Goal: Task Accomplishment & Management: Manage account settings

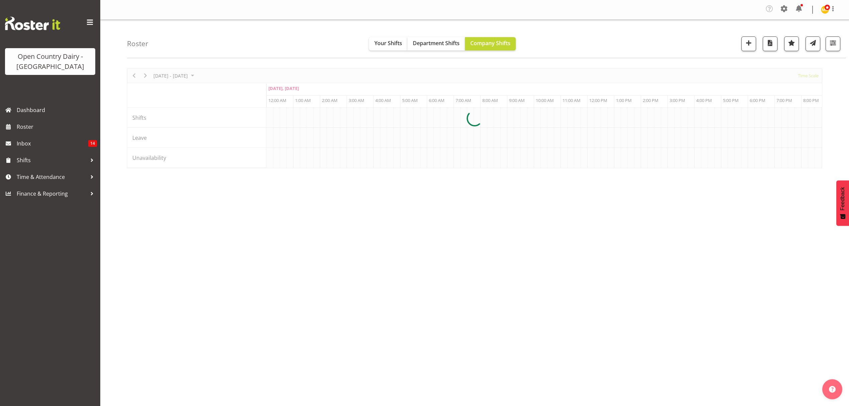
scroll to position [0, 642]
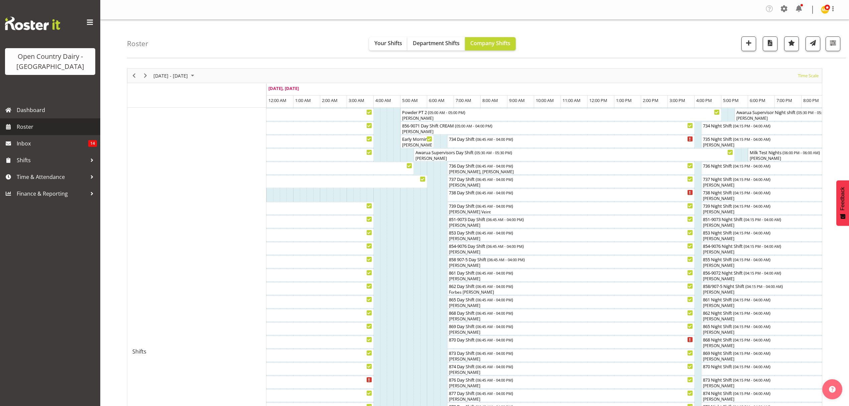
click at [21, 129] on span "Roster" at bounding box center [57, 127] width 80 height 10
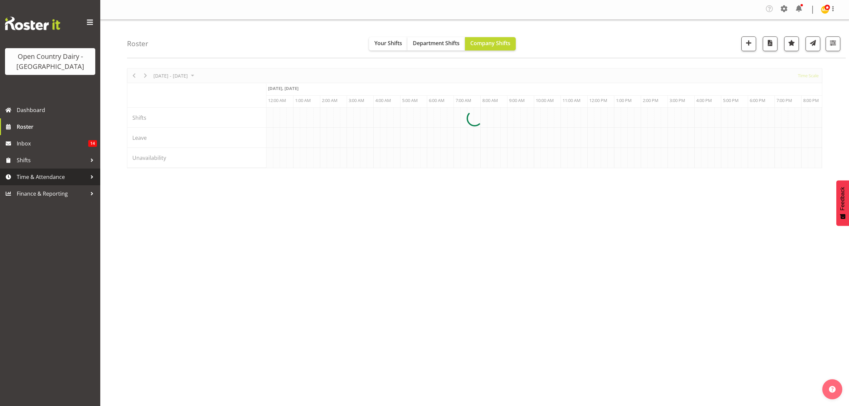
scroll to position [0, 642]
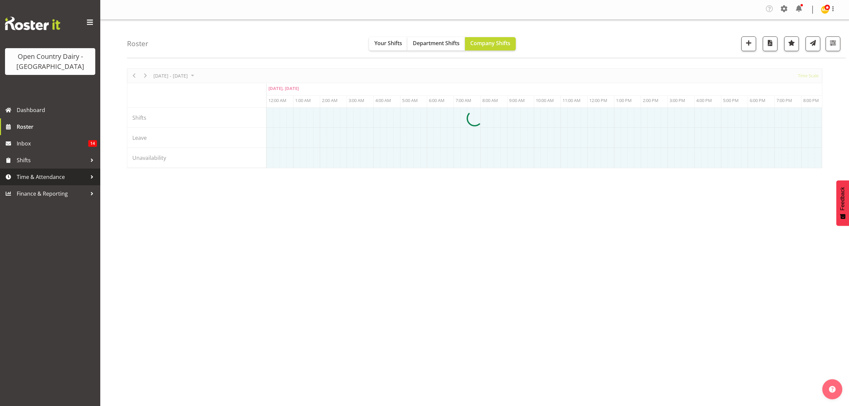
click at [28, 177] on span "Time & Attendance" at bounding box center [52, 177] width 70 height 10
drag, startPoint x: 0, startPoint y: 0, endPoint x: 28, endPoint y: 177, distance: 179.1
click at [28, 177] on span "Time & Attendance" at bounding box center [52, 177] width 70 height 10
click at [24, 174] on span "Time & Attendance" at bounding box center [52, 177] width 70 height 10
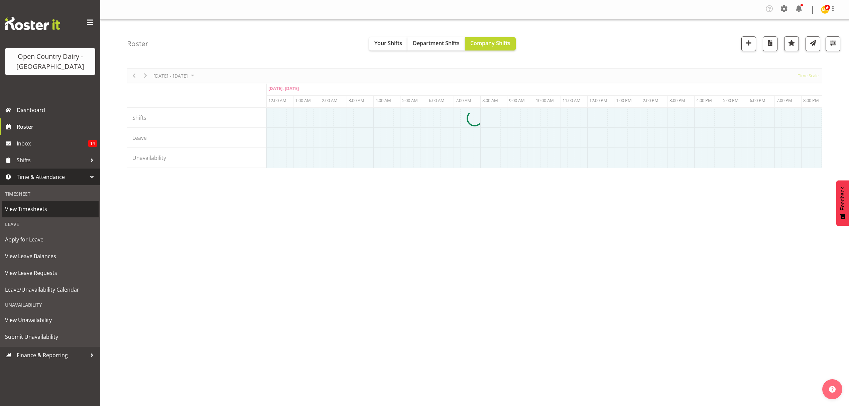
click at [30, 209] on span "View Timesheets" at bounding box center [50, 209] width 90 height 10
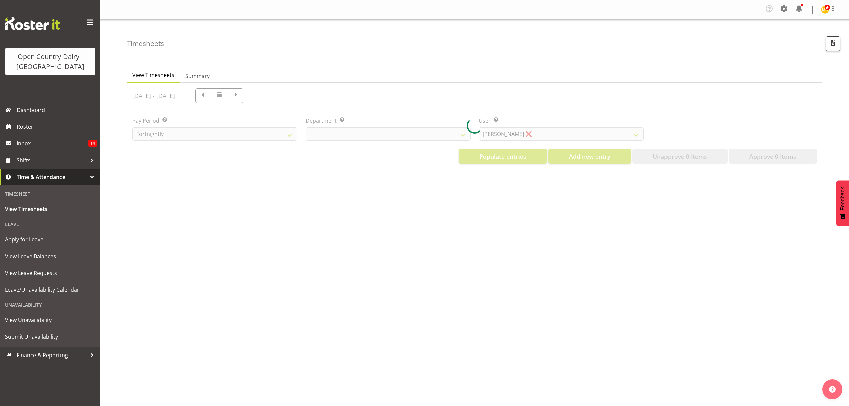
select select "699"
select select "8449"
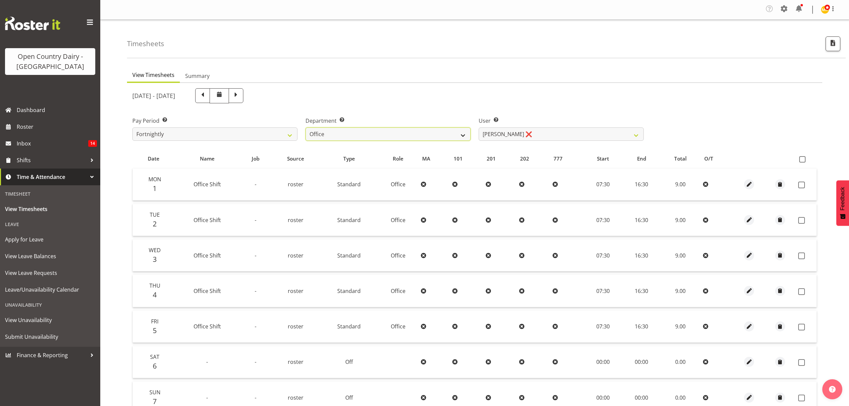
click at [462, 134] on select "734 735 736 737 738 739 851 852 853 854 855 856 858 861 862 865 868 869 870 873" at bounding box center [388, 133] width 165 height 13
click at [306, 128] on select "734 735 736 737 738 739 851 852 853 854 855 856 858 861 862 865 868 869 870 873" at bounding box center [388, 133] width 165 height 13
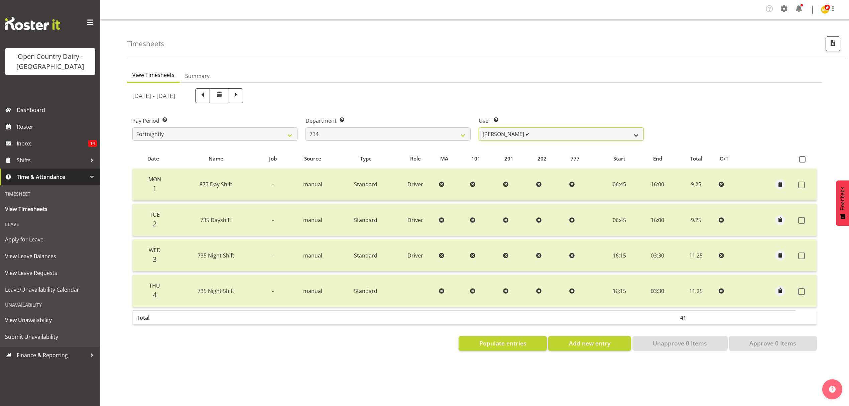
drag, startPoint x: 634, startPoint y: 133, endPoint x: 626, endPoint y: 137, distance: 8.8
click at [634, 133] on select "Justin Spicer ✔ Ryan Thompson ✔ Tracey Chittock ❌ Zachary Shanks ✔" at bounding box center [561, 133] width 165 height 13
click at [635, 136] on select "Justin Spicer ✔ Ryan Thompson ✔ Tracey Chittock ❌ Zachary Shanks ✔" at bounding box center [561, 133] width 165 height 13
click at [459, 144] on div "Department Select which department you would like to view. 734 735 736 737 738 …" at bounding box center [388, 125] width 173 height 37
select select "909"
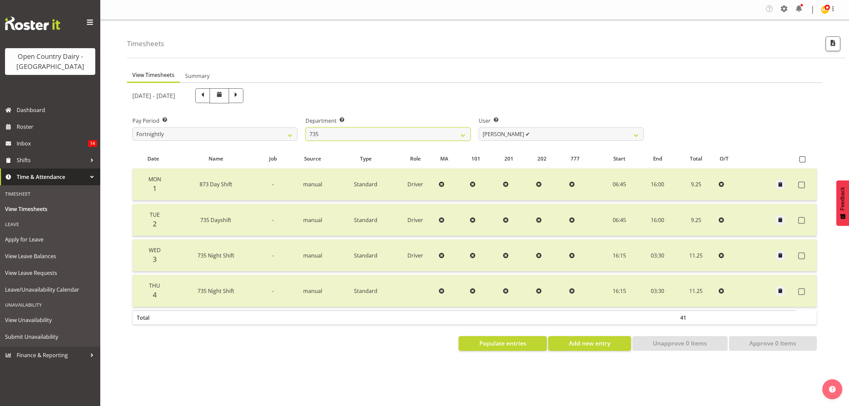
click at [306, 128] on select "734 735 736 737 738 739 851 852 853 854 855 856 858 861 862 865 868 869 870 873" at bounding box center [388, 133] width 165 height 13
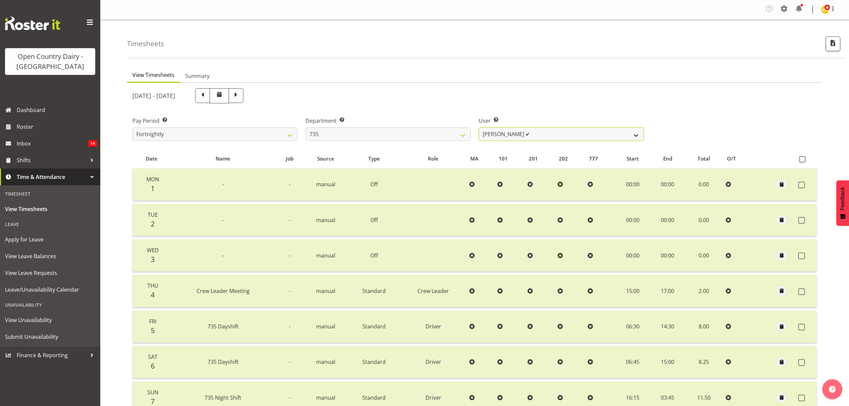
click at [639, 136] on select "Brian Neas ✔ Cherie Williams ✔ Christopher Sutherland ❌ Stuart Craig ✔" at bounding box center [561, 133] width 165 height 13
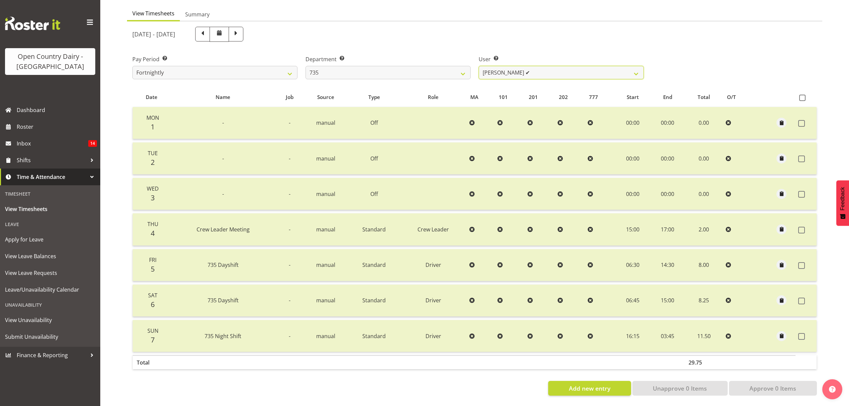
scroll to position [67, 0]
click at [240, 31] on span at bounding box center [236, 33] width 9 height 9
select select
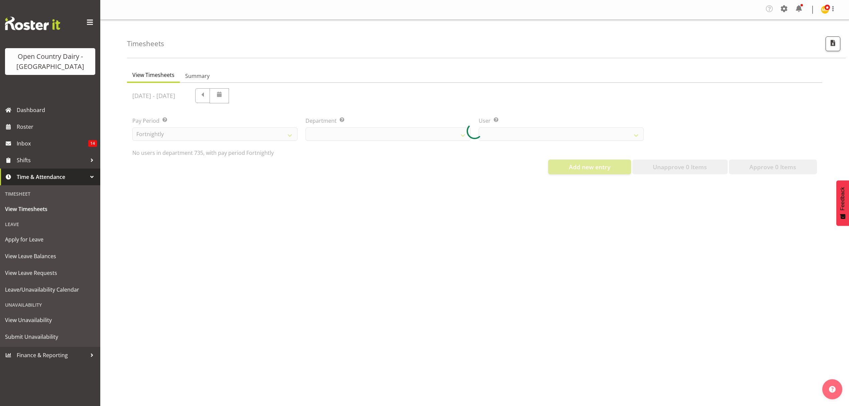
select select "909"
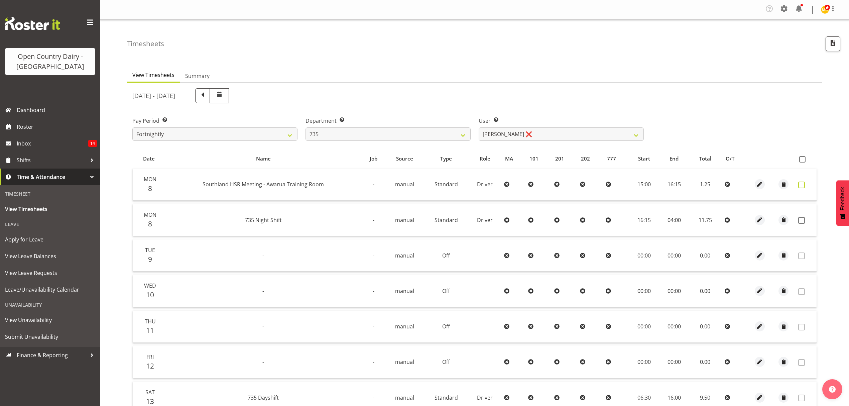
click at [801, 186] on span at bounding box center [801, 185] width 7 height 7
checkbox input "true"
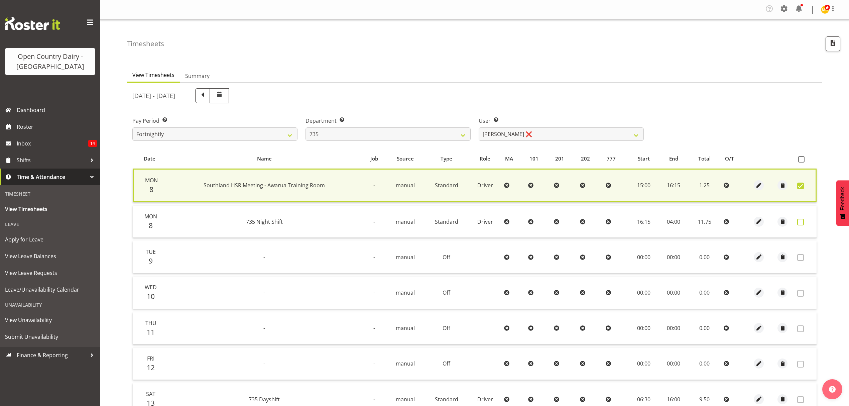
click at [801, 221] on span at bounding box center [800, 222] width 7 height 7
checkbox input "true"
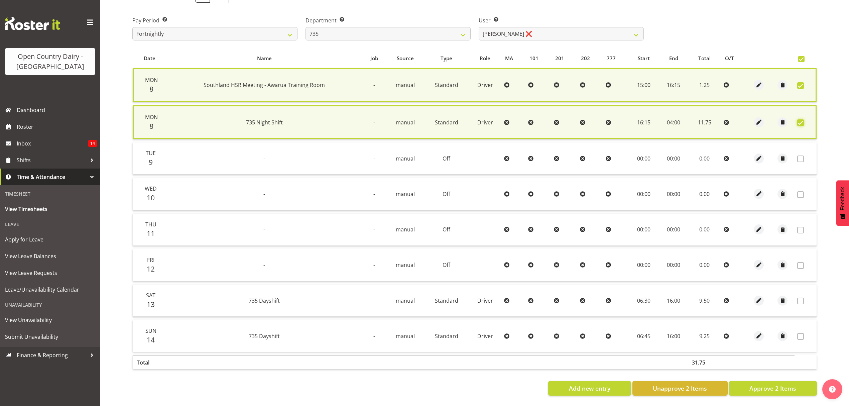
scroll to position [105, 0]
click at [780, 384] on span "Approve 2 Items" at bounding box center [772, 388] width 47 height 9
checkbox input "false"
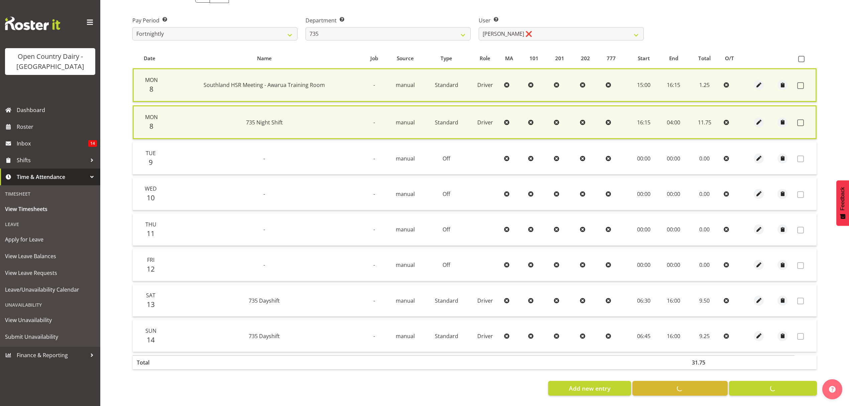
scroll to position [102, 0]
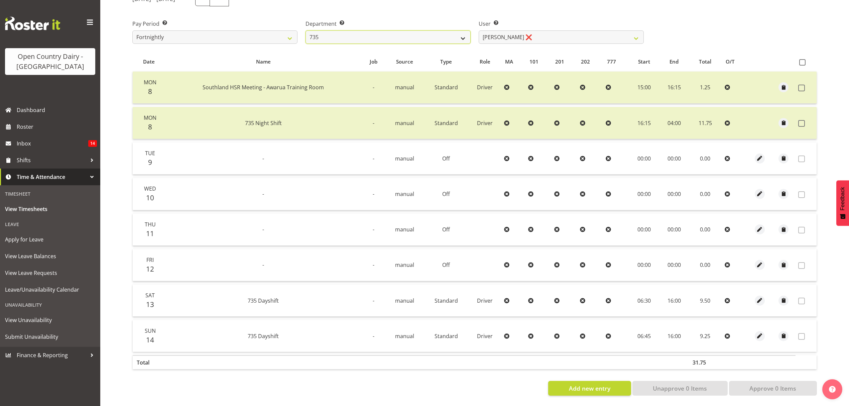
click at [463, 32] on select "734 735 736 737 738 739 851 852 853 854 855 856 858 861 862 865 868 869 870 873" at bounding box center [388, 36] width 165 height 13
click at [462, 34] on select "734 735 736 737 738 739 851 852 853 854 855 856 858 861 862 865 868 869 870 873" at bounding box center [388, 36] width 165 height 13
select select "906"
click at [306, 30] on select "734 735 736 737 738 739 851 852 853 854 855 856 858 861 862 865 868 869 870 873" at bounding box center [388, 36] width 165 height 13
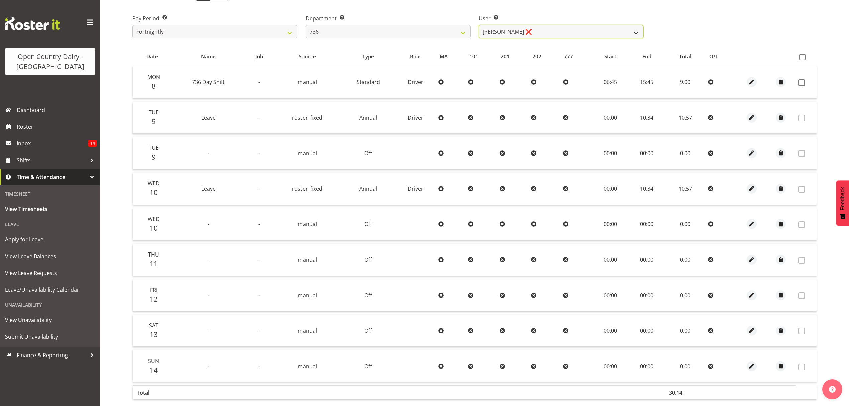
click at [635, 29] on select "Andy Van Brecht ❌ Gavin Hamilton ❌ Jamie Seaton ❌ Kerrod Ward ❌" at bounding box center [561, 31] width 165 height 13
select select "11647"
click at [479, 25] on select "Andy Van Brecht ❌ Gavin Hamilton ❌ Jamie Seaton ❌ Kerrod Ward ❌" at bounding box center [561, 31] width 165 height 13
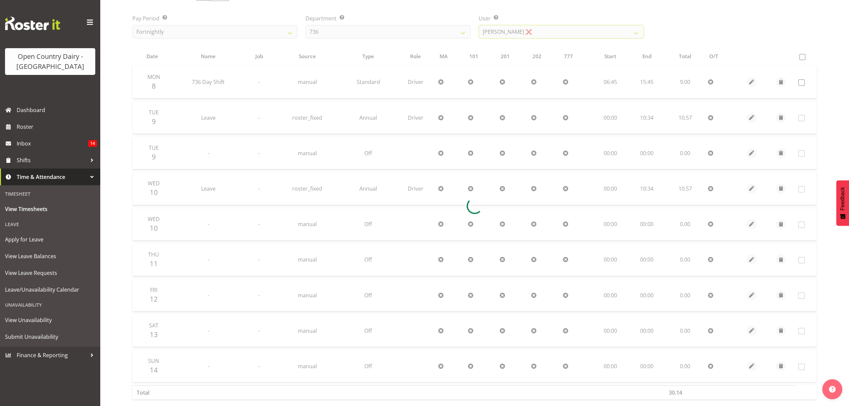
scroll to position [67, 0]
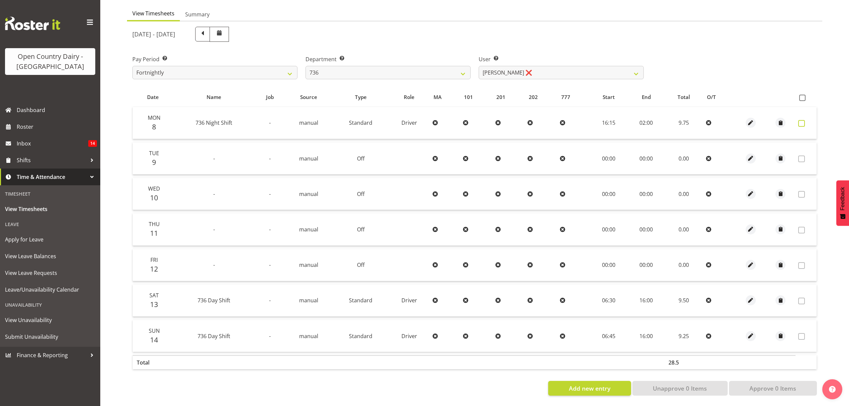
click at [803, 120] on span at bounding box center [801, 123] width 7 height 7
checkbox input "true"
click at [803, 120] on span at bounding box center [801, 123] width 7 height 7
checkbox input "false"
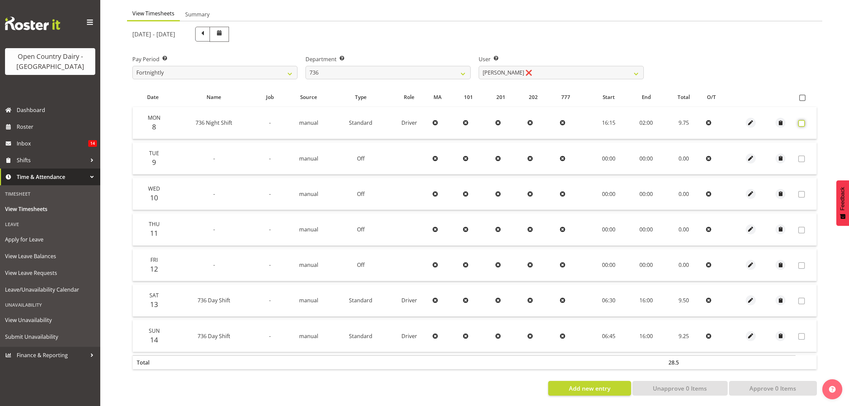
checkbox input "false"
click at [801, 120] on span at bounding box center [801, 123] width 7 height 7
checkbox input "true"
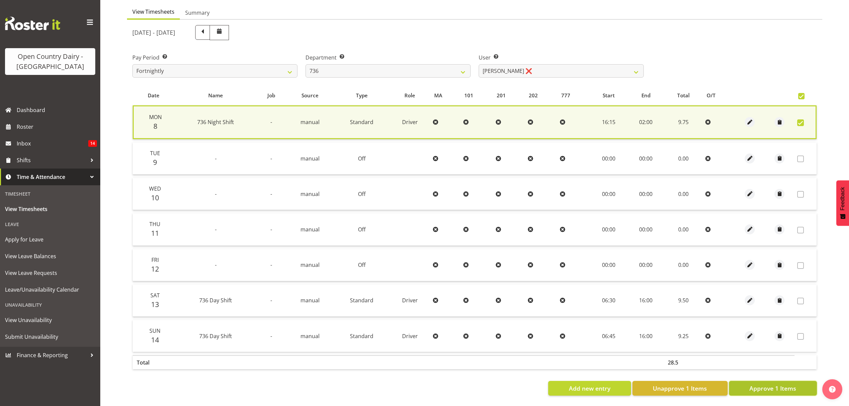
click at [774, 384] on span "Approve 1 Items" at bounding box center [772, 388] width 47 height 9
checkbox input "false"
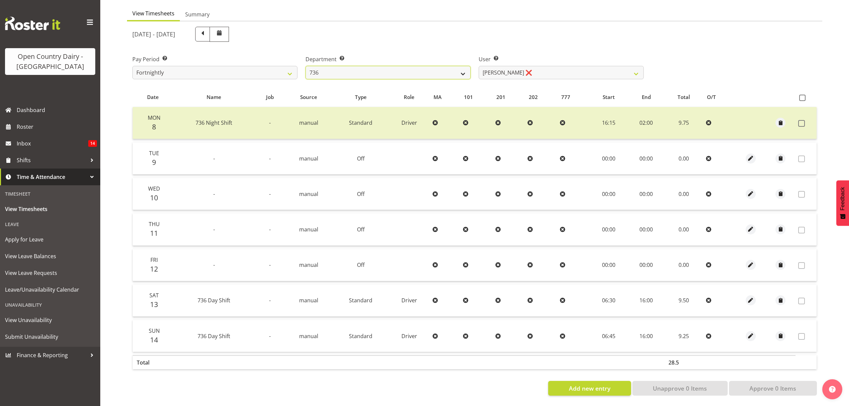
click at [463, 66] on select "734 735 736 737 738 739 851 852 853 854 855 856 858 861 862 865 868 869 870 873" at bounding box center [388, 72] width 165 height 13
select select "903"
click at [306, 66] on select "734 735 736 737 738 739 851 852 853 854 855 856 858 861 862 865 868 869 870 873" at bounding box center [388, 72] width 165 height 13
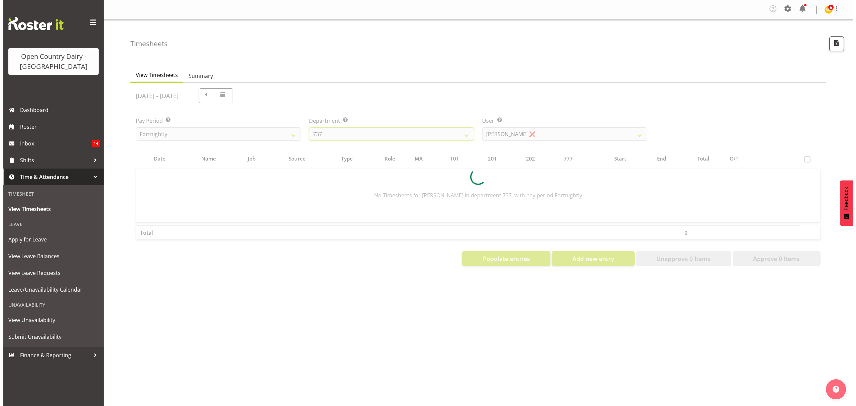
scroll to position [0, 0]
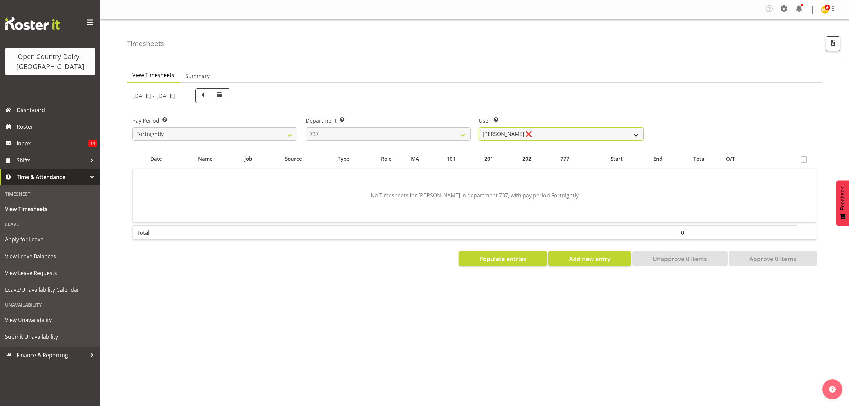
click at [638, 136] on select "Andrew Crawford ❌ Ashley Bragg ❌ Jack Townley ❌ Richard Turnbull ❌" at bounding box center [561, 133] width 165 height 13
select select "10317"
click at [479, 128] on select "Andrew Crawford ❌ Ashley Bragg ❌ Jack Townley ❌ Richard Turnbull ❌" at bounding box center [561, 133] width 165 height 13
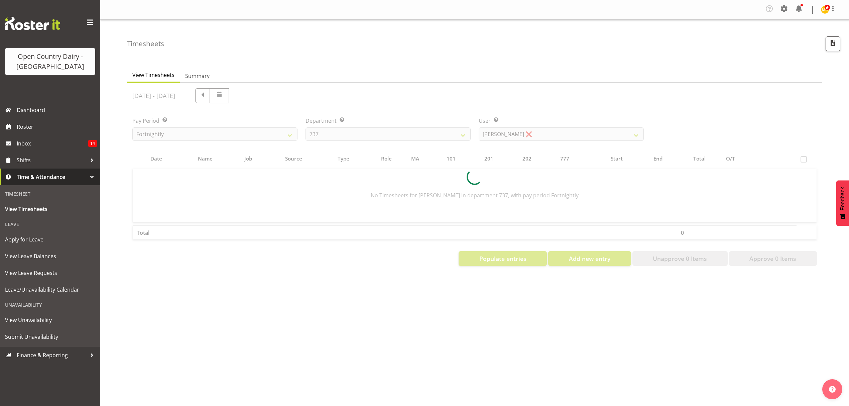
click at [526, 160] on div at bounding box center [474, 177] width 695 height 188
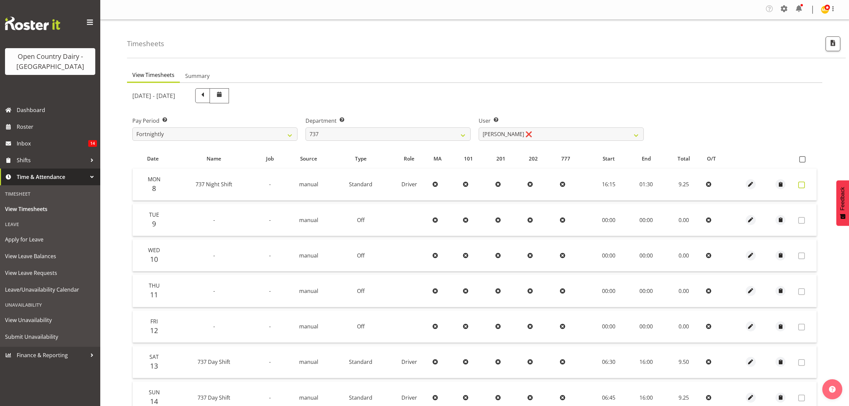
click at [802, 185] on span at bounding box center [801, 185] width 7 height 7
checkbox input "true"
click at [802, 185] on span at bounding box center [801, 185] width 7 height 7
checkbox input "false"
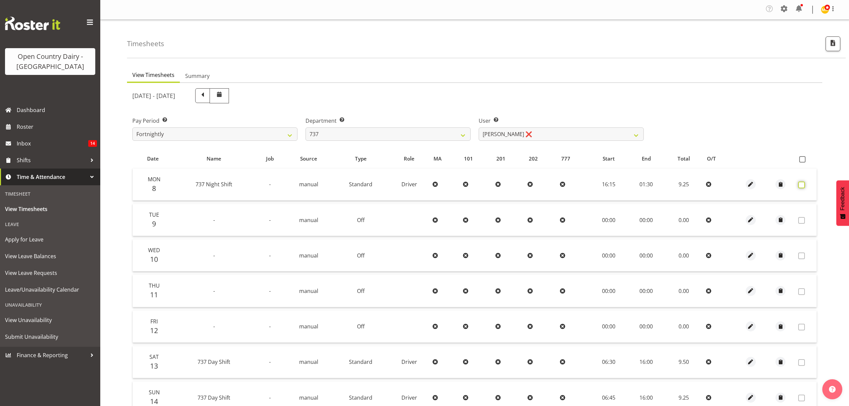
checkbox input "false"
click at [800, 187] on span at bounding box center [801, 185] width 7 height 7
checkbox input "true"
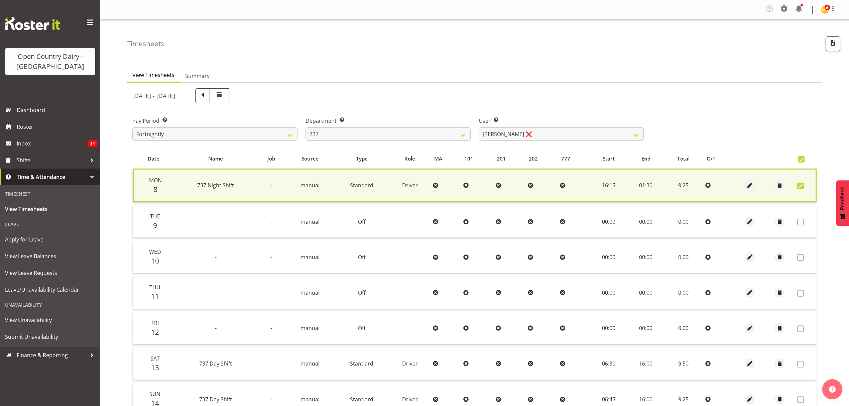
click at [800, 187] on span at bounding box center [800, 186] width 7 height 7
checkbox input "false"
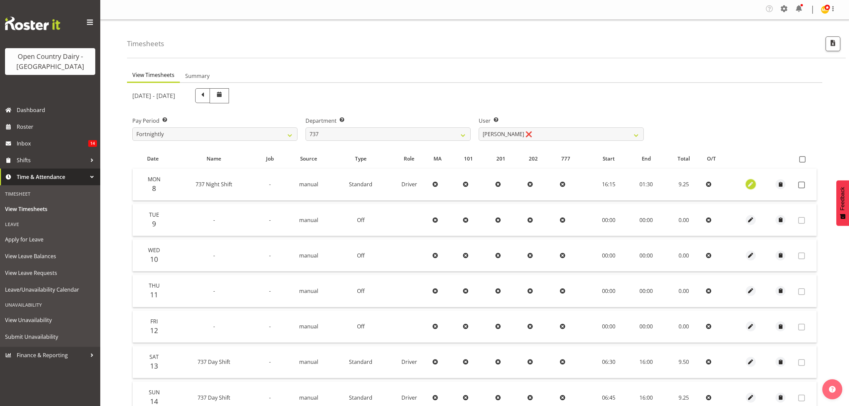
click at [750, 185] on span "button" at bounding box center [751, 185] width 8 height 8
select select "Standard"
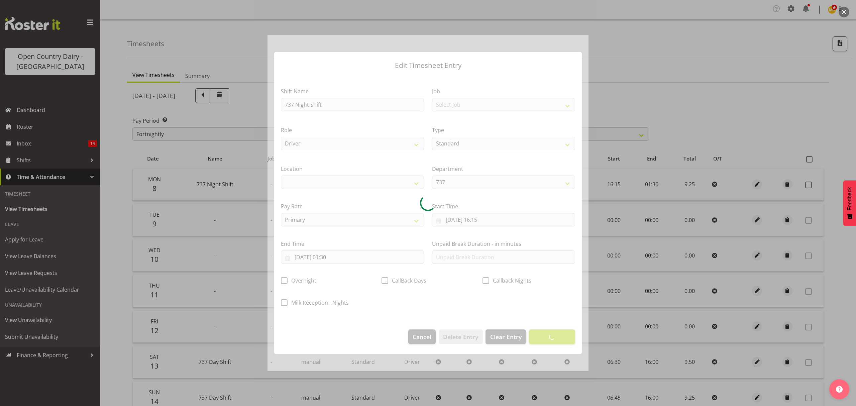
select select
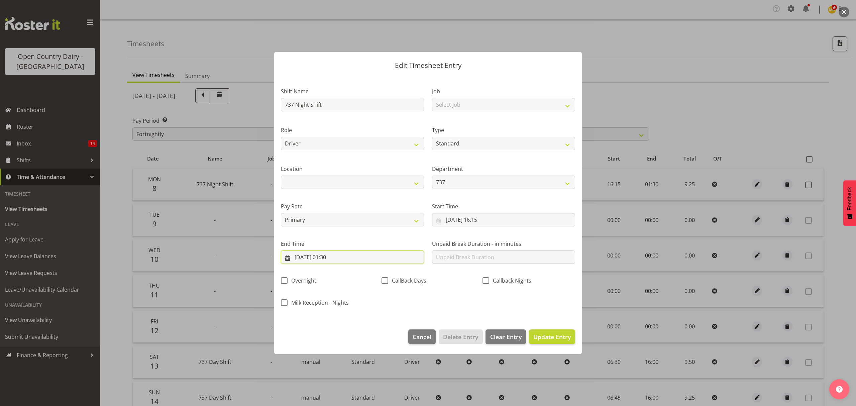
click at [335, 257] on input "09/09/2025, 01:30" at bounding box center [352, 256] width 143 height 13
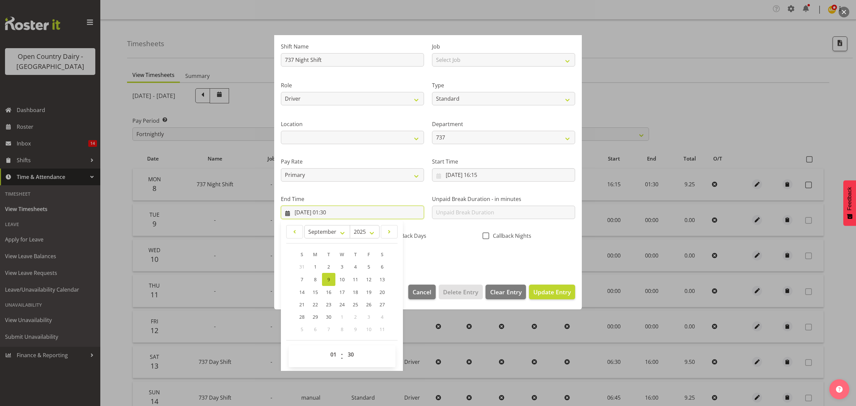
scroll to position [45, 0]
click at [351, 352] on select "00 01 02 03 04 05 06 07 08 09 10 11 12 13 14 15 16 17 18 19 20 21 22 23 24 25 2…" at bounding box center [351, 353] width 15 height 13
select select "15"
click at [344, 347] on select "00 01 02 03 04 05 06 07 08 09 10 11 12 13 14 15 16 17 18 19 20 21 22 23 24 25 2…" at bounding box center [351, 353] width 15 height 13
type input "09/09/2025, 01:15"
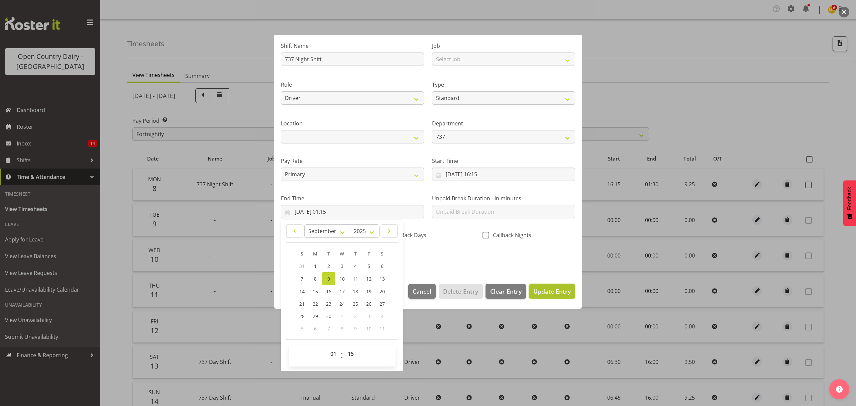
click at [541, 290] on span "Update Entry" at bounding box center [551, 291] width 37 height 8
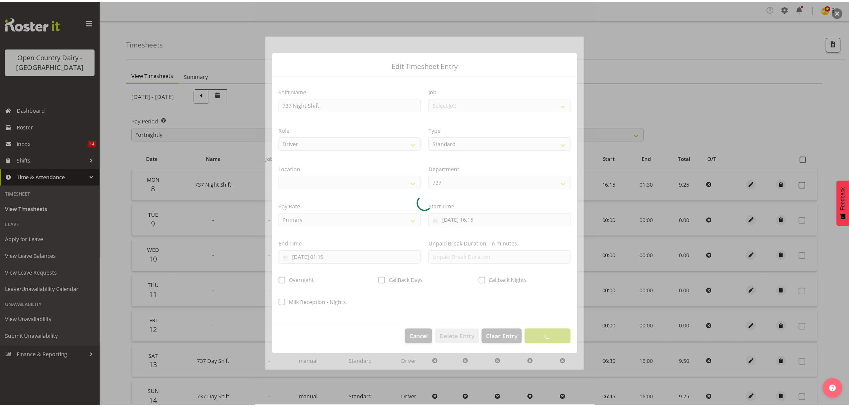
scroll to position [0, 0]
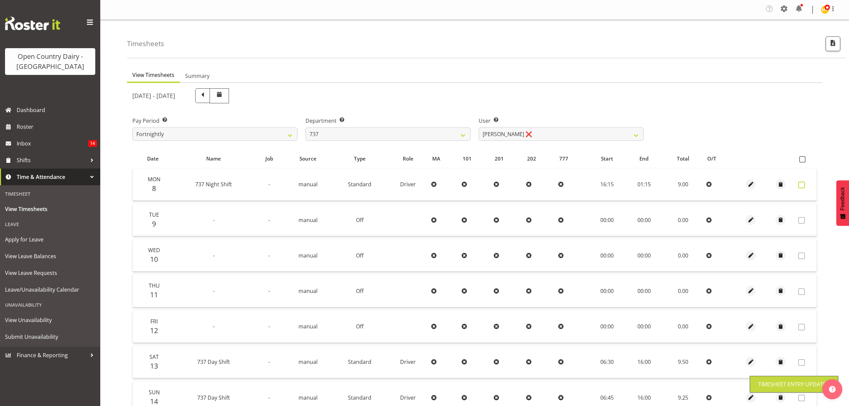
click at [801, 186] on span at bounding box center [801, 185] width 7 height 7
checkbox input "true"
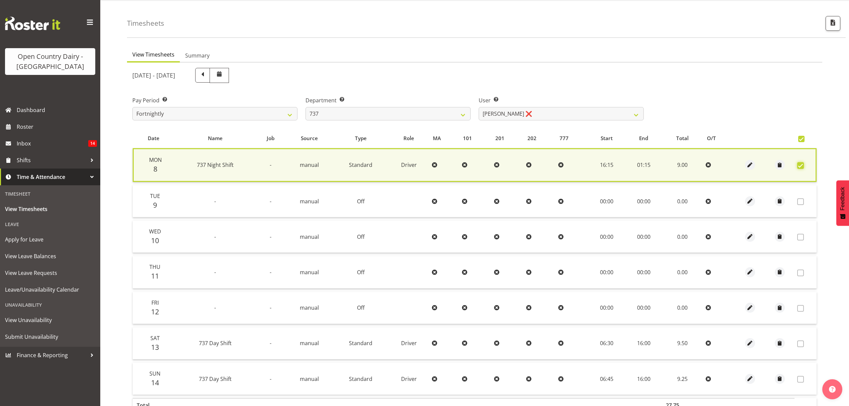
scroll to position [68, 0]
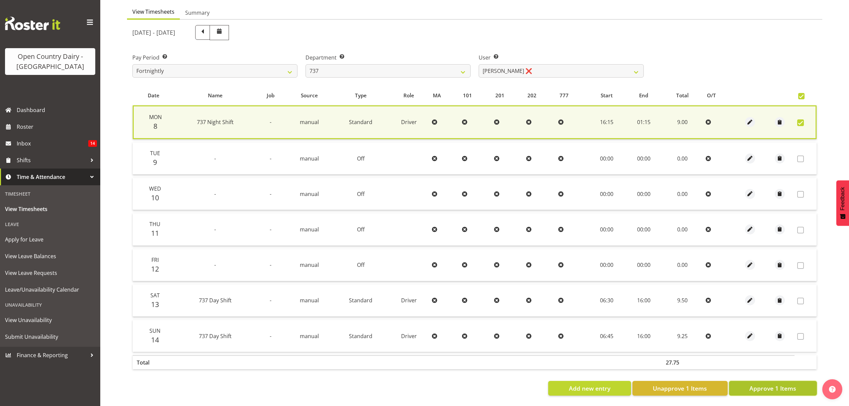
click at [784, 384] on span "Approve 1 Items" at bounding box center [772, 388] width 47 height 9
checkbox input "false"
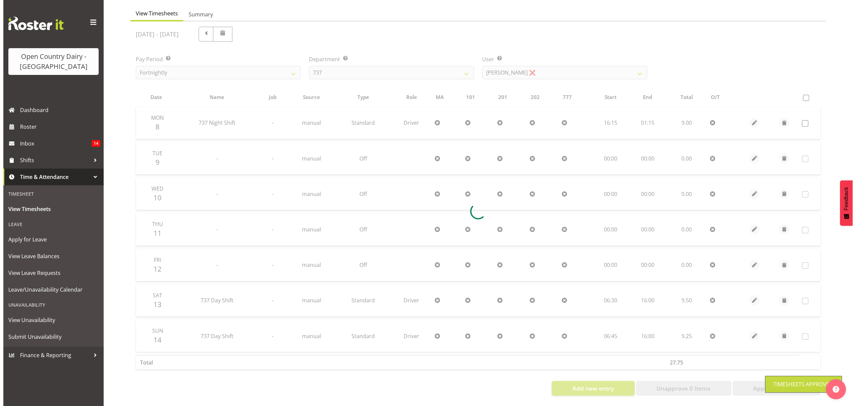
scroll to position [67, 0]
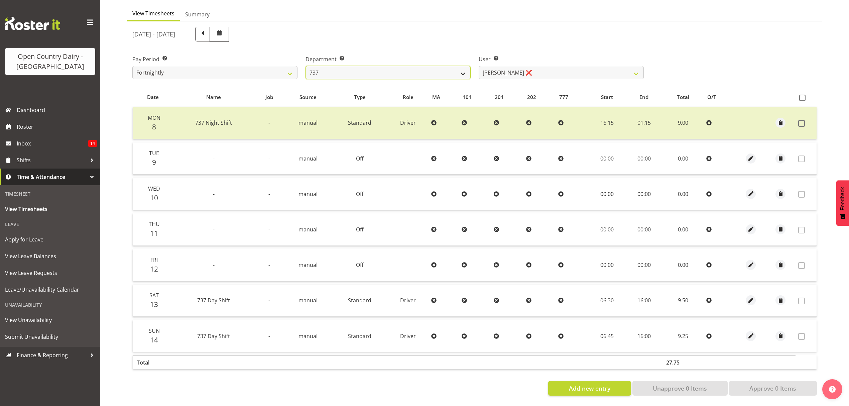
click at [462, 68] on select "734 735 736 737 738 739 851 852 853 854 855 856 858 861 862 865 868 869 870 873" at bounding box center [388, 72] width 165 height 13
select select "904"
click at [306, 66] on select "734 735 736 737 738 739 851 852 853 854 855 856 858 861 862 865 868 869 870 873" at bounding box center [388, 72] width 165 height 13
click at [0, 0] on div at bounding box center [0, 0] width 0 height 0
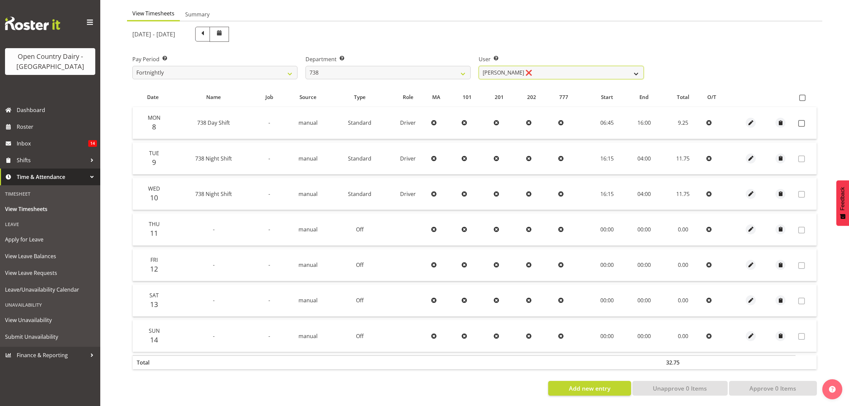
click at [634, 72] on select "Christopher Gamble ❌ Marcy Tuuta ❌ Raymond Campbell ❌ Tama Irvine ❌" at bounding box center [561, 72] width 165 height 13
select select "9020"
click at [479, 66] on select "Christopher Gamble ❌ Marcy Tuuta ❌ Raymond Campbell ❌ Tama Irvine ❌" at bounding box center [561, 72] width 165 height 13
click at [802, 120] on span at bounding box center [801, 123] width 7 height 7
checkbox input "true"
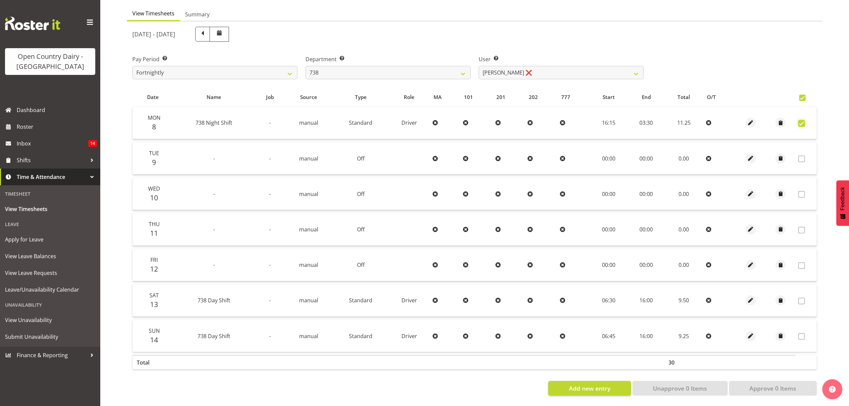
checkbox input "true"
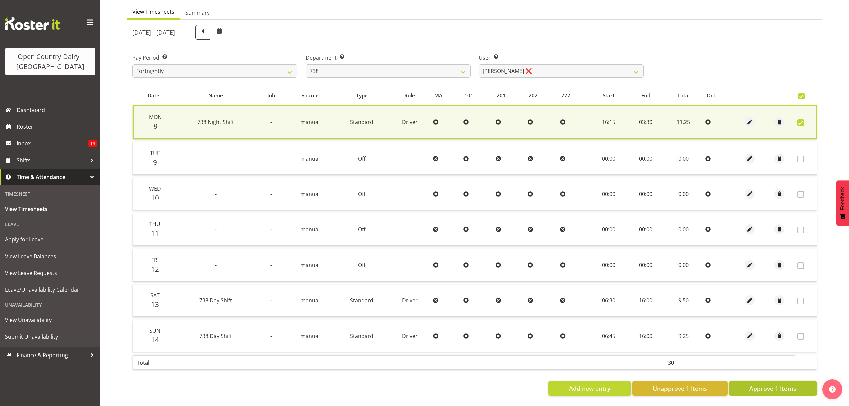
click at [784, 384] on span "Approve 1 Items" at bounding box center [772, 388] width 47 height 9
checkbox input "false"
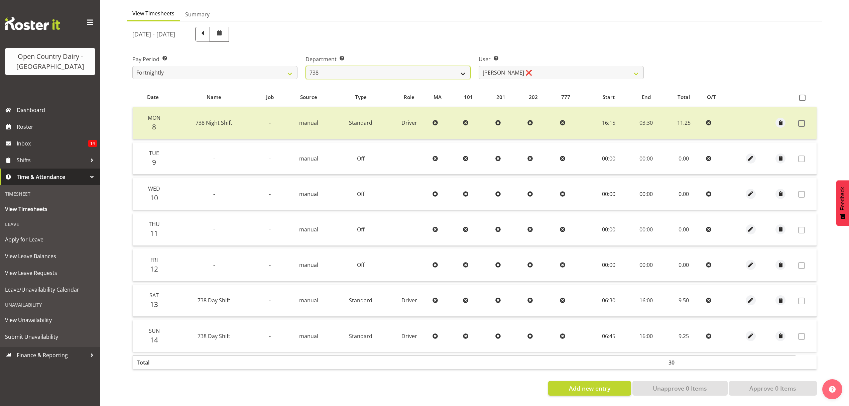
click at [461, 70] on select "734 735 736 737 738 739 851 852 853 854 855 856 858 861 862 865 868 869 870 873" at bounding box center [388, 72] width 165 height 13
select select "902"
click at [306, 66] on select "734 735 736 737 738 739 851 852 853 854 855 856 858 861 862 865 868 869 870 873" at bounding box center [388, 72] width 165 height 13
select select "11649"
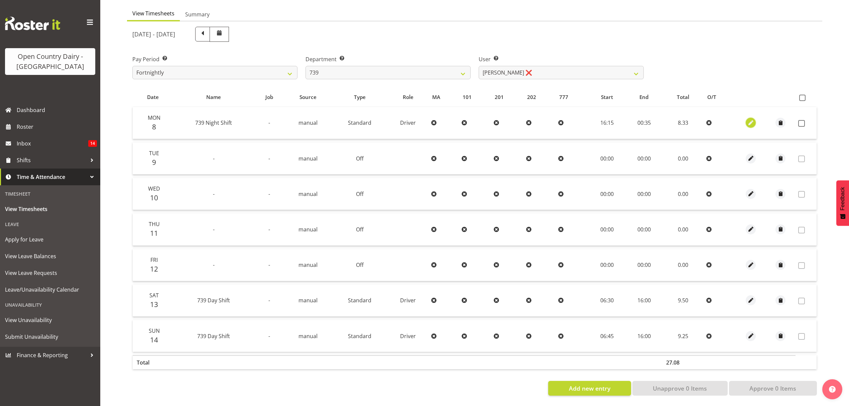
click at [750, 119] on span "button" at bounding box center [751, 123] width 8 height 8
select select "Standard"
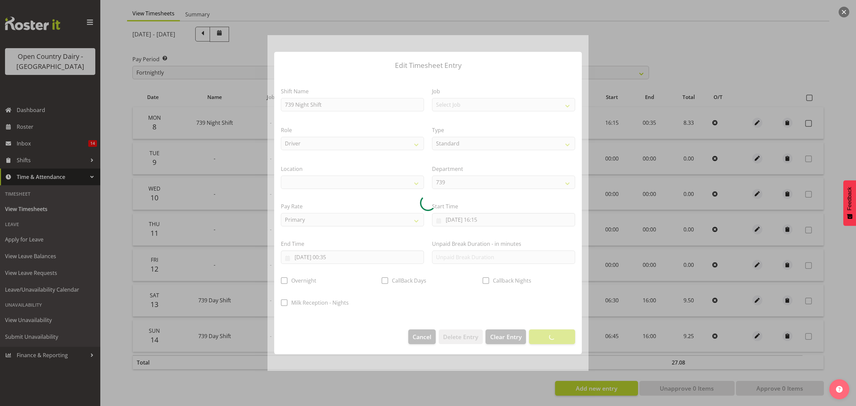
select select
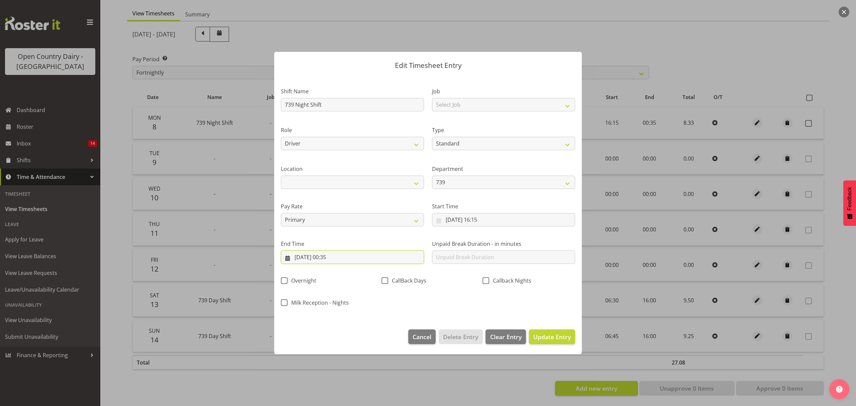
click at [332, 256] on input "09/09/2025, 00:35" at bounding box center [352, 256] width 143 height 13
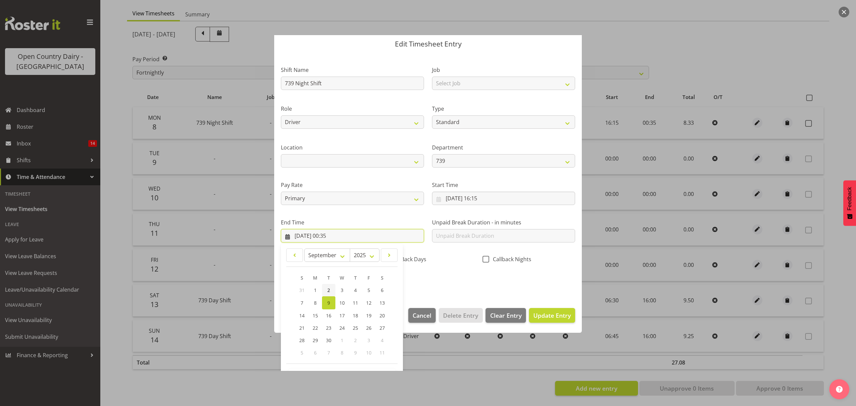
scroll to position [45, 0]
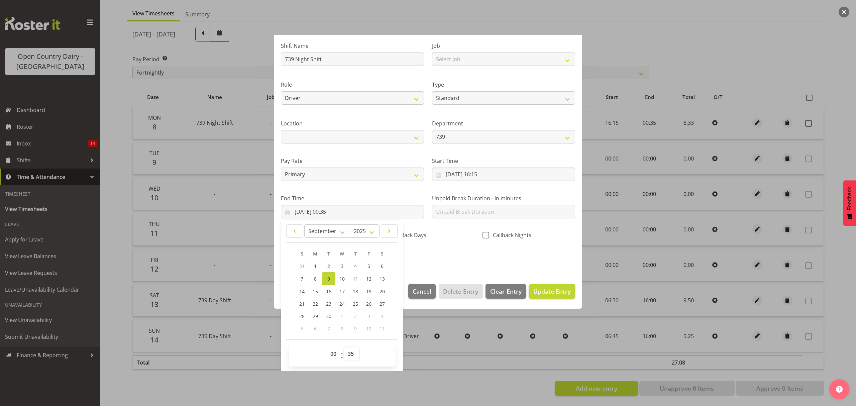
click at [349, 353] on select "00 01 02 03 04 05 06 07 08 09 10 11 12 13 14 15 16 17 18 19 20 21 22 23 24 25 2…" at bounding box center [351, 353] width 15 height 13
click at [349, 354] on select "00 01 02 03 04 05 06 07 08 09 10 11 12 13 14 15 16 17 18 19 20 21 22 23 24 25 2…" at bounding box center [351, 353] width 15 height 13
select select "45"
click at [344, 347] on select "00 01 02 03 04 05 06 07 08 09 10 11 12 13 14 15 16 17 18 19 20 21 22 23 24 25 2…" at bounding box center [351, 353] width 15 height 13
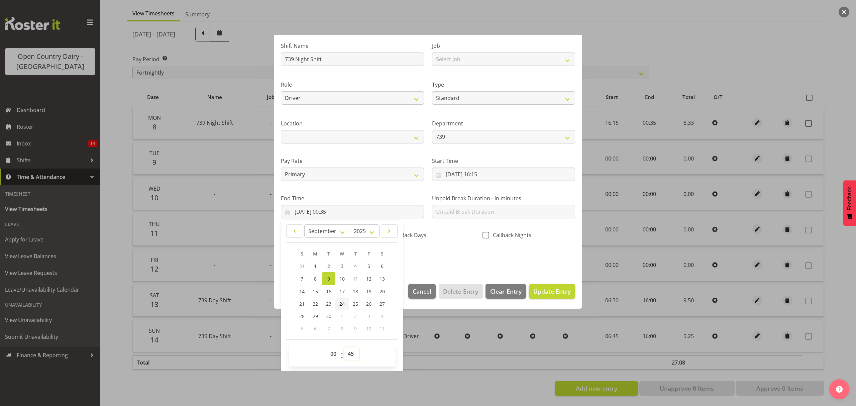
type input "09/09/2025, 00:45"
click at [547, 296] on span "Update Entry" at bounding box center [551, 291] width 37 height 9
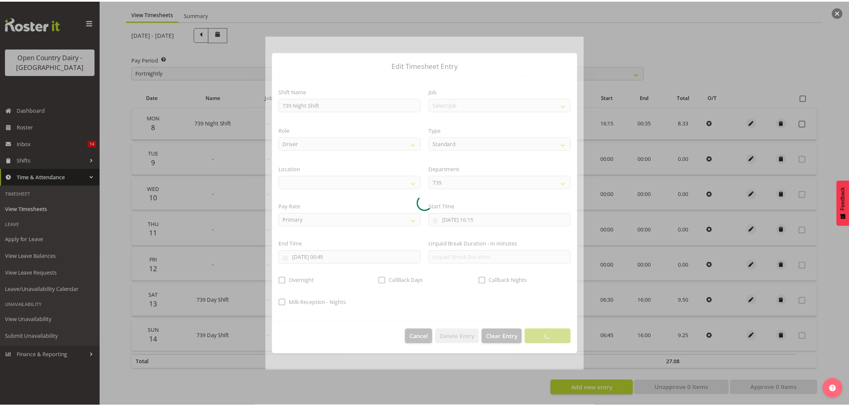
scroll to position [0, 0]
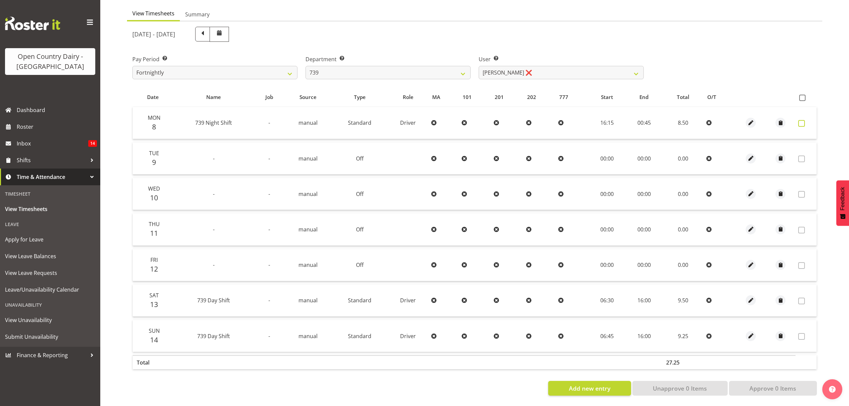
click at [803, 120] on span at bounding box center [801, 123] width 7 height 7
checkbox input "true"
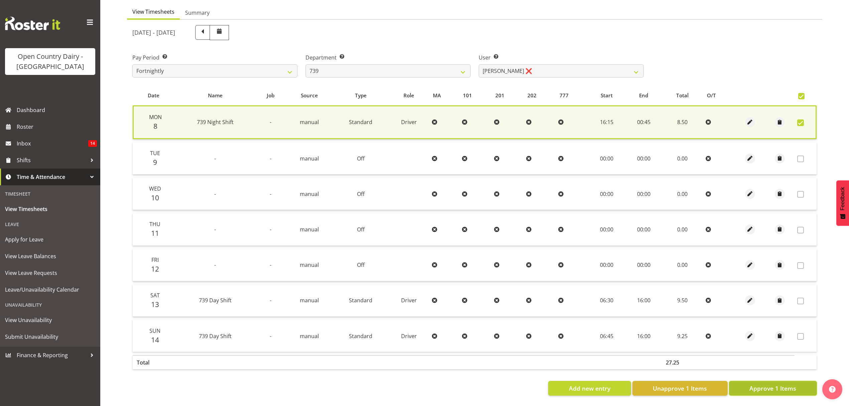
click at [783, 385] on span "Approve 1 Items" at bounding box center [772, 388] width 47 height 9
checkbox input "false"
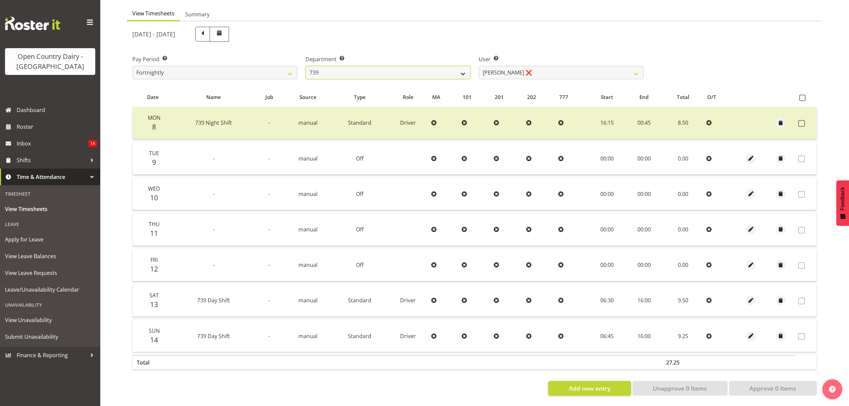
click at [460, 69] on select "734 735 736 737 738 739 851 852 853 854 855 856 858 861 862 865 868 869 870 873" at bounding box center [388, 72] width 165 height 13
click at [306, 66] on select "734 735 736 737 738 739 851 852 853 854 855 856 858 861 862 865 868 869 870 873" at bounding box center [388, 72] width 165 height 13
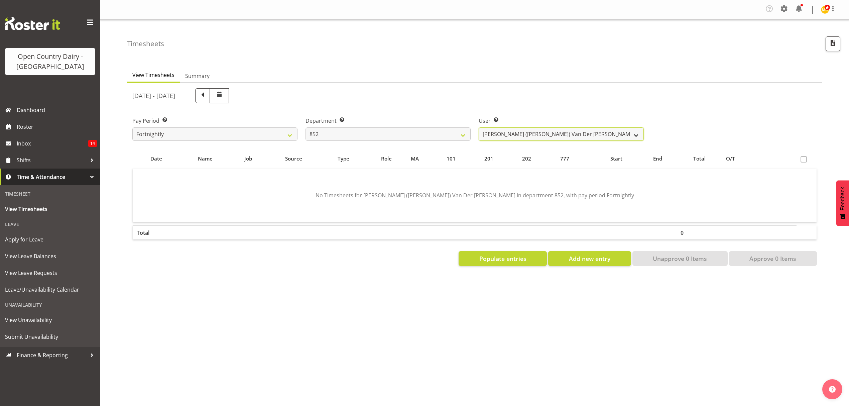
click at [634, 138] on select "Gert (Gerry) Van Der Berg ❌ Glenn Tither ❌ Jason Gough ❌ Richard Aitken ❌" at bounding box center [561, 133] width 165 height 13
click at [464, 137] on select "734 735 736 737 738 739 851 852 853 854 855 856 858 861 862 865 868 869 870 873" at bounding box center [388, 133] width 165 height 13
select select "669"
click at [306, 128] on select "734 735 736 737 738 739 851 852 853 854 855 856 858 861 862 865 868 869 870 873" at bounding box center [388, 133] width 165 height 13
click at [635, 136] on select "Christiaan Botha ❌ Kevin Stuck ❌ Marty Powell ❌ Sean O'Neill ❌" at bounding box center [561, 133] width 165 height 13
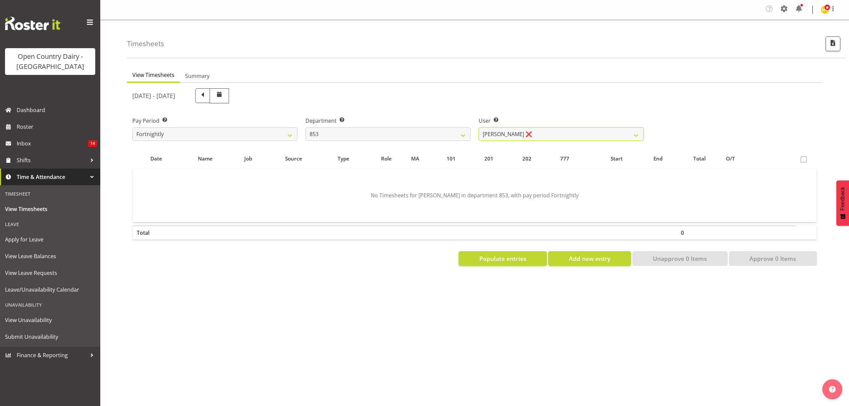
select select "10131"
click at [479, 128] on select "Christiaan Botha ❌ Kevin Stuck ❌ Marty Powell ❌ Sean O'Neill ❌" at bounding box center [561, 133] width 165 height 13
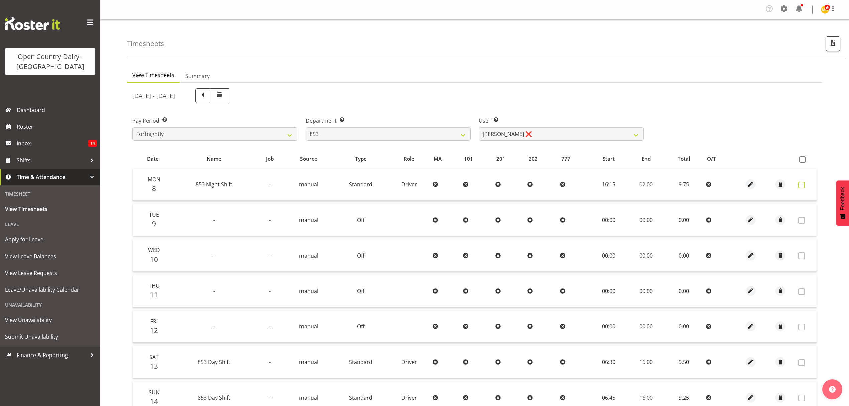
click at [804, 185] on span at bounding box center [801, 185] width 7 height 7
checkbox input "true"
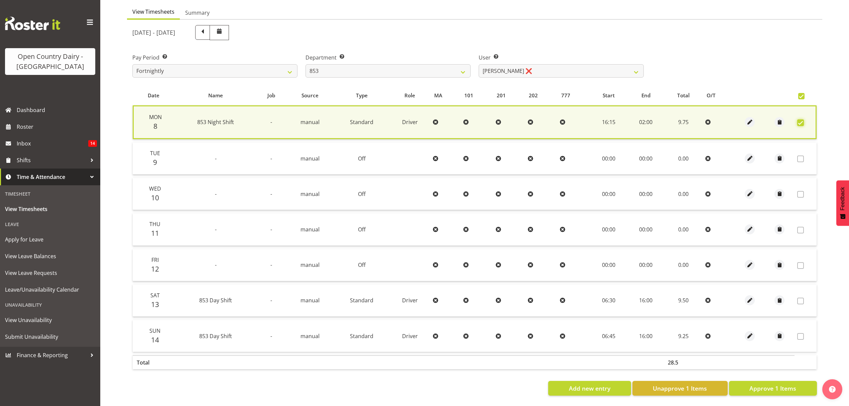
scroll to position [68, 0]
click at [763, 384] on span "Approve 1 Items" at bounding box center [772, 388] width 47 height 9
checkbox input "false"
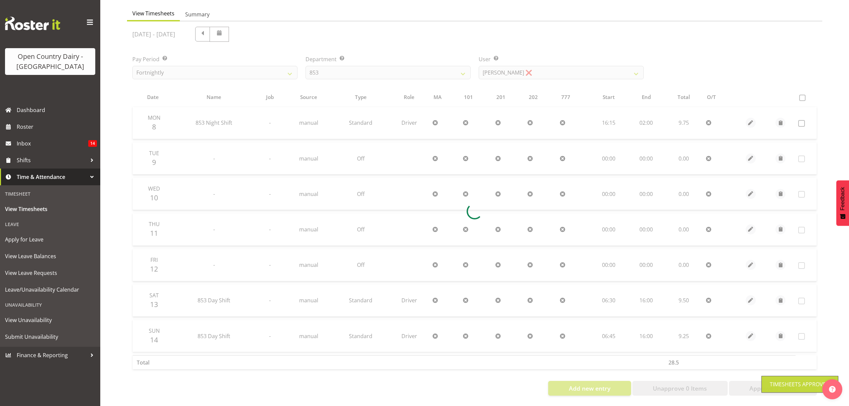
scroll to position [67, 0]
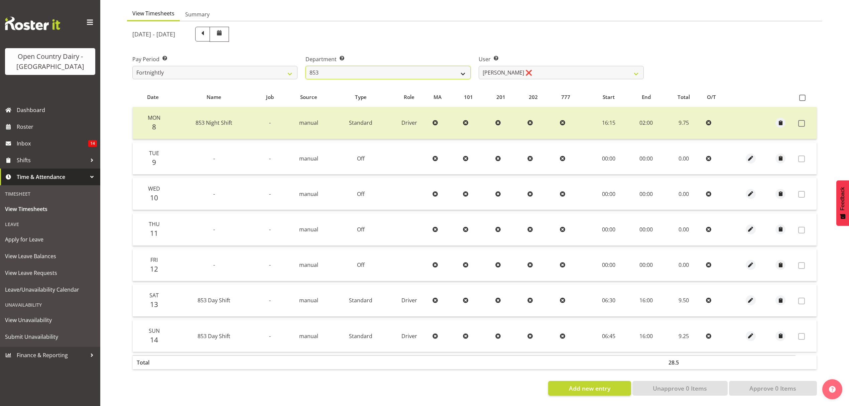
click at [463, 69] on select "734 735 736 737 738 739 851 852 853 854 855 856 858 861 862 865 868 869 870 873" at bounding box center [388, 72] width 165 height 13
select select "668"
click at [306, 66] on select "734 735 736 737 738 739 851 852 853 854 855 856 858 861 862 865 868 869 870 873" at bounding box center [388, 72] width 165 height 13
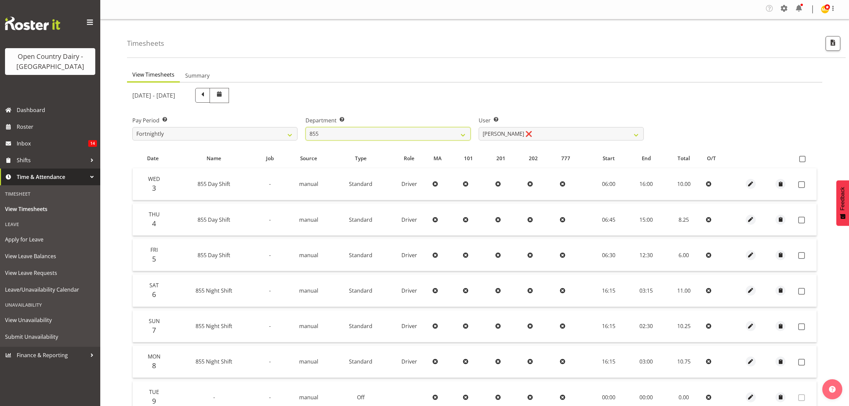
scroll to position [0, 0]
click at [207, 95] on span at bounding box center [202, 95] width 9 height 9
select select
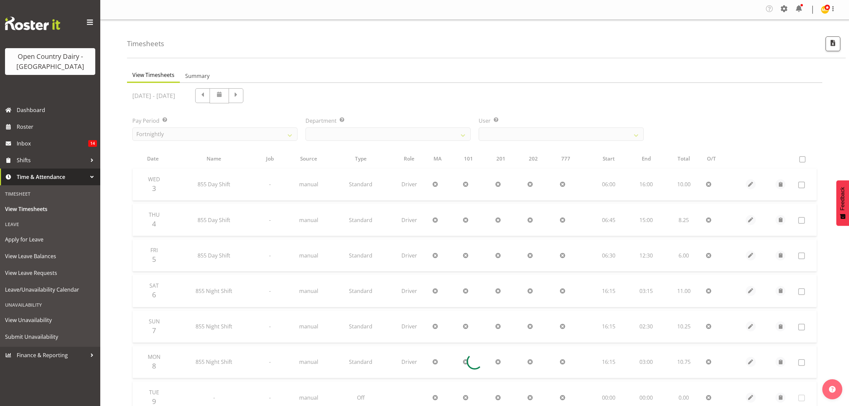
select select "668"
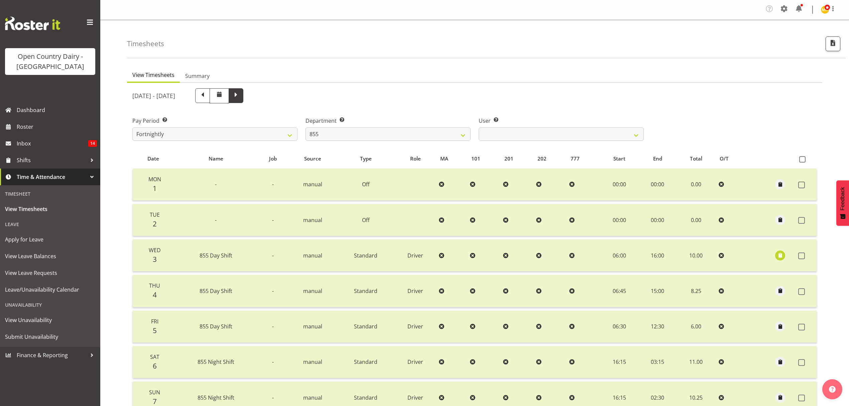
click at [240, 95] on span at bounding box center [236, 95] width 9 height 9
click at [295, 95] on div "September 1st - September 7th 2025" at bounding box center [387, 95] width 511 height 15
select select
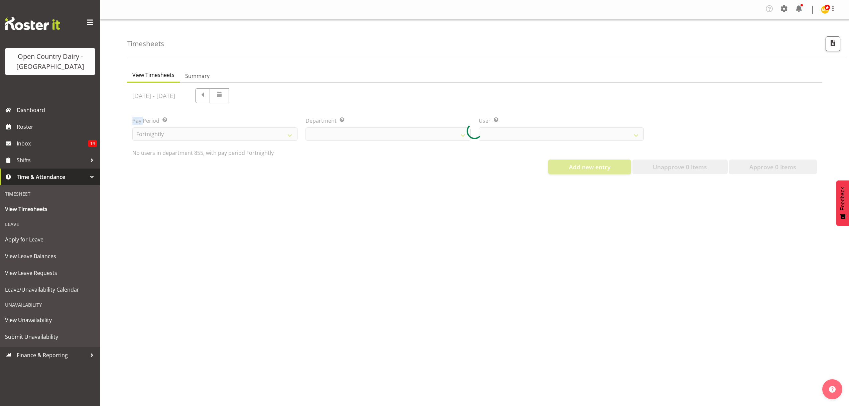
select select "668"
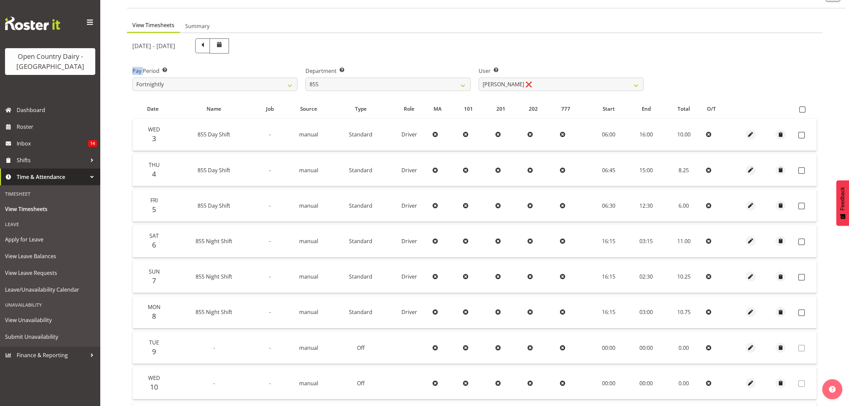
scroll to position [223, 0]
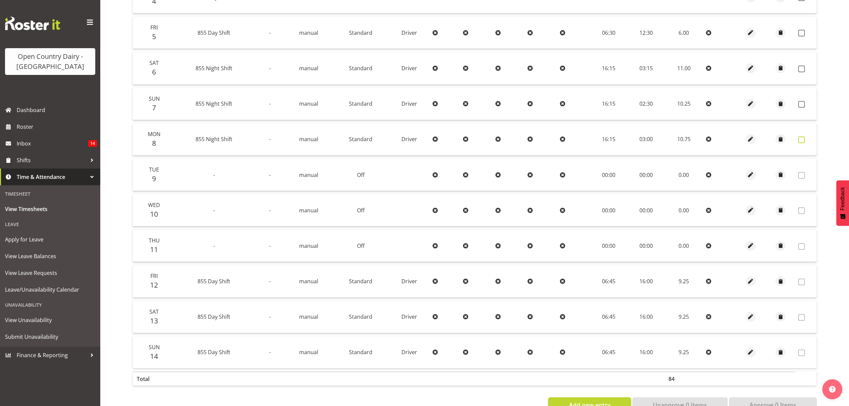
click at [800, 136] on span at bounding box center [801, 139] width 7 height 7
checkbox input "true"
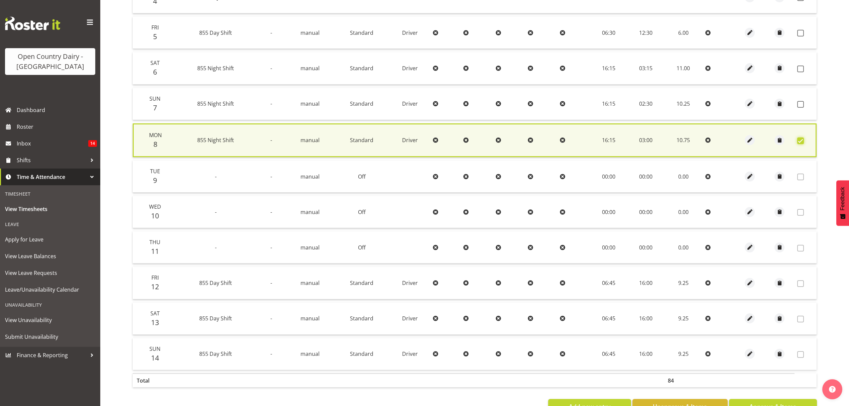
scroll to position [89, 0]
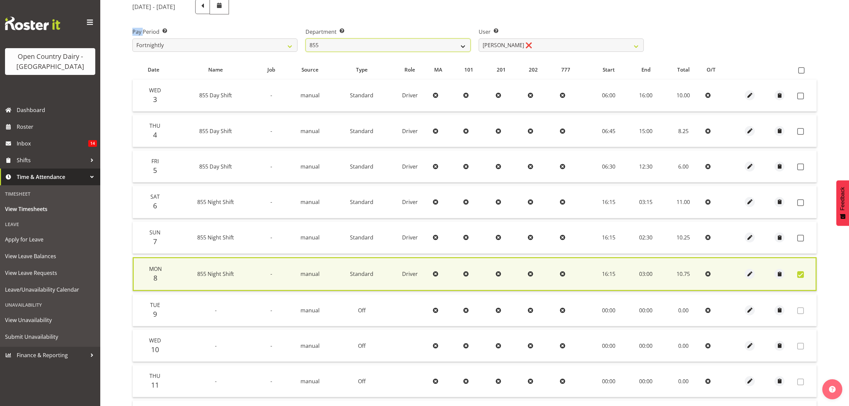
click at [463, 47] on select "734 735 736 737 738 739 851 852 853 854 855 856 858 861 862 865 868 869 870 873" at bounding box center [388, 44] width 165 height 13
select select "675"
click at [306, 38] on select "734 735 736 737 738 739 851 852 853 854 855 856 858 861 862 865 868 869 870 873" at bounding box center [388, 44] width 165 height 13
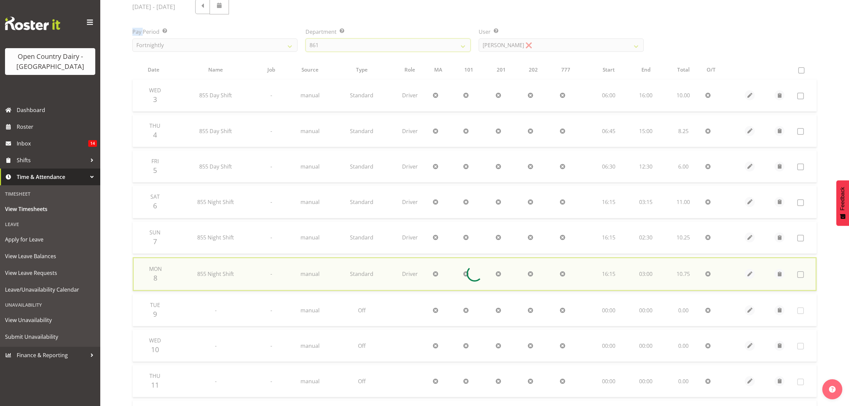
checkbox input "false"
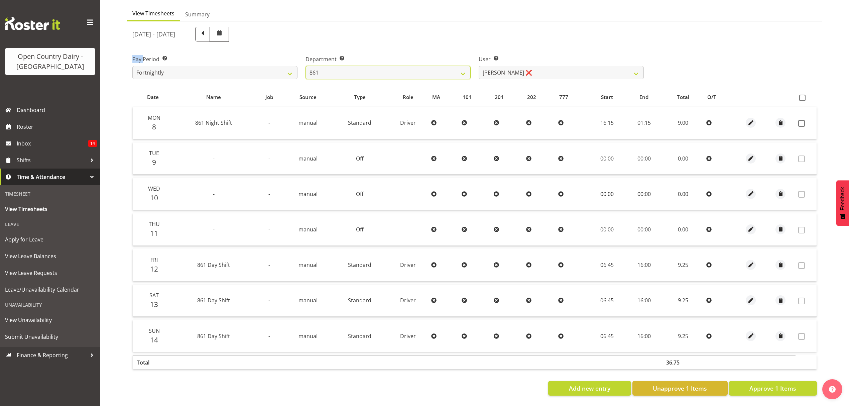
scroll to position [67, 0]
click at [801, 120] on span at bounding box center [801, 123] width 7 height 7
checkbox input "true"
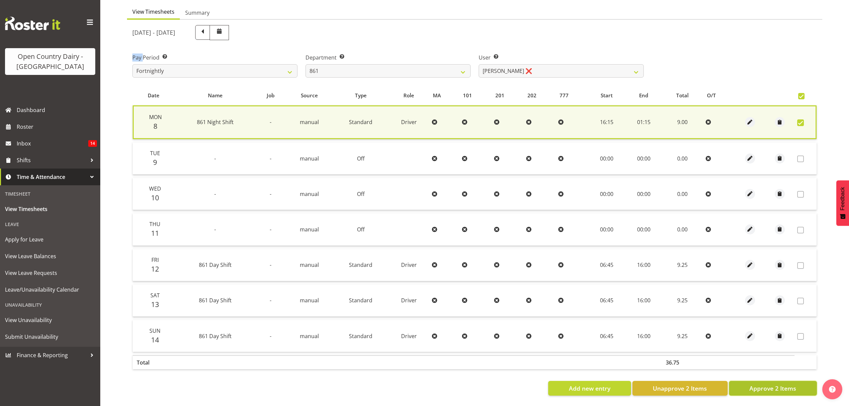
click at [781, 384] on span "Approve 2 Items" at bounding box center [772, 388] width 47 height 9
checkbox input "false"
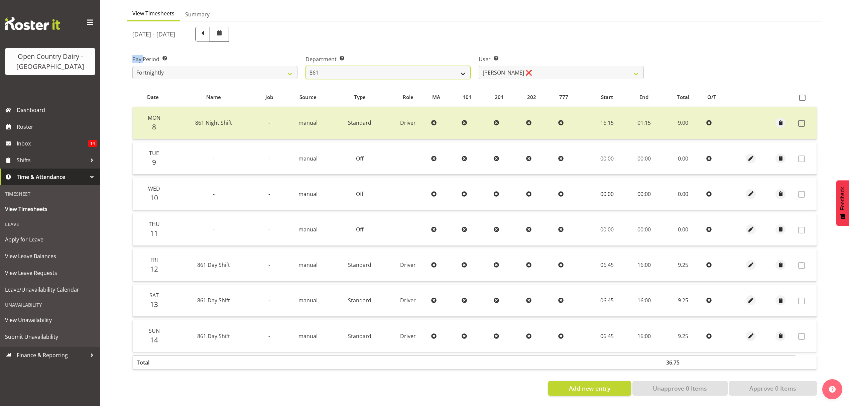
click at [465, 70] on select "734 735 736 737 738 739 851 852 853 854 855 856 858 861 862 865 868 869 870 873" at bounding box center [388, 72] width 165 height 13
select select "676"
click at [306, 66] on select "734 735 736 737 738 739 851 852 853 854 855 856 858 861 862 865 868 869 870 873" at bounding box center [388, 72] width 165 height 13
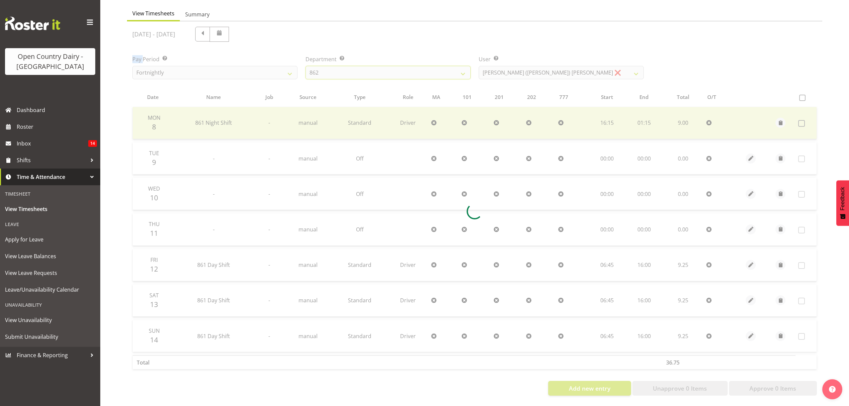
scroll to position [0, 0]
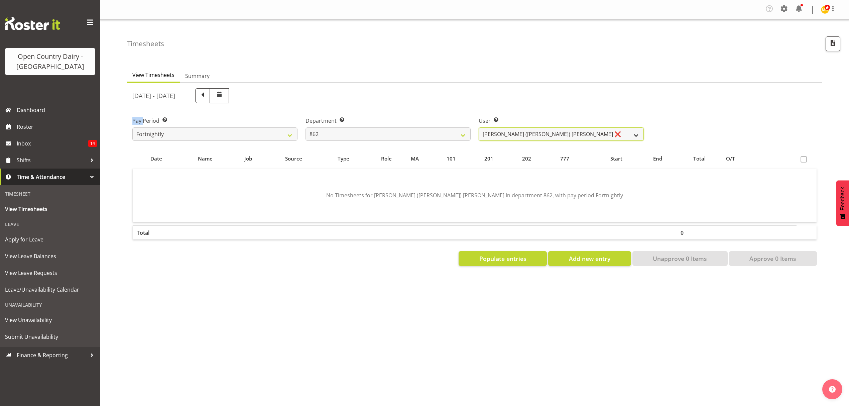
click at [631, 134] on select "Bennie (David) Smith ❌ Colin Schwarz ❌ Forbes O'Reilly ❌ Tracy Inder ❌" at bounding box center [561, 133] width 165 height 13
select select "11652"
click at [479, 128] on select "Bennie (David) Smith ❌ Colin Schwarz ❌ Forbes O'Reilly ❌ Tracy Inder ❌" at bounding box center [561, 133] width 165 height 13
drag, startPoint x: 629, startPoint y: 139, endPoint x: 524, endPoint y: 156, distance: 105.7
click at [0, 0] on div at bounding box center [0, 0] width 0 height 0
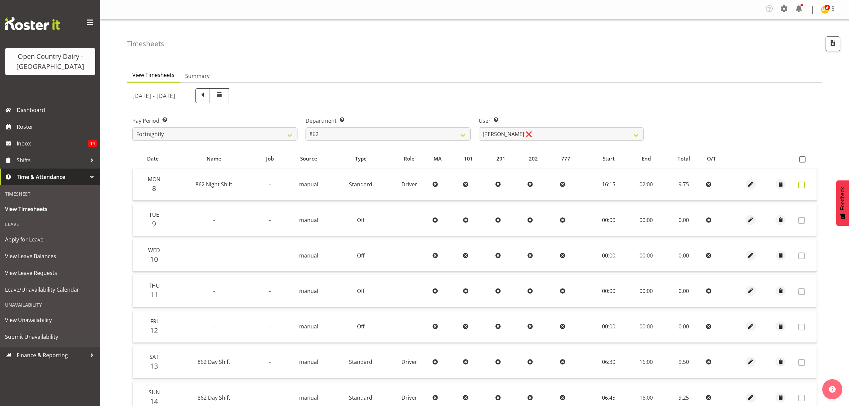
click at [801, 183] on span at bounding box center [801, 185] width 7 height 7
checkbox input "true"
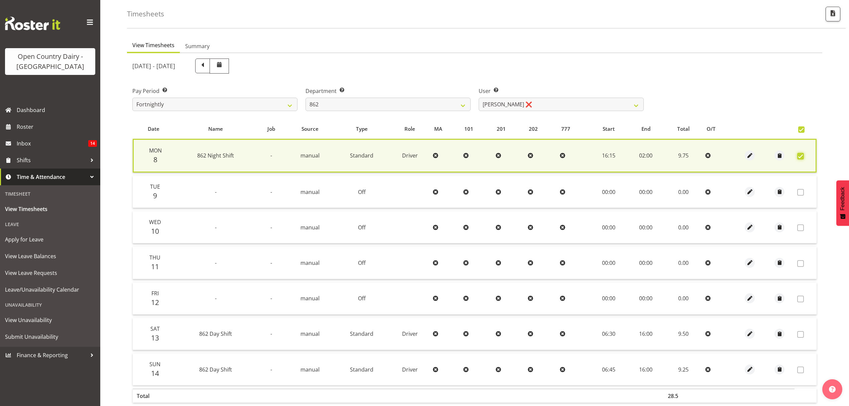
scroll to position [68, 0]
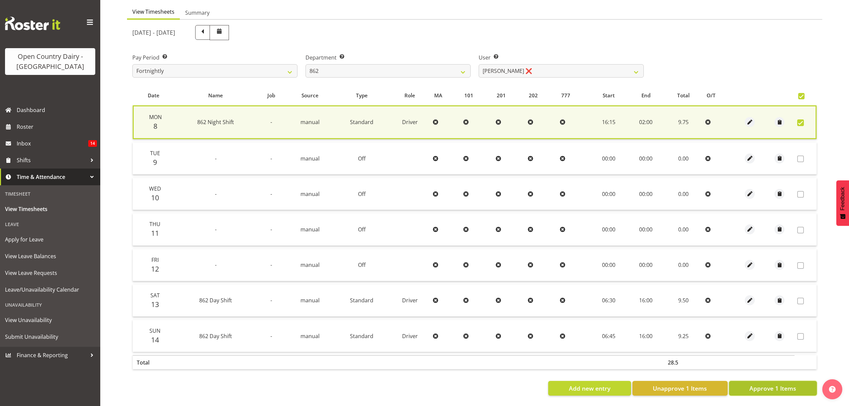
click at [782, 384] on span "Approve 1 Items" at bounding box center [772, 388] width 47 height 9
checkbox input "false"
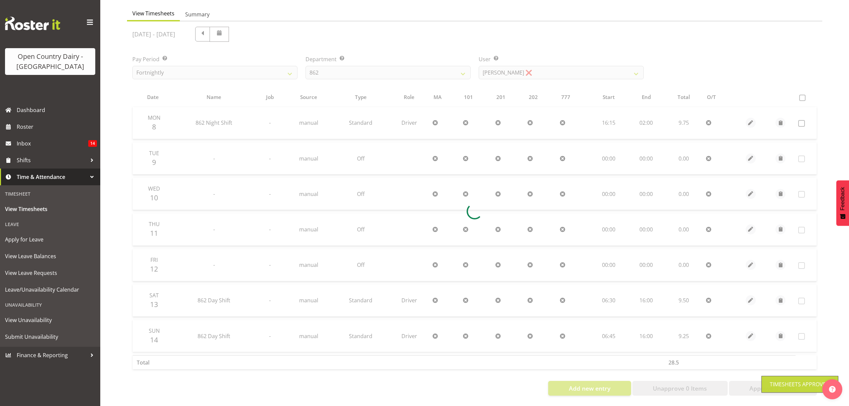
scroll to position [67, 0]
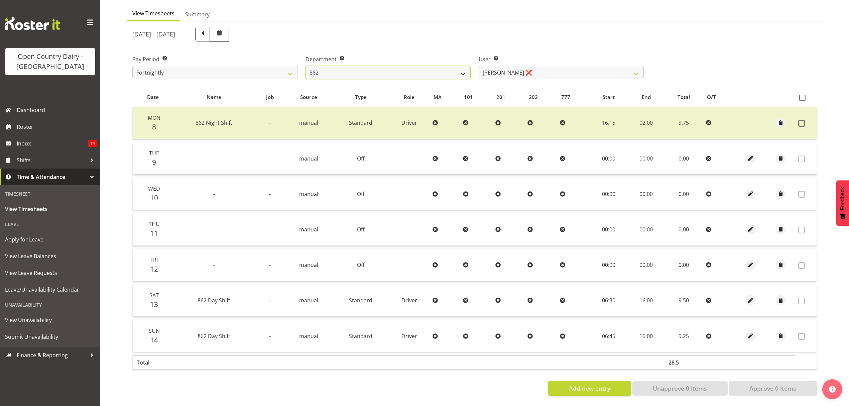
click at [463, 69] on select "734 735 736 737 738 739 851 852 853 854 855 856 858 861 862 865 868 869 870 873" at bounding box center [388, 72] width 165 height 13
select select "678"
click at [306, 66] on select "734 735 736 737 738 739 851 852 853 854 855 856 858 861 862 865 868 869 870 873" at bounding box center [388, 72] width 165 height 13
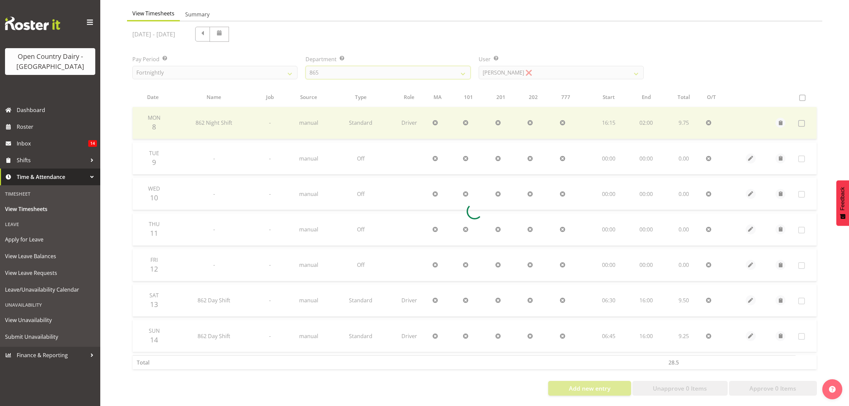
scroll to position [0, 0]
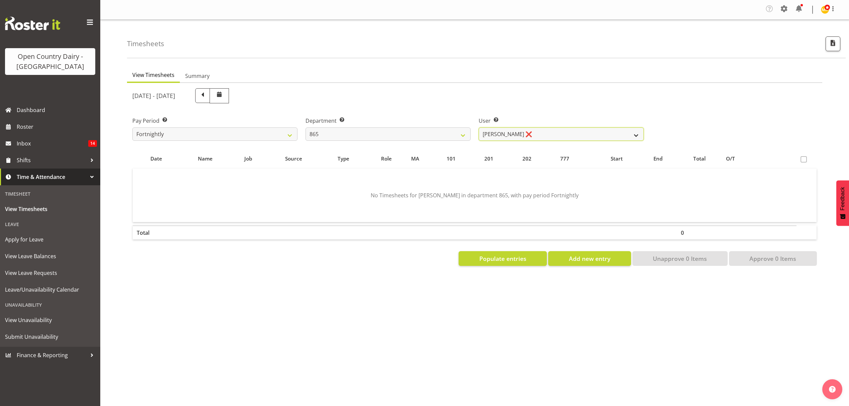
click at [635, 131] on select "Flavio Ferraz ❌ George Courtney ❌ Steffan Kennard ❌" at bounding box center [561, 133] width 165 height 13
select select "7487"
click at [479, 128] on select "Flavio Ferraz ❌ George Courtney ❌ Steffan Kennard ❌" at bounding box center [561, 133] width 165 height 13
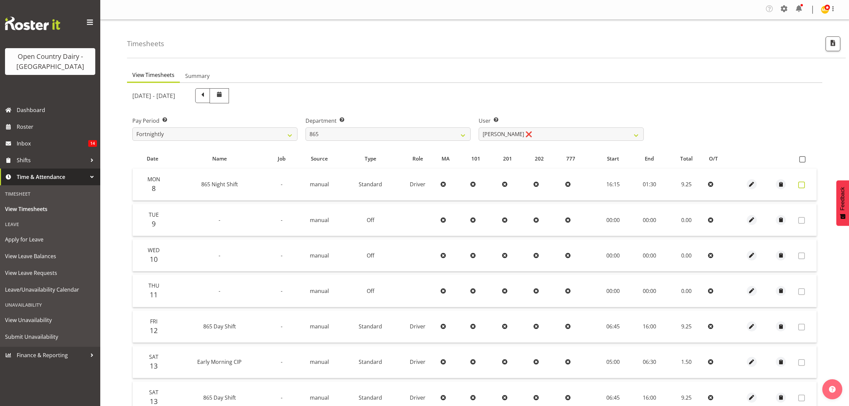
click at [803, 185] on span at bounding box center [801, 185] width 7 height 7
checkbox input "false"
click at [802, 186] on span at bounding box center [801, 185] width 7 height 7
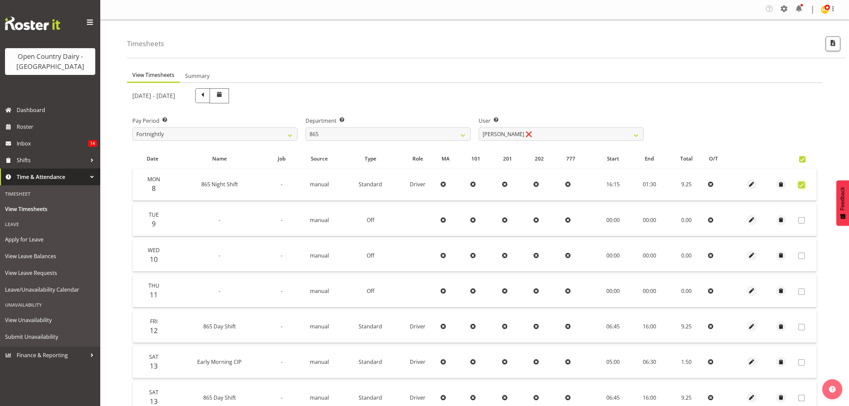
checkbox input "true"
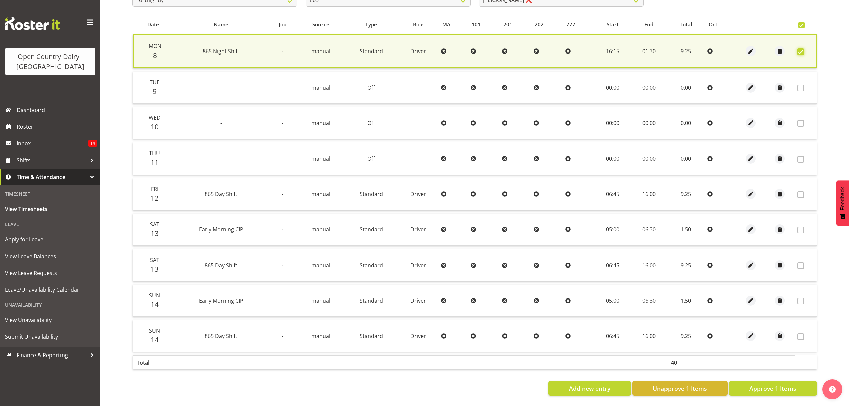
scroll to position [139, 0]
click at [776, 384] on span "Approve 1 Items" at bounding box center [772, 388] width 47 height 9
checkbox input "false"
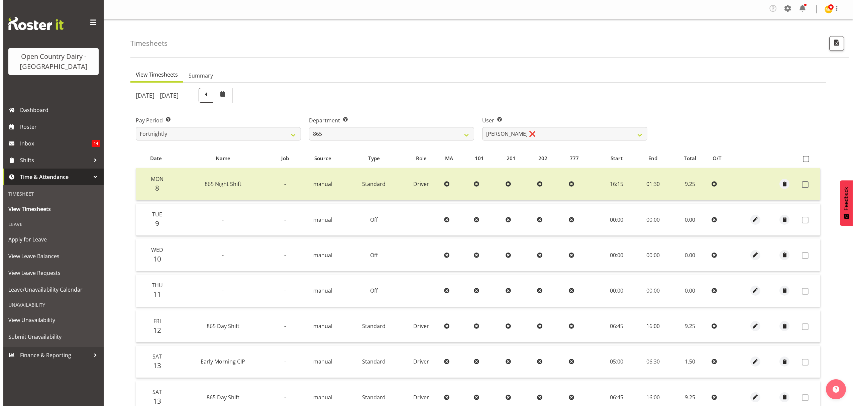
scroll to position [0, 0]
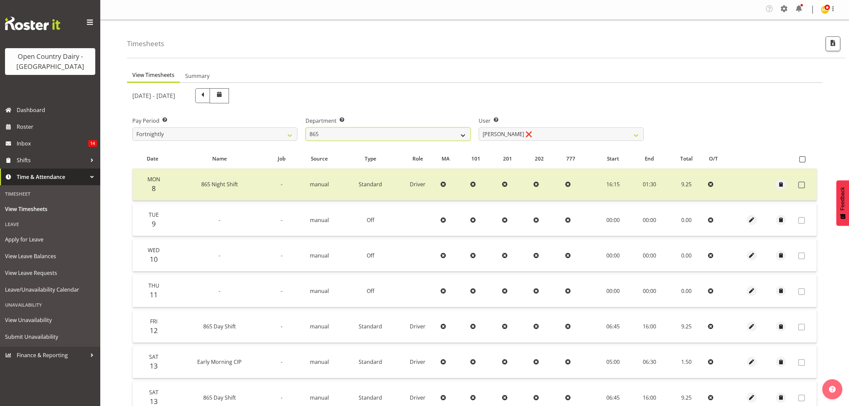
click at [466, 138] on select "734 735 736 737 738 739 851 852 853 854 855 856 858 861 862 865 868 869 870 873" at bounding box center [388, 133] width 165 height 13
select select "681"
click at [306, 128] on select "734 735 736 737 738 739 851 852 853 854 855 856 858 861 862 865 868 869 870 873" at bounding box center [388, 133] width 165 height 13
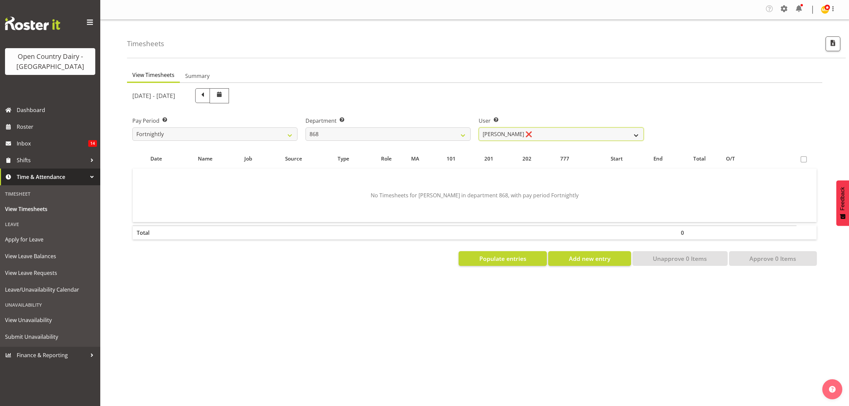
click at [636, 138] on select "Alan Rolton ❌ Cassidy Williams ❌ Christopher McIver ❌ Darin Ayling ❌" at bounding box center [561, 133] width 165 height 13
select select "9866"
click at [479, 128] on select "Alan Rolton ❌ Cassidy Williams ❌ Christopher McIver ❌ Darin Ayling ❌" at bounding box center [561, 133] width 165 height 13
click at [0, 0] on div at bounding box center [0, 0] width 0 height 0
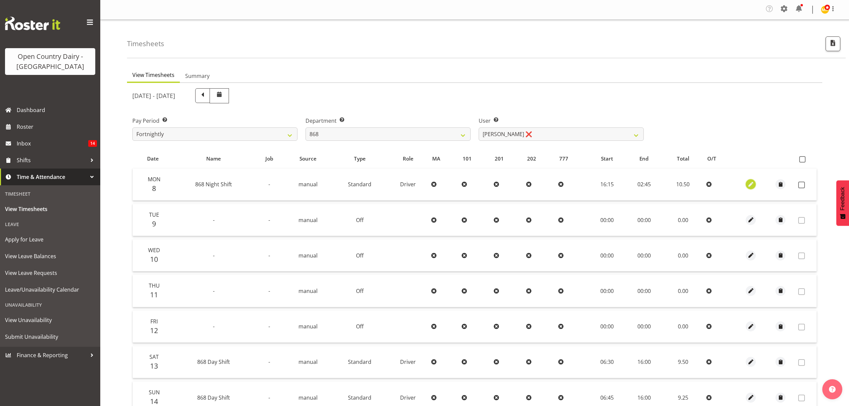
click at [749, 184] on span "button" at bounding box center [751, 185] width 8 height 8
select select "Standard"
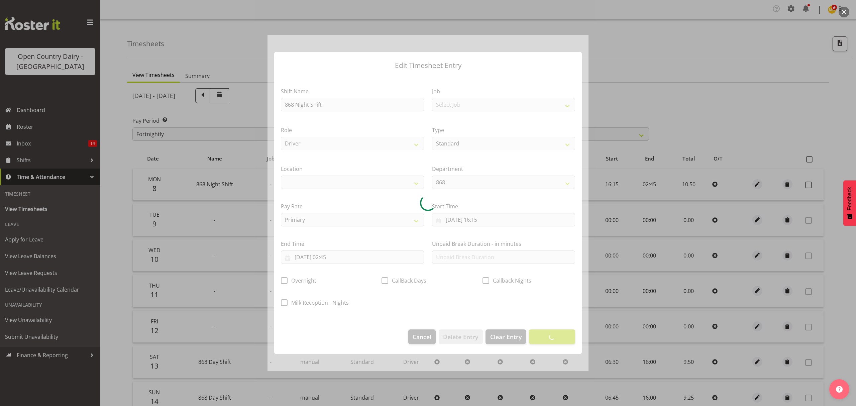
select select
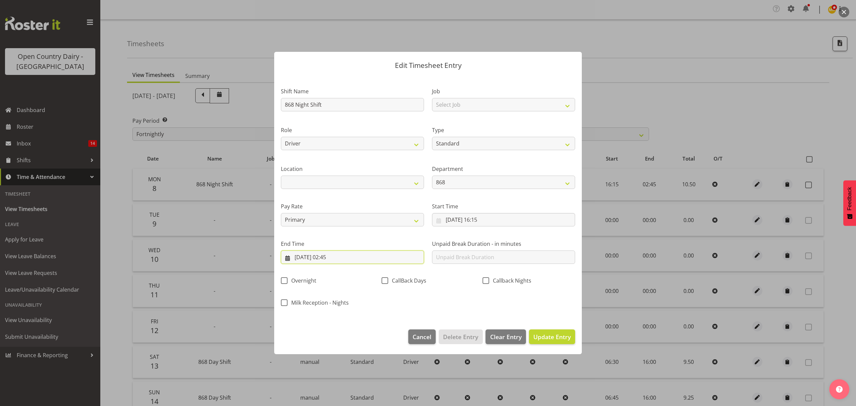
click at [334, 259] on input "09/09/2025, 02:45" at bounding box center [352, 256] width 143 height 13
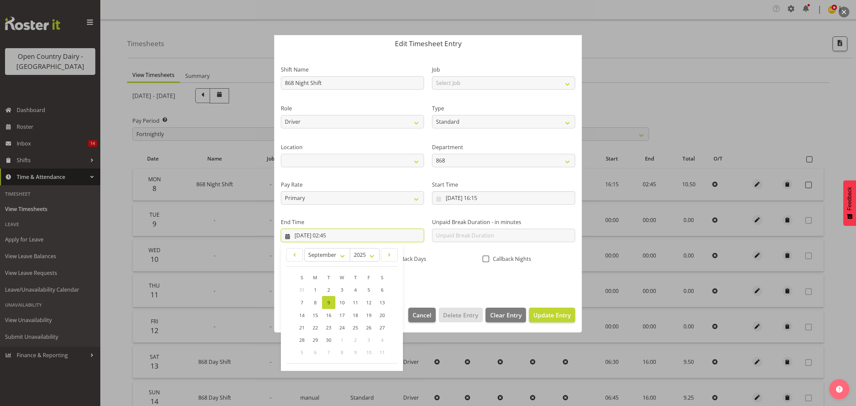
scroll to position [45, 0]
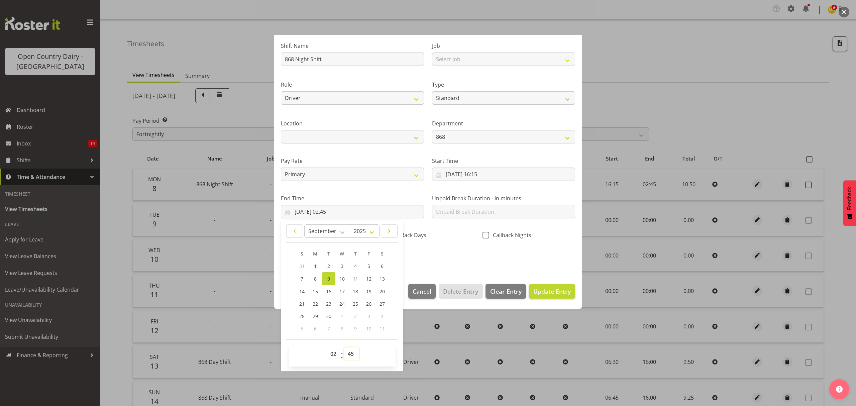
click at [350, 353] on select "00 01 02 03 04 05 06 07 08 09 10 11 12 13 14 15 16 17 18 19 20 21 22 23 24 25 2…" at bounding box center [351, 353] width 15 height 13
select select "30"
click at [344, 347] on select "00 01 02 03 04 05 06 07 08 09 10 11 12 13 14 15 16 17 18 19 20 21 22 23 24 25 2…" at bounding box center [351, 353] width 15 height 13
type input "09/09/2025, 02:30"
click at [541, 293] on span "Update Entry" at bounding box center [551, 291] width 37 height 8
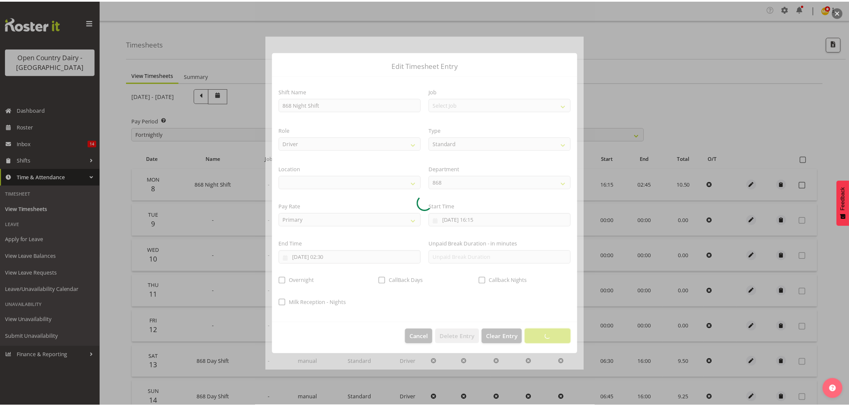
scroll to position [0, 0]
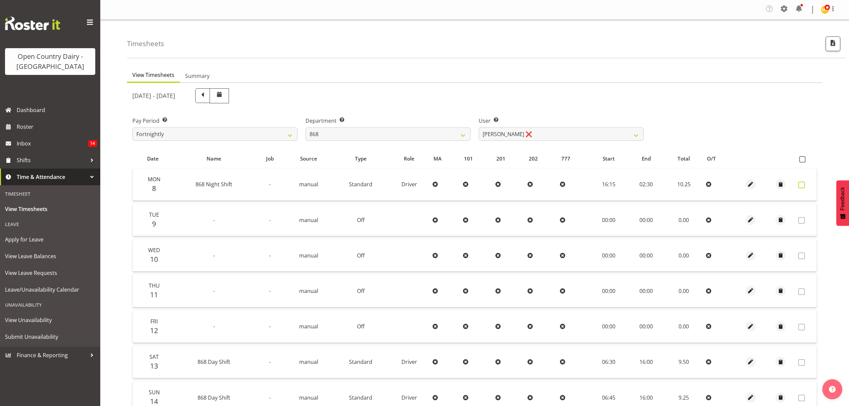
click at [802, 185] on span at bounding box center [801, 185] width 7 height 7
checkbox input "true"
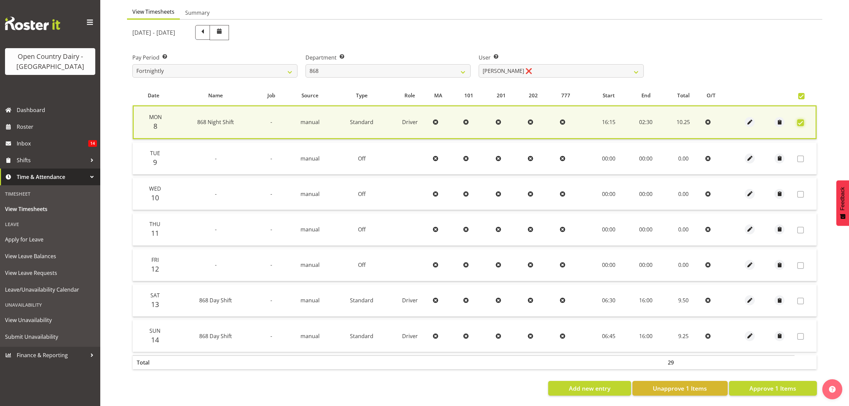
scroll to position [68, 0]
click at [786, 384] on span "Approve 1 Items" at bounding box center [772, 388] width 47 height 9
checkbox input "false"
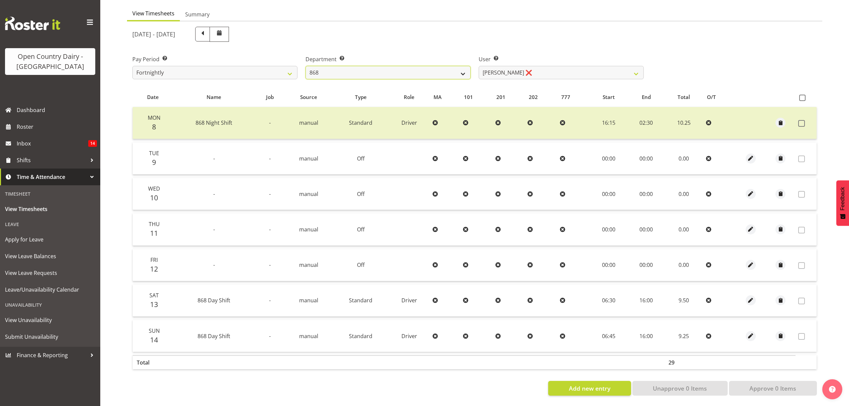
click at [463, 66] on select "734 735 736 737 738 739 851 852 853 854 855 856 858 861 862 865 868 869 870 873" at bounding box center [388, 72] width 165 height 13
select select "682"
click at [306, 66] on select "734 735 736 737 738 739 851 852 853 854 855 856 858 861 862 865 868 869 870 873" at bounding box center [388, 72] width 165 height 13
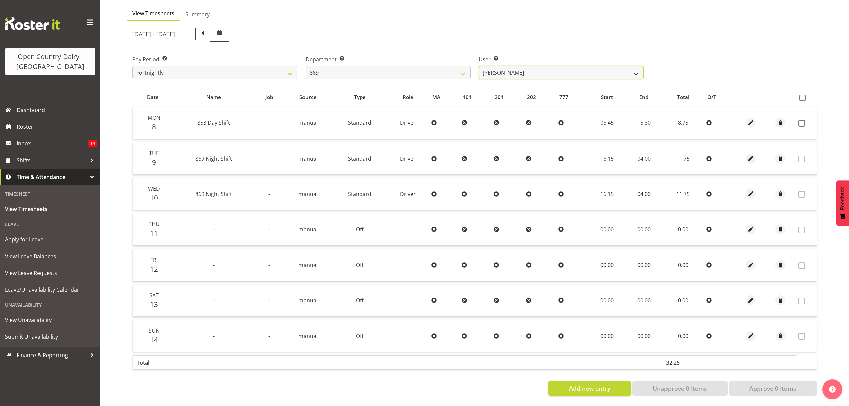
click at [635, 68] on select "Barry O'Donnell ❌ Barry Johnston ❌ Jason Soper ❌ Peter Wieczorek ❌" at bounding box center [561, 72] width 165 height 13
click at [634, 66] on select "Barry O'Donnell ❌ Barry Johnston ❌ Jason Soper ❌ Peter Wieczorek ❌" at bounding box center [561, 72] width 165 height 13
select select "7388"
click at [479, 66] on select "Barry O'Donnell ❌ Barry Johnston ❌ Jason Soper ❌ Peter Wieczorek ❌" at bounding box center [561, 72] width 165 height 13
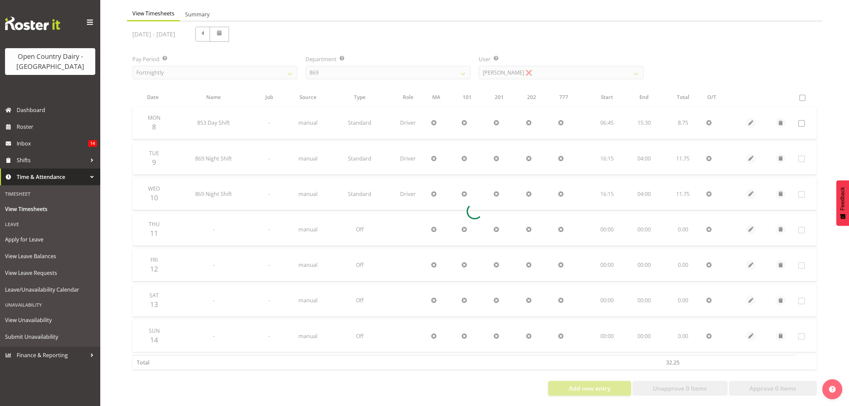
click at [511, 92] on div at bounding box center [474, 210] width 695 height 379
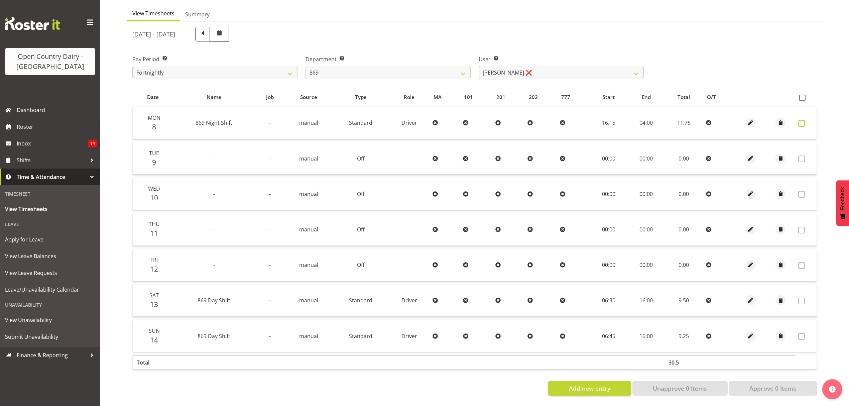
click at [800, 120] on span at bounding box center [801, 123] width 7 height 7
checkbox input "true"
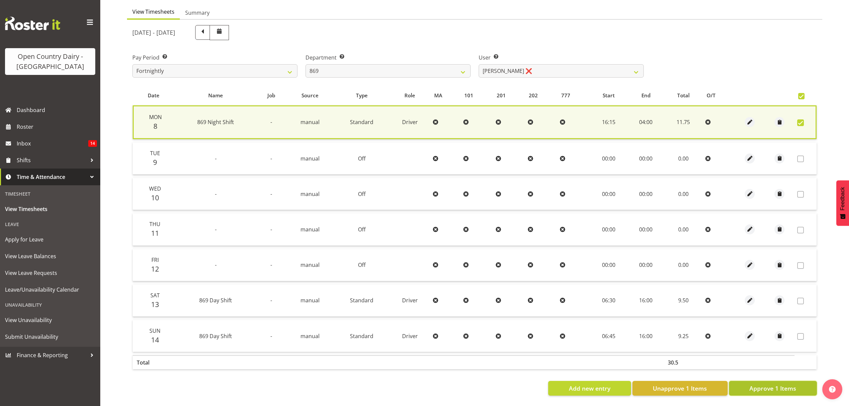
click at [768, 386] on span "Approve 1 Items" at bounding box center [772, 388] width 47 height 9
checkbox input "false"
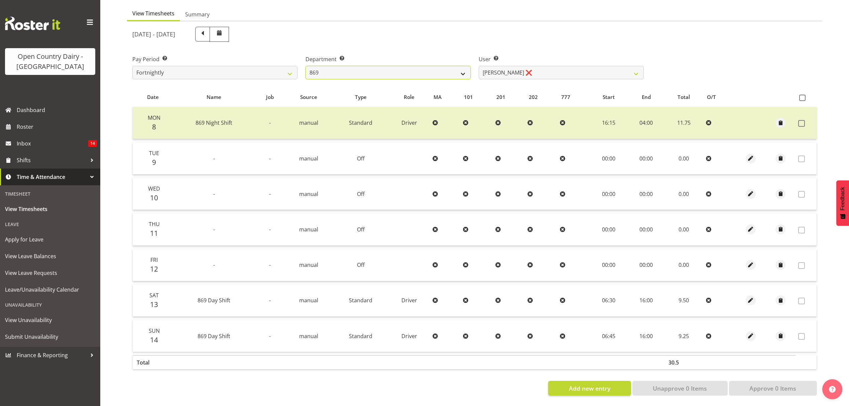
click at [463, 70] on select "734 735 736 737 738 739 851 852 853 854 855 856 858 861 862 865 868 869 870 873" at bounding box center [388, 72] width 165 height 13
select select "686"
click at [306, 66] on select "734 735 736 737 738 739 851 852 853 854 855 856 858 861 862 865 868 869 870 873" at bounding box center [388, 72] width 165 height 13
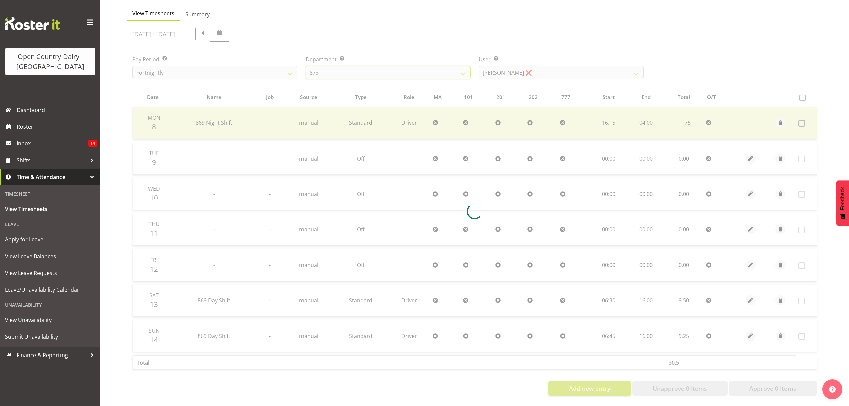
scroll to position [0, 0]
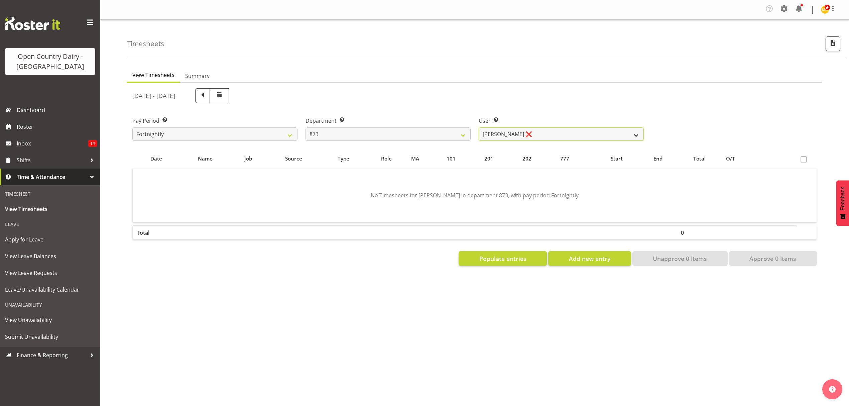
click at [634, 136] on select "Andrew Henderson ❌ Ricky Popham ❌ Stacy MacAskill ❌ Trish Nicol ❌" at bounding box center [561, 133] width 165 height 13
select select "9758"
click at [479, 128] on select "Andrew Henderson ❌ Ricky Popham ❌ Stacy MacAskill ❌ Trish Nicol ❌" at bounding box center [561, 133] width 165 height 13
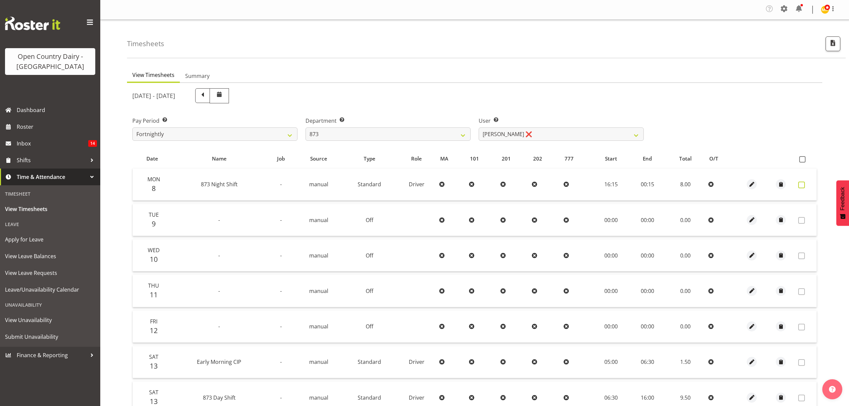
click at [802, 186] on span at bounding box center [801, 185] width 7 height 7
checkbox input "true"
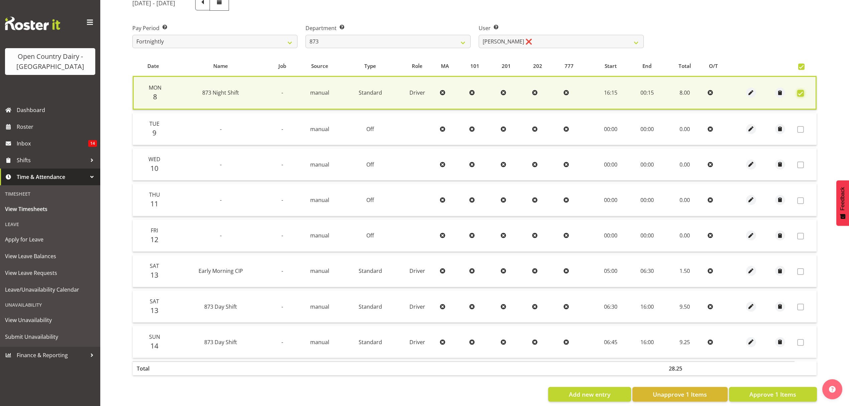
scroll to position [104, 0]
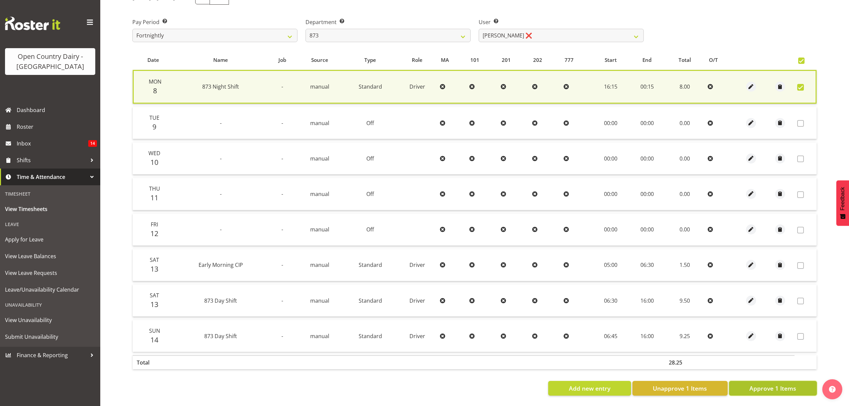
click at [807, 381] on button "Approve 1 Items" at bounding box center [773, 388] width 88 height 15
checkbox input "false"
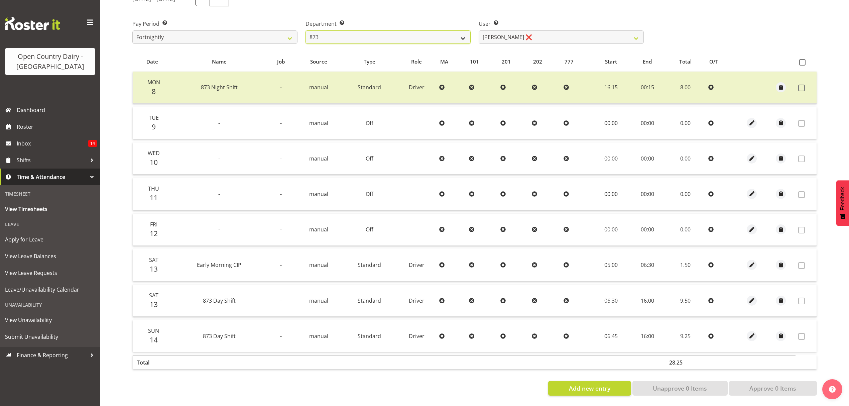
click at [466, 34] on select "734 735 736 737 738 739 851 852 853 854 855 856 858 861 862 865 868 869 870 873" at bounding box center [388, 36] width 165 height 13
select select "687"
click at [306, 30] on select "734 735 736 737 738 739 851 852 853 854 855 856 858 861 862 865 868 869 870 873" at bounding box center [388, 36] width 165 height 13
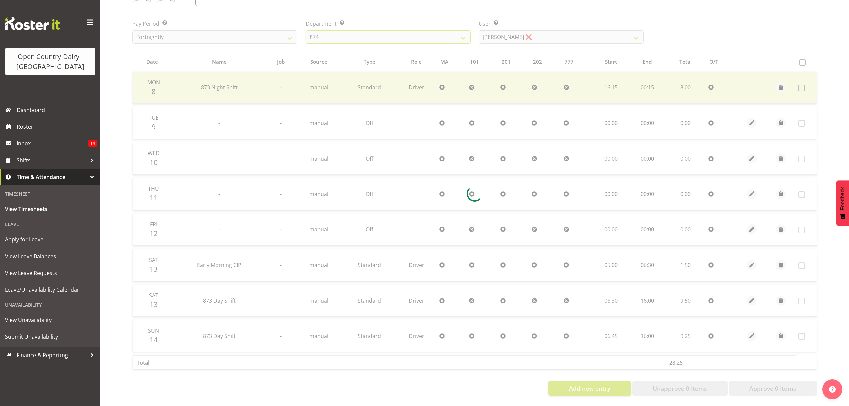
scroll to position [67, 0]
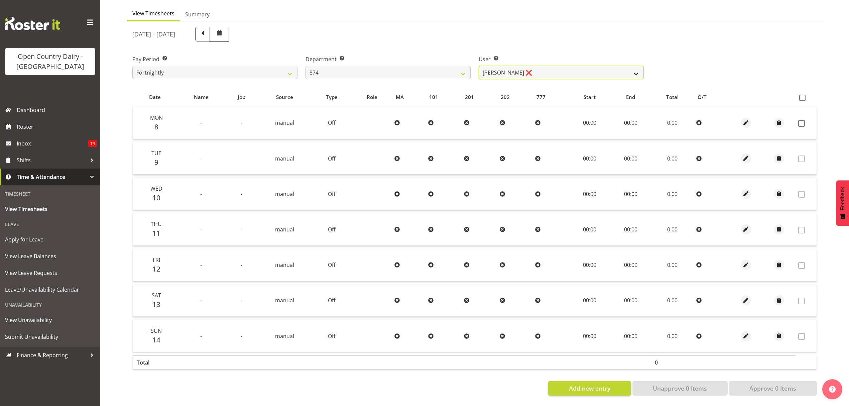
click at [637, 69] on select "Annette Parker ❌ Christopher McRae ❌ Patrick Stenton ❌ Rachel Carpenter ❌" at bounding box center [561, 72] width 165 height 13
select select "7508"
click at [479, 66] on select "Annette Parker ❌ Christopher McRae ❌ Patrick Stenton ❌ Rachel Carpenter ❌" at bounding box center [561, 72] width 165 height 13
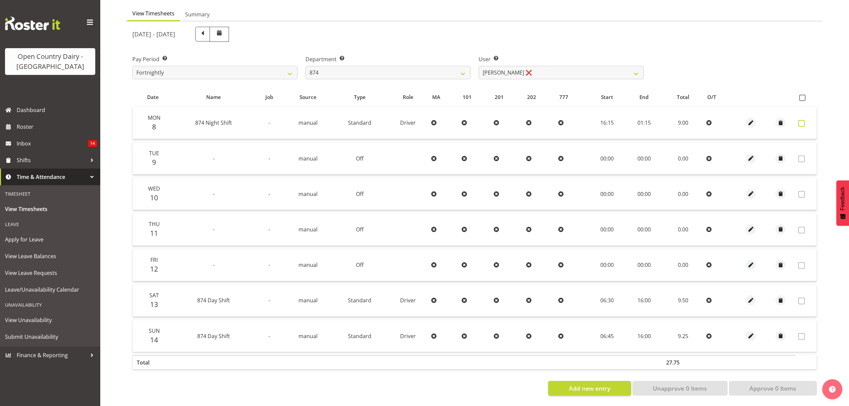
click at [800, 120] on span at bounding box center [801, 123] width 7 height 7
checkbox input "true"
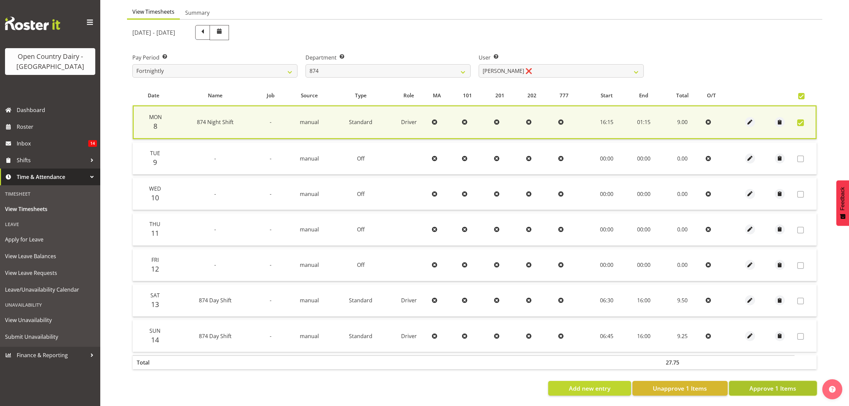
click at [783, 384] on span "Approve 1 Items" at bounding box center [772, 388] width 47 height 9
checkbox input "false"
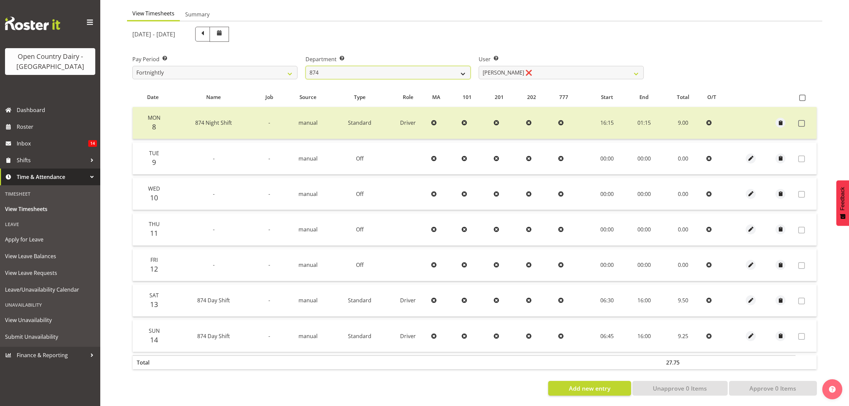
click at [464, 68] on select "734 735 736 737 738 739 851 852 853 854 855 856 858 861 862 865 868 869 870 873" at bounding box center [388, 72] width 165 height 13
click at [463, 66] on select "734 735 736 737 738 739 851 852 853 854 855 856 858 861 862 865 868 869 870 873" at bounding box center [388, 72] width 165 height 13
select select "689"
click at [306, 66] on select "734 735 736 737 738 739 851 852 853 854 855 856 858 861 862 865 868 869 870 873" at bounding box center [388, 72] width 165 height 13
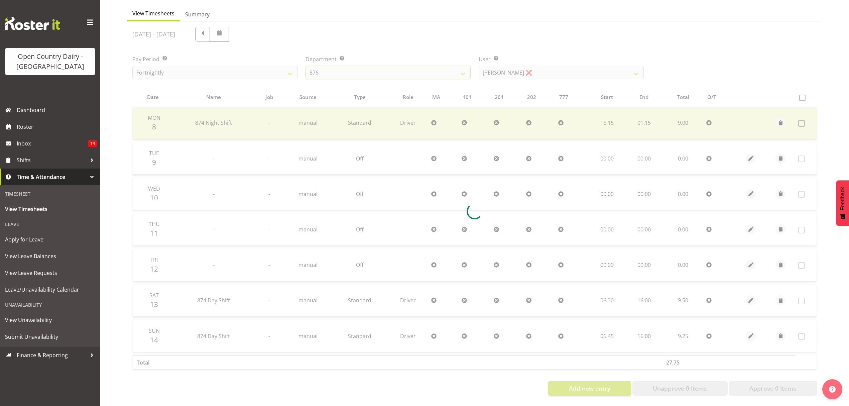
scroll to position [0, 0]
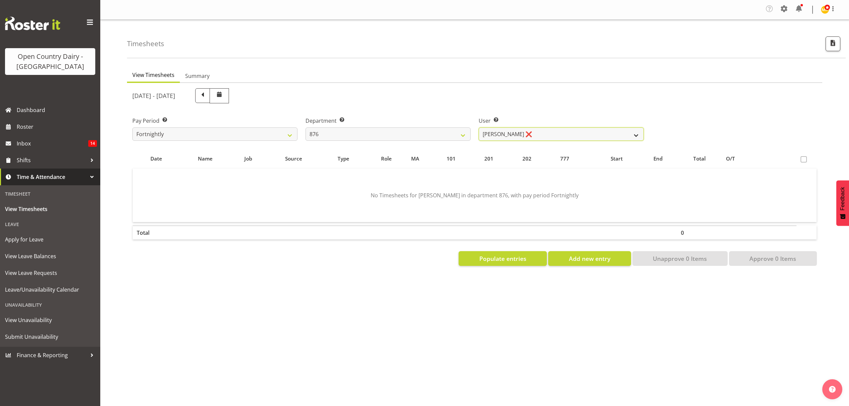
click at [635, 136] on select "Dean Henderson ❌ Ian Barbour ❌ John Graham ❌ Tom Rahl ❌" at bounding box center [561, 133] width 165 height 13
select select "7440"
click at [479, 128] on select "Dean Henderson ❌ Ian Barbour ❌ John Graham ❌ Tom Rahl ❌" at bounding box center [561, 133] width 165 height 13
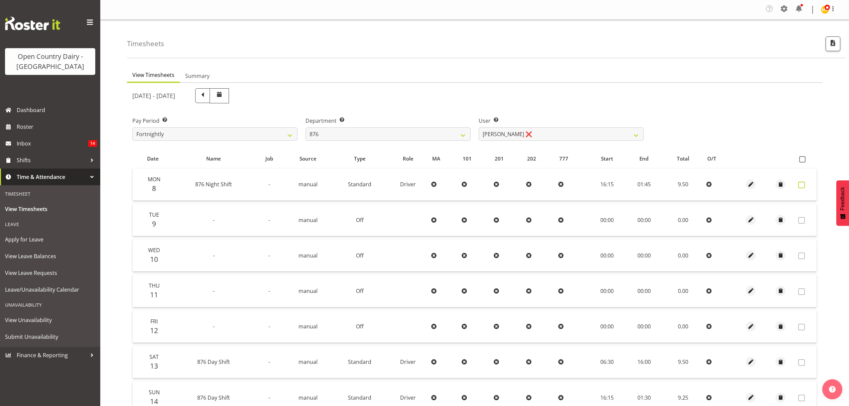
click at [799, 184] on span at bounding box center [801, 185] width 7 height 7
checkbox input "true"
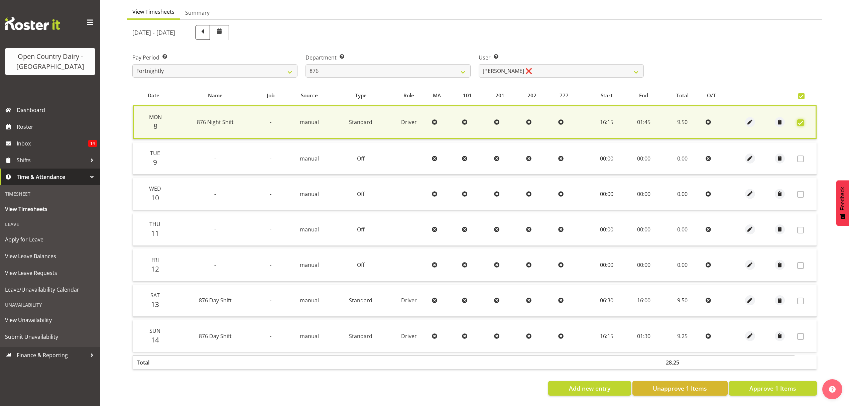
scroll to position [68, 0]
click at [780, 384] on span "Approve 1 Items" at bounding box center [772, 388] width 47 height 9
checkbox input "false"
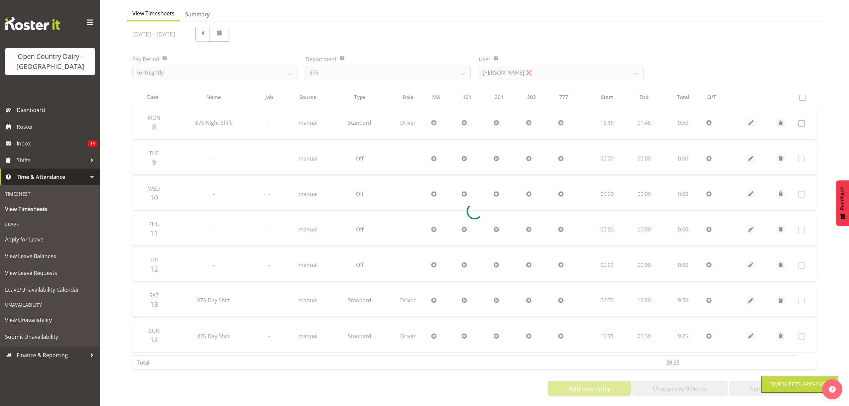
scroll to position [67, 0]
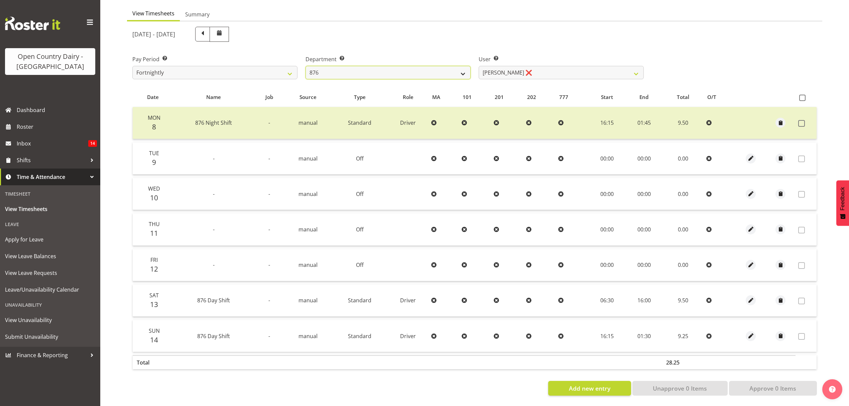
click at [461, 69] on select "734 735 736 737 738 739 851 852 853 854 855 856 858 861 862 865 868 869 870 873" at bounding box center [388, 72] width 165 height 13
select select "690"
click at [306, 66] on select "734 735 736 737 738 739 851 852 853 854 855 856 858 861 862 865 868 869 870 873" at bounding box center [388, 72] width 165 height 13
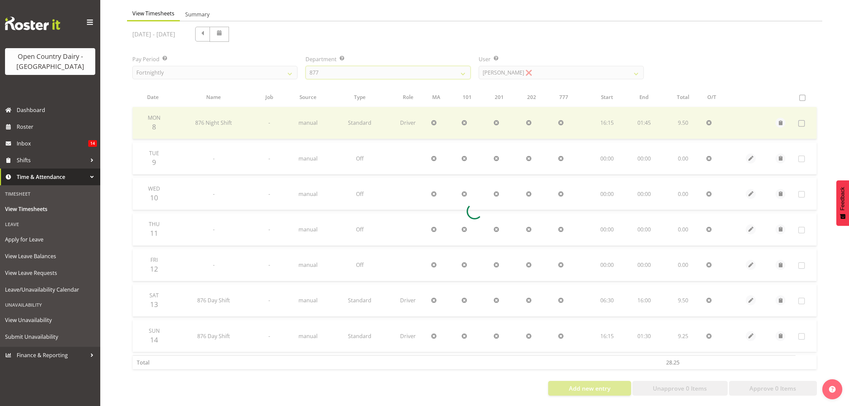
scroll to position [0, 0]
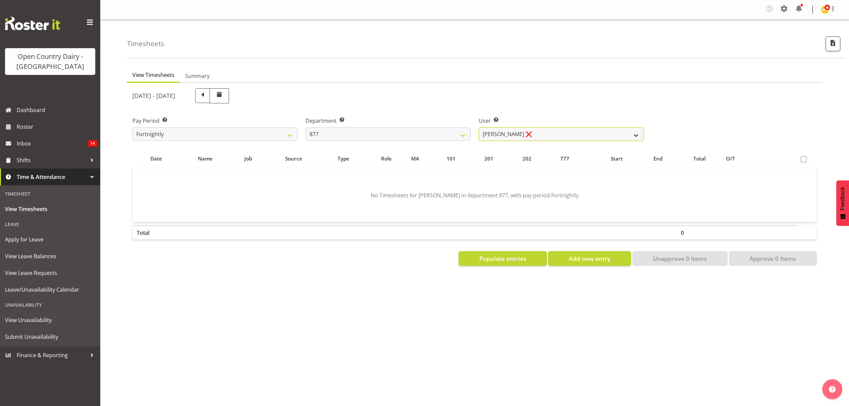
click at [636, 134] on select "Barry Shields ❌ Callum Wells ❌ Helen Bull ❌ Jase Preston ❌" at bounding box center [561, 133] width 165 height 13
select select "11653"
click at [479, 128] on select "Barry Shields ❌ Callum Wells ❌ Helen Bull ❌ Jase Preston ❌" at bounding box center [561, 133] width 165 height 13
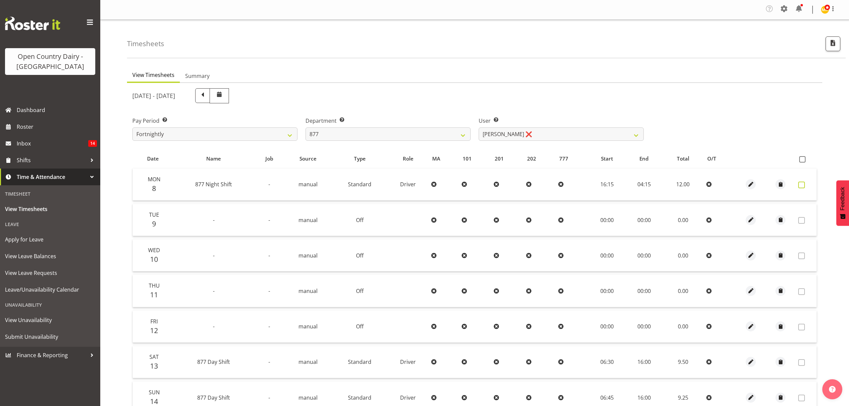
click at [803, 185] on span at bounding box center [801, 185] width 7 height 7
checkbox input "true"
click at [803, 185] on span at bounding box center [801, 185] width 7 height 7
checkbox input "false"
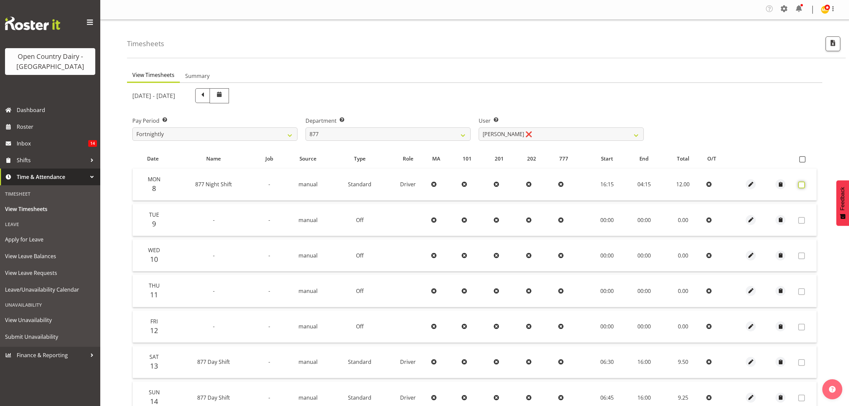
checkbox input "false"
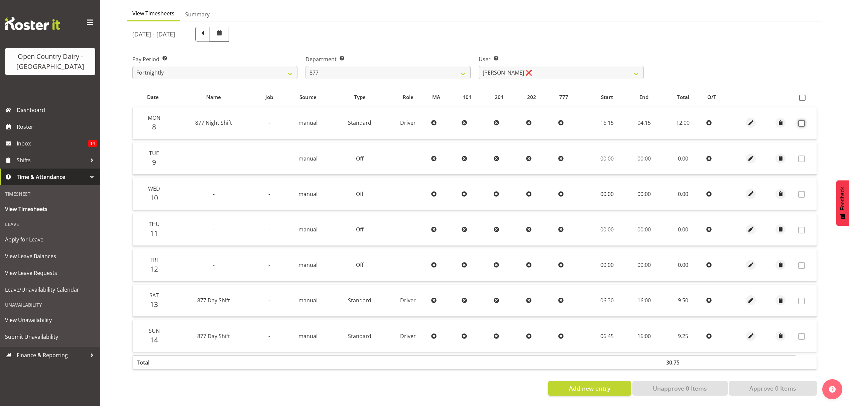
scroll to position [67, 0]
click at [801, 120] on span at bounding box center [801, 123] width 7 height 7
checkbox input "true"
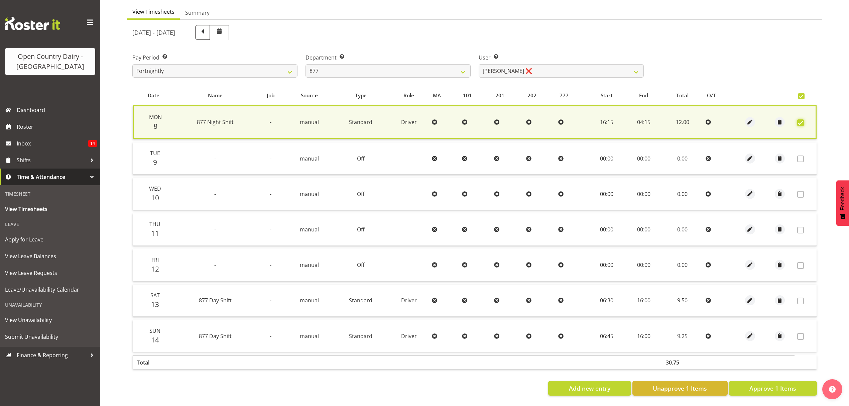
scroll to position [68, 0]
click at [786, 384] on span "Approve 1 Items" at bounding box center [772, 388] width 47 height 9
checkbox input "false"
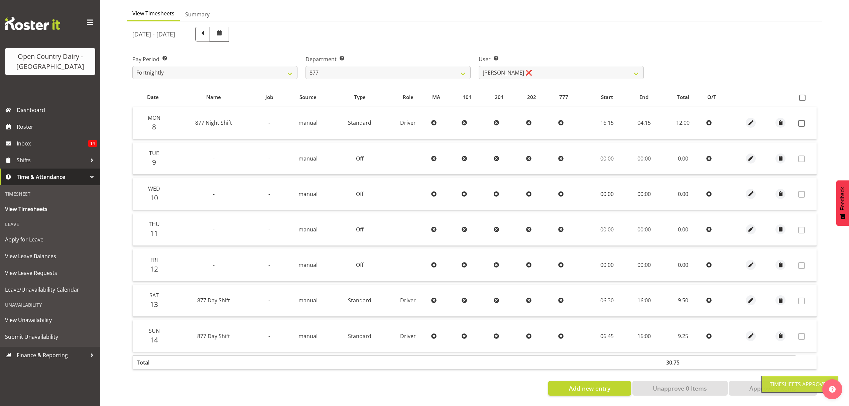
scroll to position [67, 0]
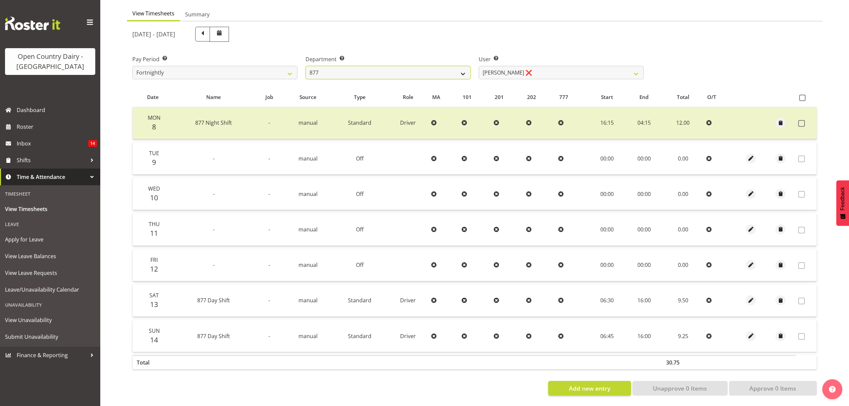
click at [463, 66] on select "734 735 736 737 738 739 851 852 853 854 855 856 858 861 862 865 868 869 870 873" at bounding box center [388, 72] width 165 height 13
select select "908"
click at [306, 66] on select "734 735 736 737 738 739 851 852 853 854 855 856 858 861 862 865 868 869 870 873" at bounding box center [388, 72] width 165 height 13
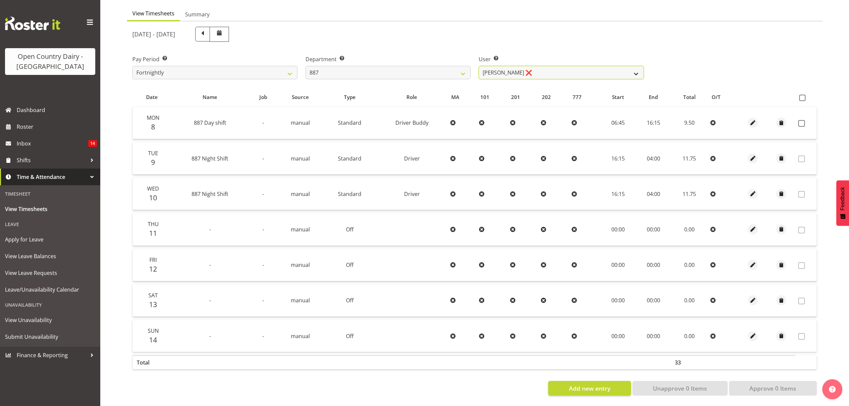
click at [639, 69] on select "Andrew Muir ❌ Bruce Spencer ❌ Neville Hoatten ❌ Warren Tempelman ❌" at bounding box center [561, 72] width 165 height 13
select select "10376"
click at [479, 66] on select "Andrew Muir ❌ Bruce Spencer ❌ Neville Hoatten ❌ Warren Tempelman ❌" at bounding box center [561, 72] width 165 height 13
click at [0, 0] on div at bounding box center [0, 0] width 0 height 0
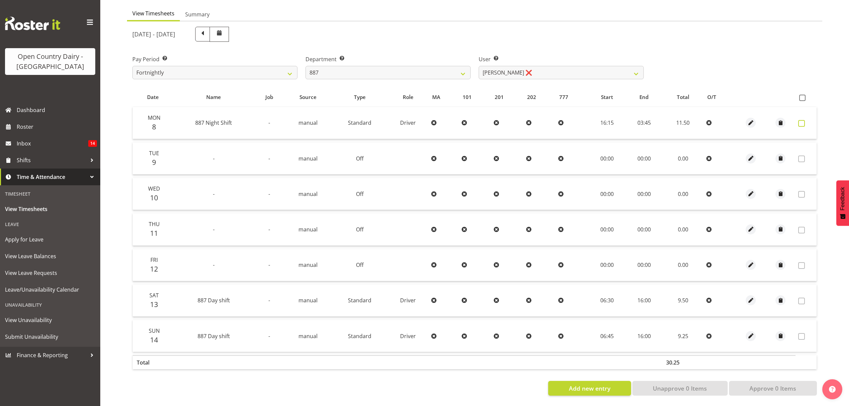
click at [802, 120] on span at bounding box center [801, 123] width 7 height 7
checkbox input "true"
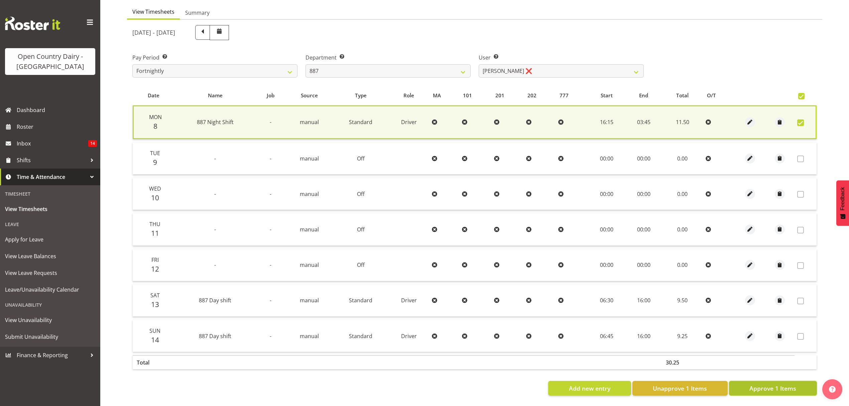
click at [780, 384] on span "Approve 1 Items" at bounding box center [772, 388] width 47 height 9
checkbox input "false"
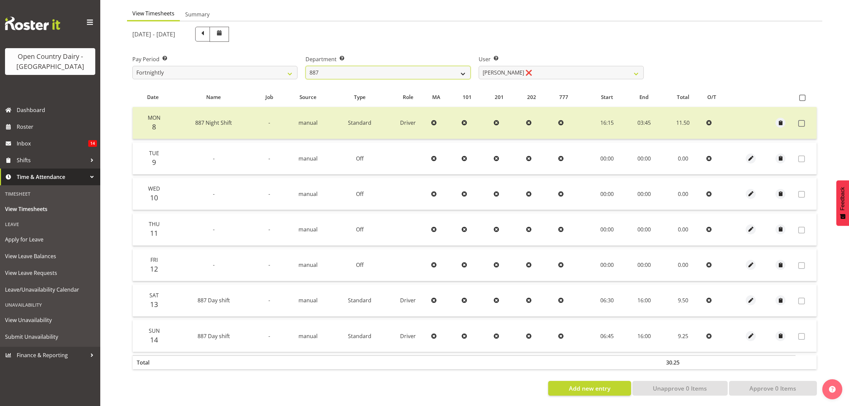
click at [459, 66] on select "734 735 736 737 738 739 851 852 853 854 855 856 858 861 862 865 868 869 870 873" at bounding box center [388, 72] width 165 height 13
select select "671"
click at [306, 66] on select "734 735 736 737 738 739 851 852 853 854 855 856 858 861 862 865 868 869 870 873" at bounding box center [388, 72] width 165 height 13
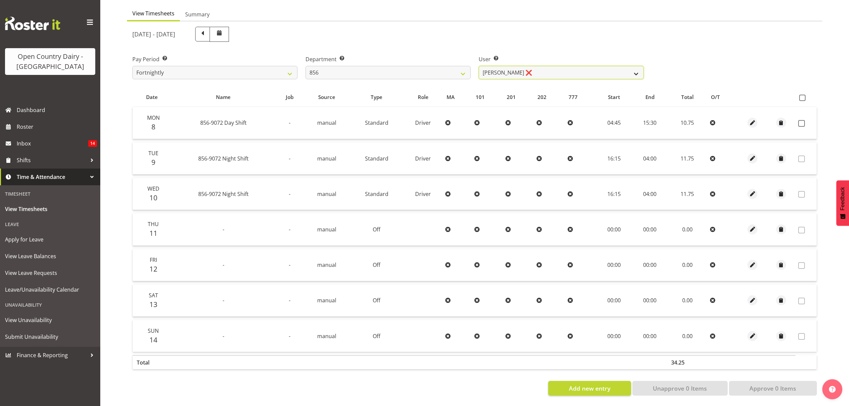
click at [636, 67] on select "Bradley Parkhill ❌ James Matheson ❌ Jason Vercoe ❌ Tony Lee ❌" at bounding box center [561, 72] width 165 height 13
select select "10196"
click at [479, 66] on select "Bradley Parkhill ❌ James Matheson ❌ Jason Vercoe ❌ Tony Lee ❌" at bounding box center [561, 72] width 165 height 13
click at [800, 120] on span at bounding box center [801, 123] width 7 height 7
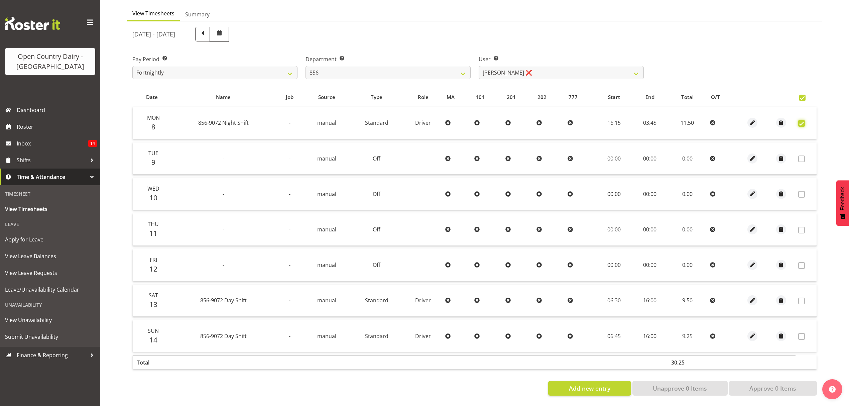
checkbox input "true"
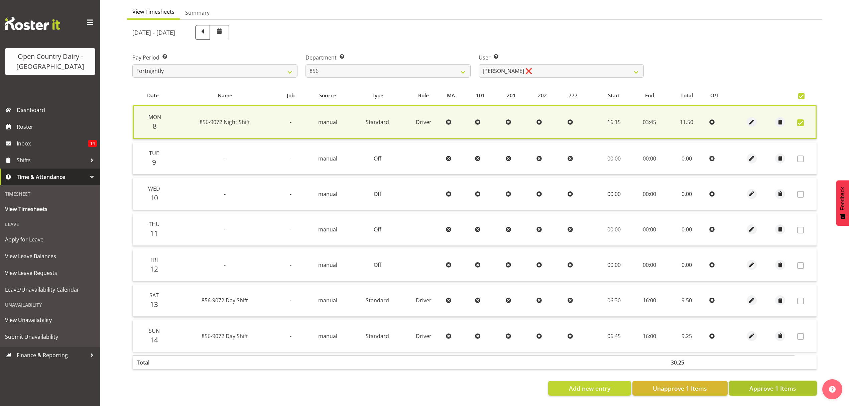
click at [782, 384] on span "Approve 1 Items" at bounding box center [772, 388] width 47 height 9
checkbox input "false"
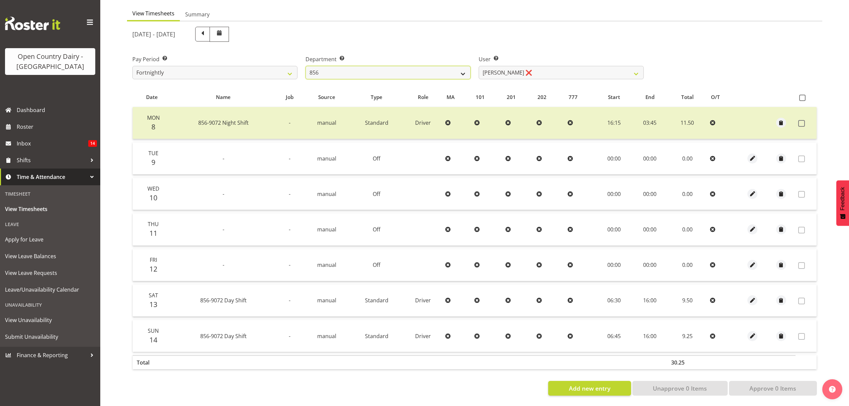
click at [464, 69] on select "734 735 736 737 738 739 851 852 853 854 855 856 858 861 862 865 868 869 870 873" at bounding box center [388, 72] width 165 height 13
select select "755"
click at [306, 66] on select "734 735 736 737 738 739 851 852 853 854 855 856 858 861 862 865 868 869 870 873" at bounding box center [388, 72] width 165 height 13
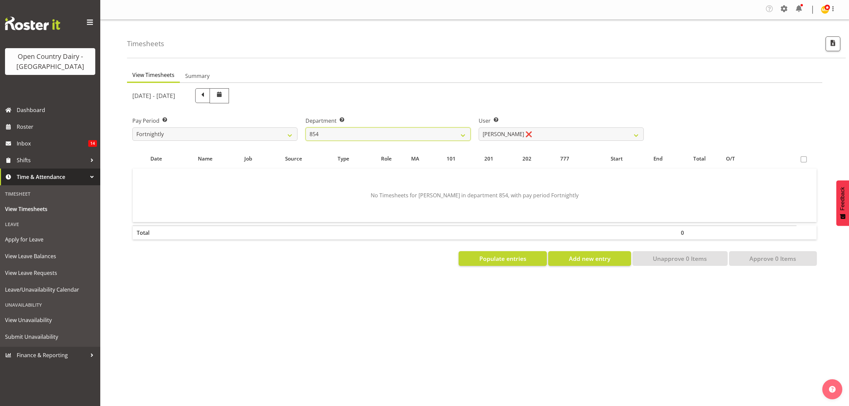
scroll to position [0, 0]
click at [636, 137] on select "Carl Johnstone ❌ John Rook ❌ Karl Nicol ❌ Raymond George ❌" at bounding box center [561, 133] width 165 height 13
select select "10054"
click at [479, 128] on select "Carl Johnstone ❌ John Rook ❌ Karl Nicol ❌ Raymond George ❌" at bounding box center [561, 133] width 165 height 13
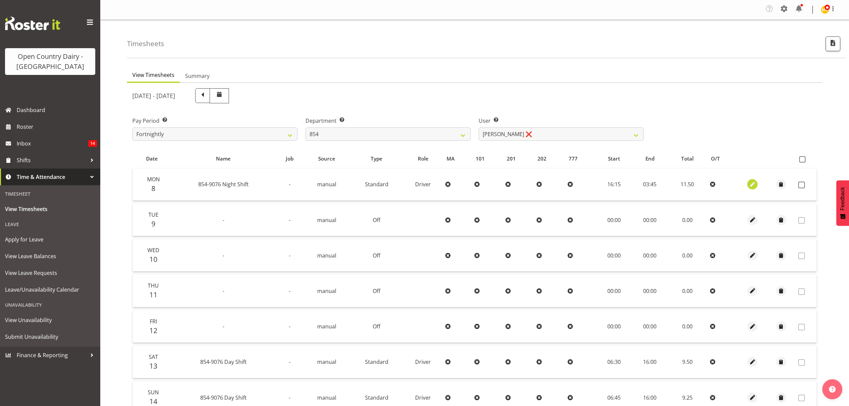
click at [753, 183] on span "button" at bounding box center [753, 185] width 8 height 8
select select "Standard"
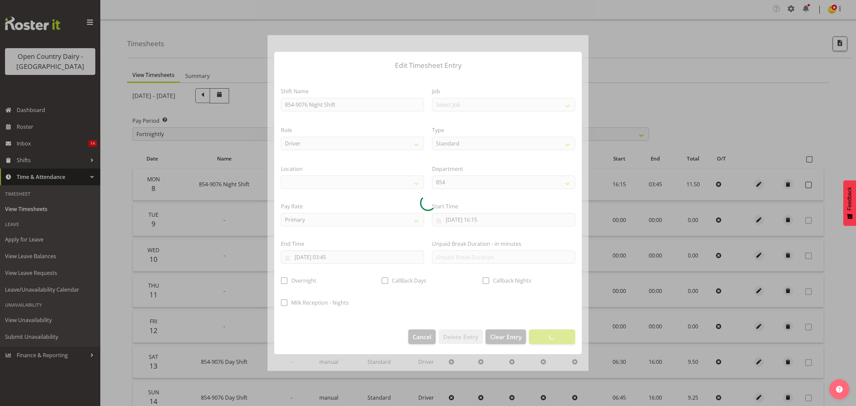
select select
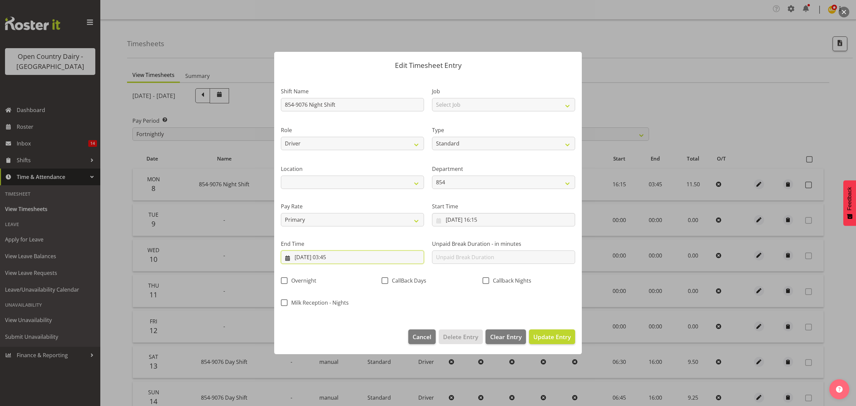
click at [331, 253] on input "09/09/2025, 03:45" at bounding box center [352, 256] width 143 height 13
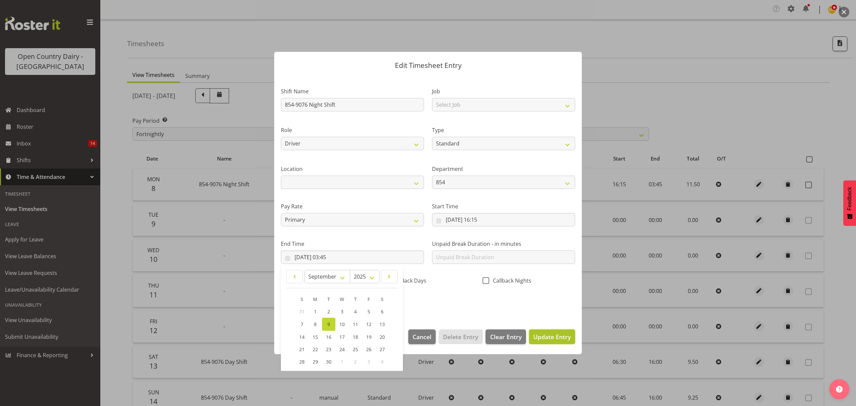
click at [548, 336] on span "Update Entry" at bounding box center [551, 337] width 37 height 8
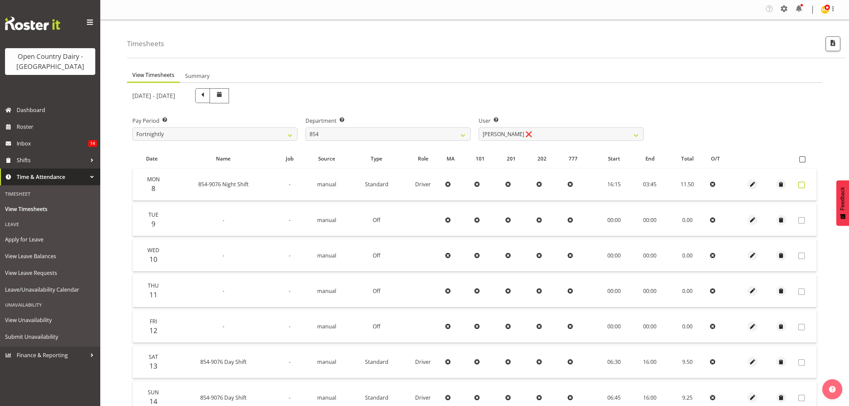
click at [799, 186] on span at bounding box center [801, 185] width 7 height 7
checkbox input "true"
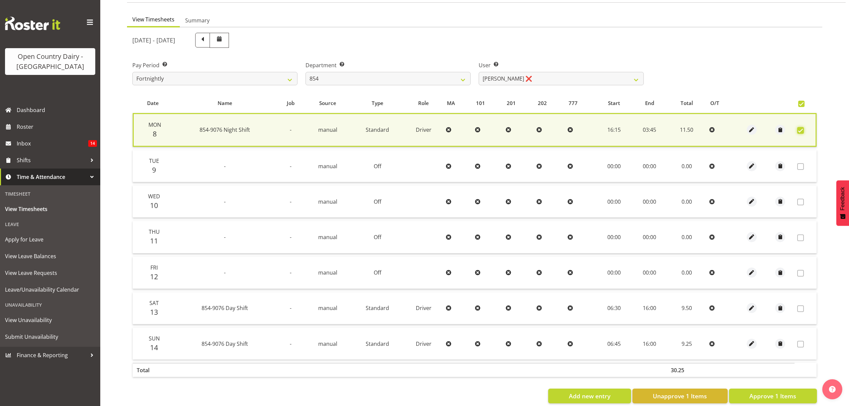
scroll to position [68, 0]
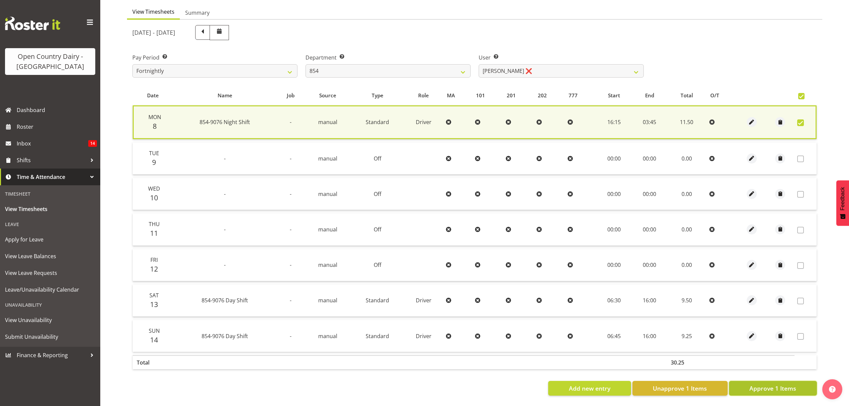
click at [779, 381] on button "Approve 1 Items" at bounding box center [773, 388] width 88 height 15
checkbox input "false"
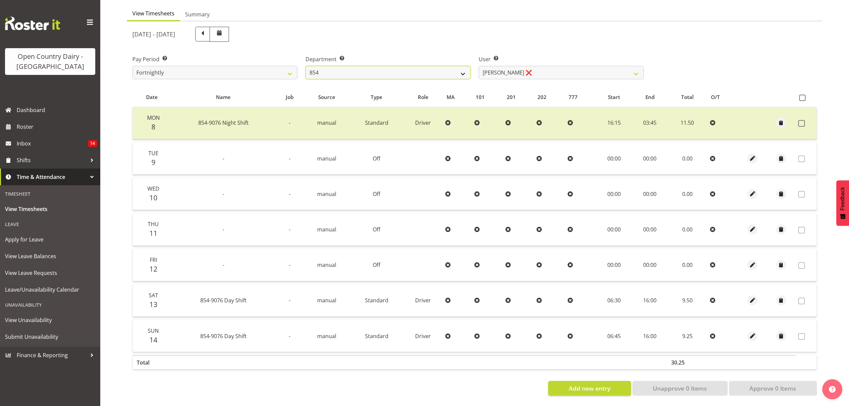
click at [463, 70] on select "734 735 736 737 738 739 851 852 853 854 855 856 858 861 862 865 868 869 870 873" at bounding box center [388, 72] width 165 height 13
select select "783"
click at [306, 66] on select "734 735 736 737 738 739 851 852 853 854 855 856 858 861 862 865 868 869 870 873" at bounding box center [388, 72] width 165 height 13
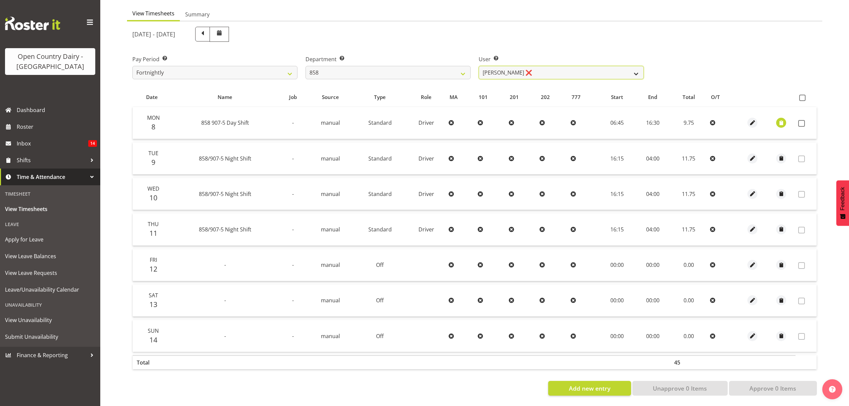
click at [642, 70] on select "Anthony Shaw ❌ Liam Bellman ❌ Neil Peters ❌" at bounding box center [561, 72] width 165 height 13
select select "9850"
click at [479, 66] on select "Anthony Shaw ❌ Liam Bellman ❌ Neil Peters ❌" at bounding box center [561, 72] width 165 height 13
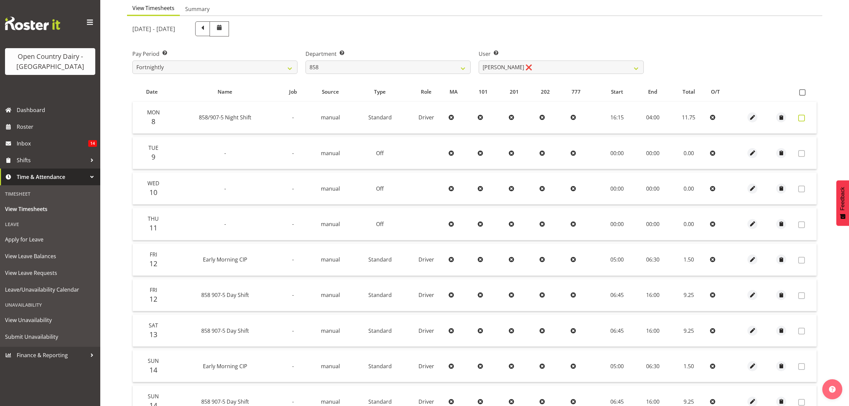
click at [803, 117] on span at bounding box center [801, 118] width 7 height 7
checkbox input "true"
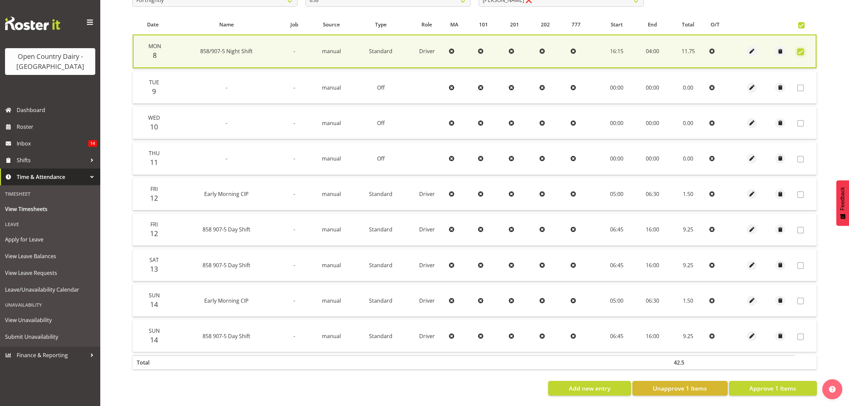
scroll to position [139, 0]
drag, startPoint x: 773, startPoint y: 376, endPoint x: 788, endPoint y: 388, distance: 19.1
click at [788, 388] on button "Approve 1 Items" at bounding box center [773, 388] width 88 height 15
checkbox input "false"
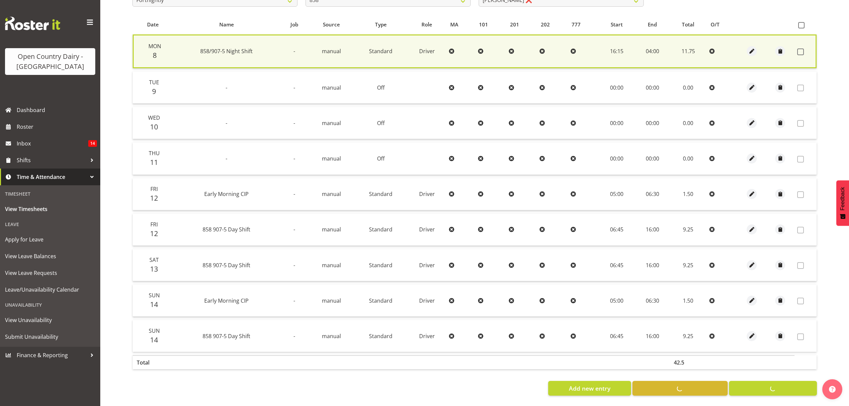
scroll to position [138, 0]
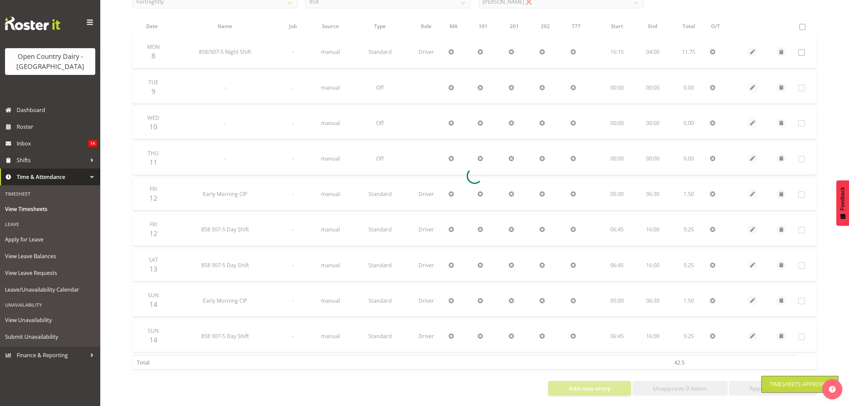
click at [781, 387] on div "Timesheets Approved" at bounding box center [800, 384] width 60 height 8
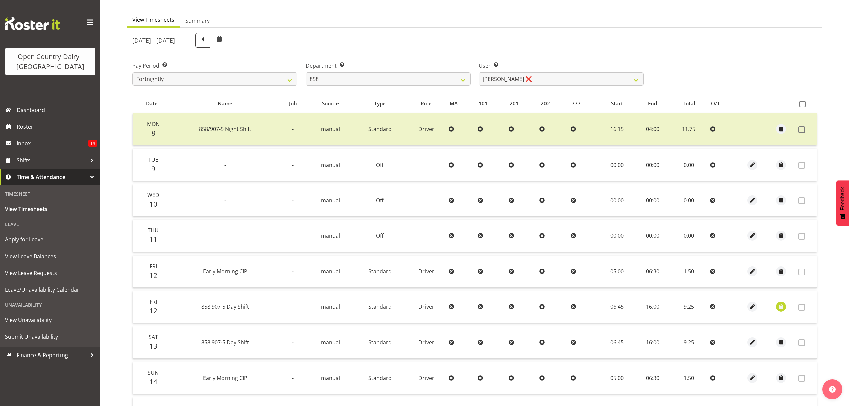
scroll to position [48, 0]
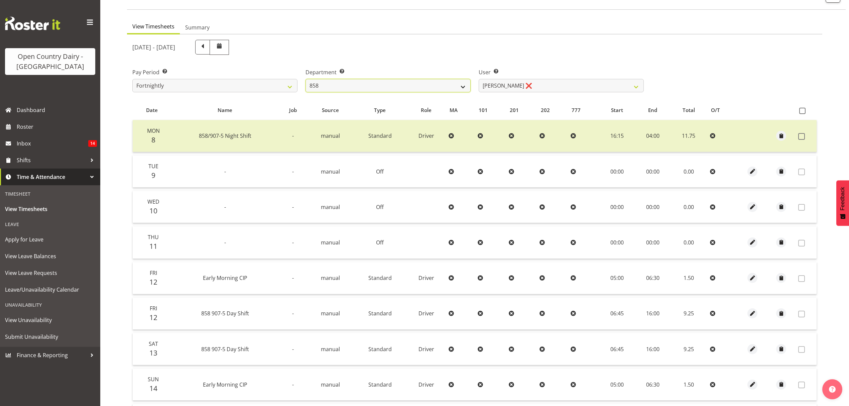
click at [465, 86] on select "734 735 736 737 738 739 851 852 853 854 855 856 858 861 862 865 868 869 870 873" at bounding box center [388, 85] width 165 height 13
select select "782"
click at [306, 79] on select "734 735 736 737 738 739 851 852 853 854 855 856 858 861 862 865 868 869 870 873" at bounding box center [388, 85] width 165 height 13
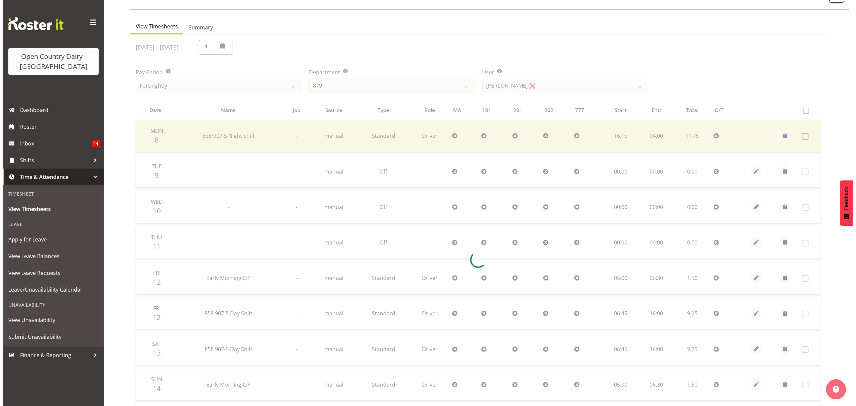
scroll to position [0, 0]
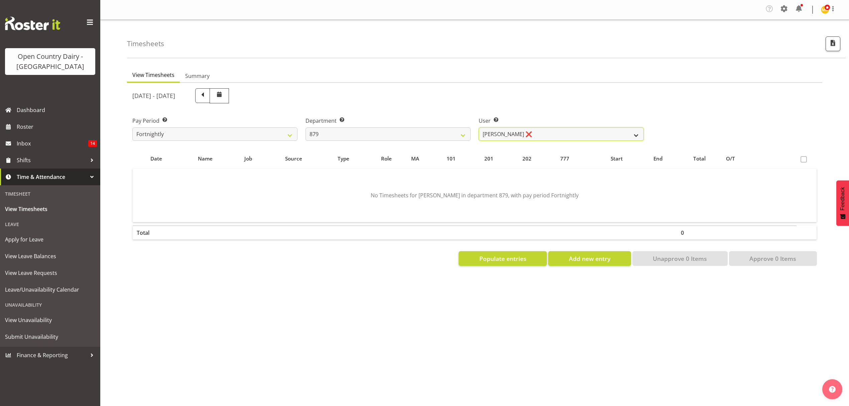
click at [636, 136] on select "Bryan Windle ❌ John Dalton ❌ Rodney Hamilton ❌ Tony Corr ❌" at bounding box center [561, 133] width 165 height 13
select select "7453"
click at [479, 128] on select "Bryan Windle ❌ John Dalton ❌ Rodney Hamilton ❌ Tony Corr ❌" at bounding box center [561, 133] width 165 height 13
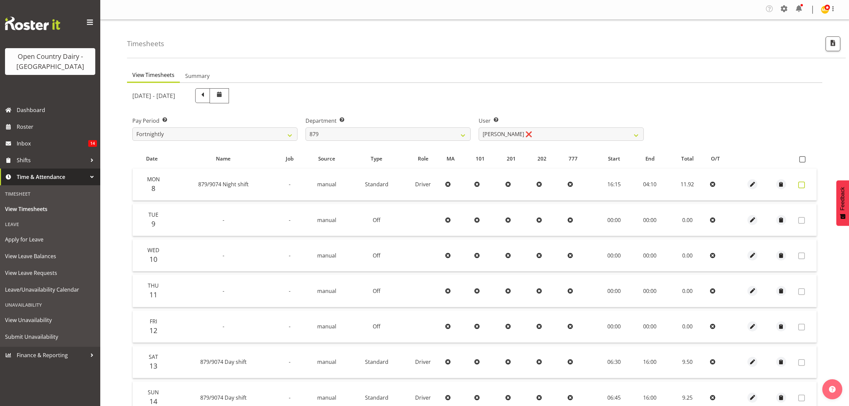
click at [800, 183] on span at bounding box center [801, 185] width 7 height 7
checkbox input "true"
click at [800, 183] on span at bounding box center [801, 185] width 7 height 7
checkbox input "false"
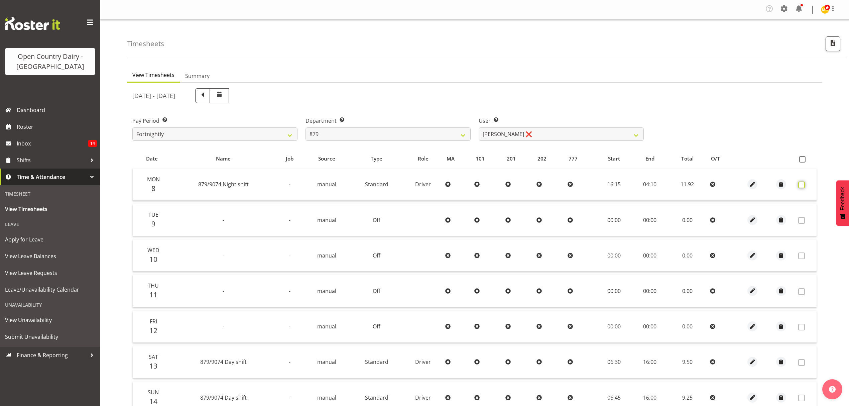
checkbox input "false"
click at [754, 182] on span "button" at bounding box center [753, 185] width 8 height 8
select select "Standard"
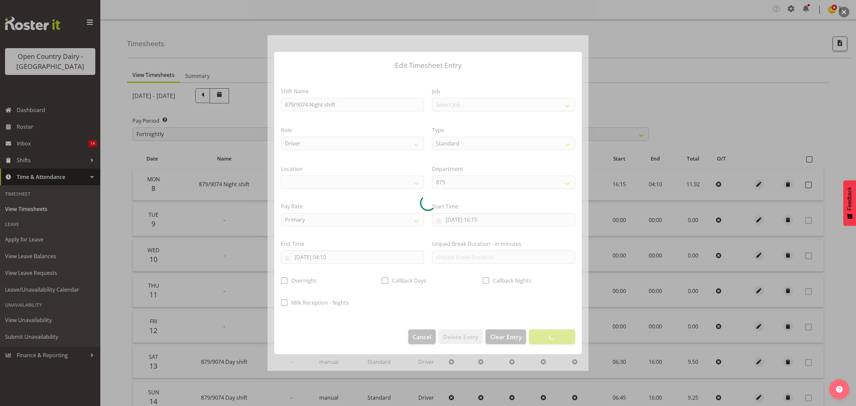
select select
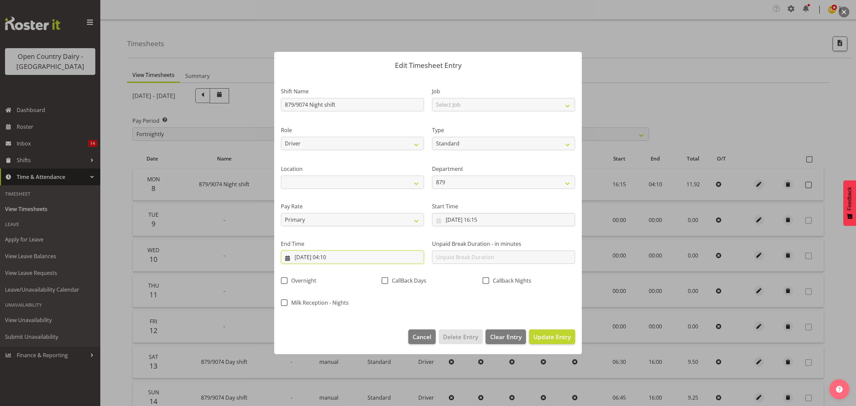
click at [337, 258] on input "09/09/2025, 04:10" at bounding box center [352, 256] width 143 height 13
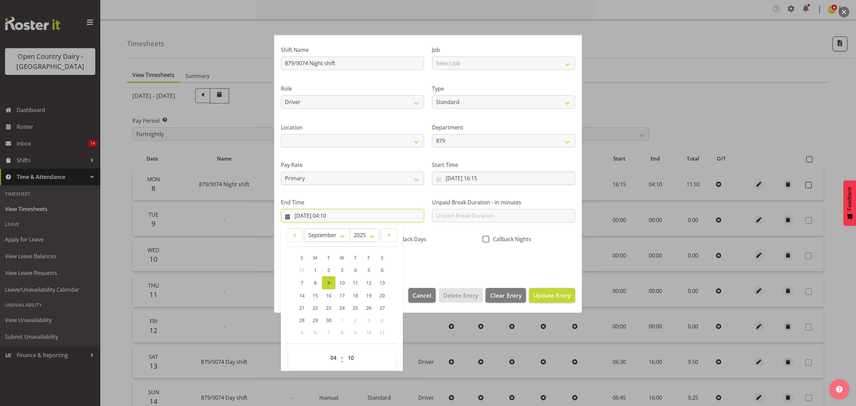
scroll to position [45, 0]
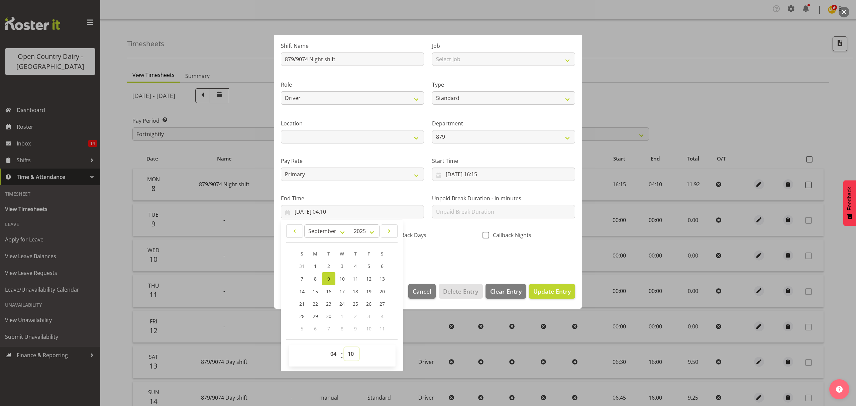
click at [353, 355] on select "00 01 02 03 04 05 06 07 08 09 10 11 12 13 14 15 16 17 18 19 20 21 22 23 24 25 2…" at bounding box center [351, 353] width 15 height 13
select select "15"
click at [344, 347] on select "00 01 02 03 04 05 06 07 08 09 10 11 12 13 14 15 16 17 18 19 20 21 22 23 24 25 2…" at bounding box center [351, 353] width 15 height 13
type input "09/09/2025, 04:15"
click at [544, 288] on span "Update Entry" at bounding box center [551, 291] width 37 height 8
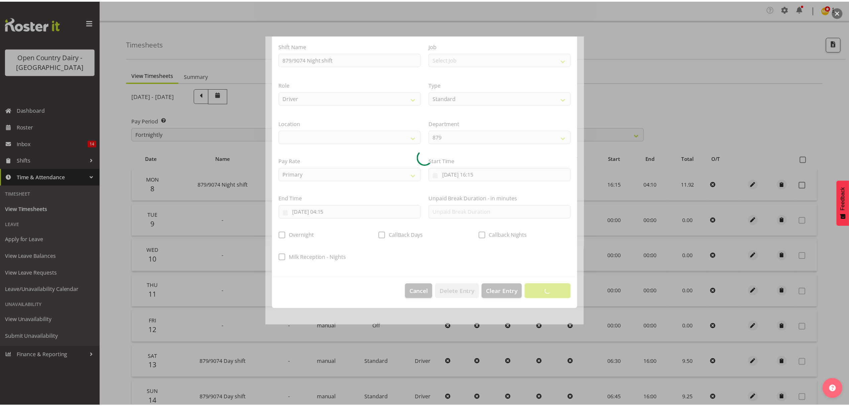
scroll to position [0, 0]
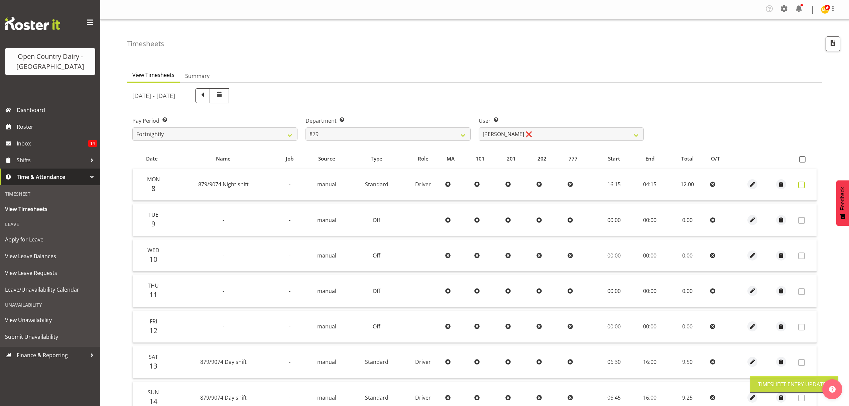
click at [804, 184] on span at bounding box center [801, 185] width 7 height 7
checkbox input "true"
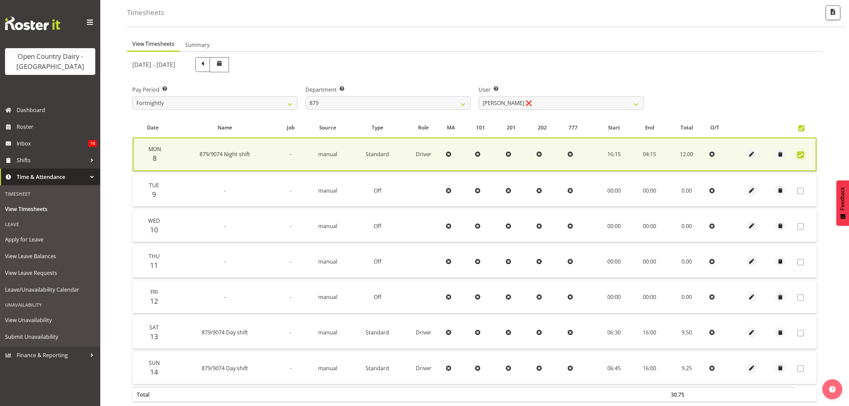
scroll to position [68, 0]
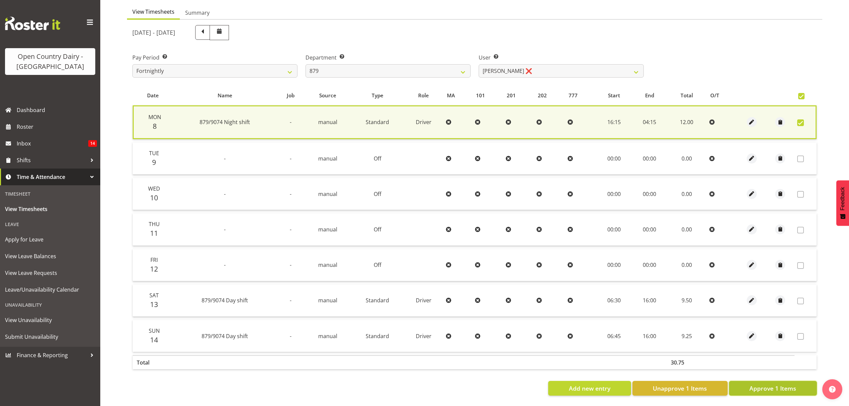
click at [765, 384] on span "Approve 1 Items" at bounding box center [772, 388] width 47 height 9
checkbox input "false"
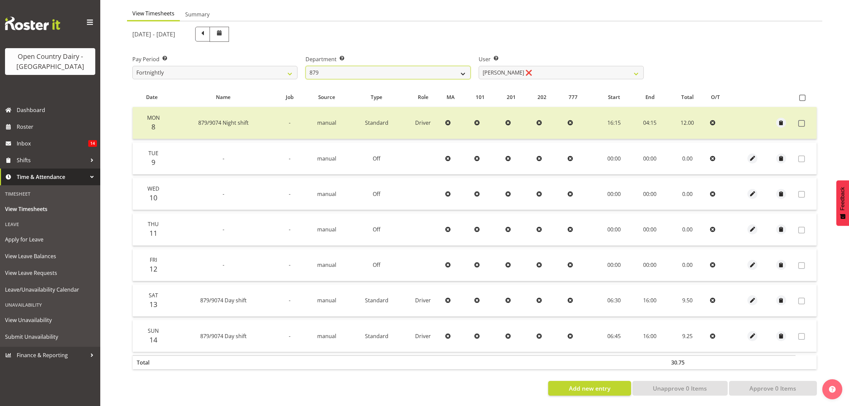
click at [463, 66] on select "734 735 736 737 738 739 851 852 853 854 855 856 858 861 862 865 868 869 870 873" at bounding box center [388, 72] width 165 height 13
select select "673"
click at [306, 66] on select "734 735 736 737 738 739 851 852 853 854 855 856 858 861 862 865 868 869 870 873" at bounding box center [388, 72] width 165 height 13
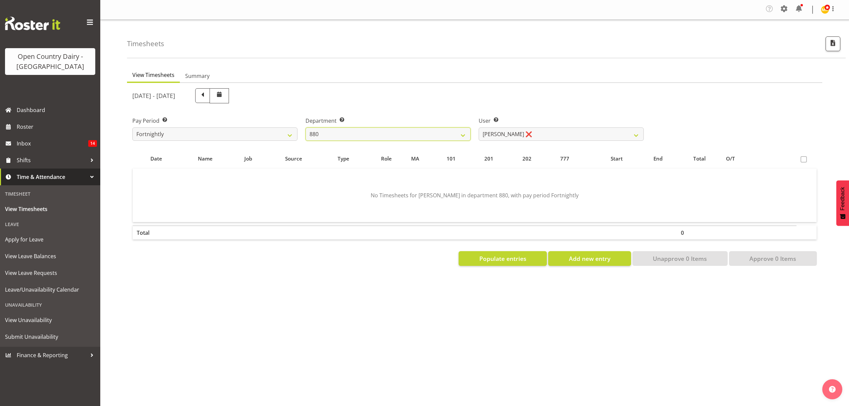
scroll to position [0, 0]
drag, startPoint x: 635, startPoint y: 131, endPoint x: 627, endPoint y: 131, distance: 8.4
click at [635, 131] on select "Andrew Poole ❌ Philip Shanks ❌ Shaun McNaught ❌ Tania Unahi ❌" at bounding box center [561, 133] width 165 height 13
select select "7461"
click at [479, 128] on select "Andrew Poole ❌ Philip Shanks ❌ Shaun McNaught ❌ Tania Unahi ❌" at bounding box center [561, 133] width 165 height 13
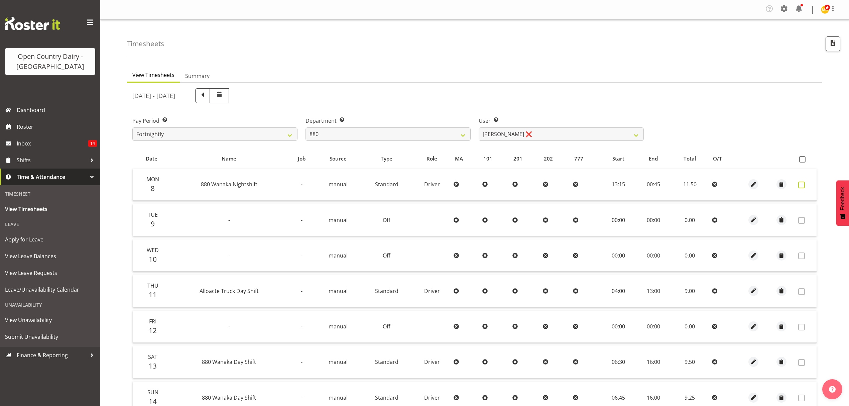
click at [804, 185] on span at bounding box center [801, 185] width 7 height 7
checkbox input "true"
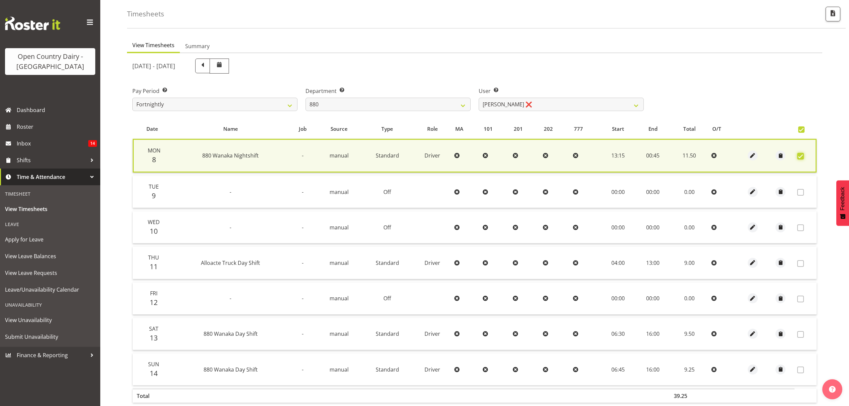
scroll to position [68, 0]
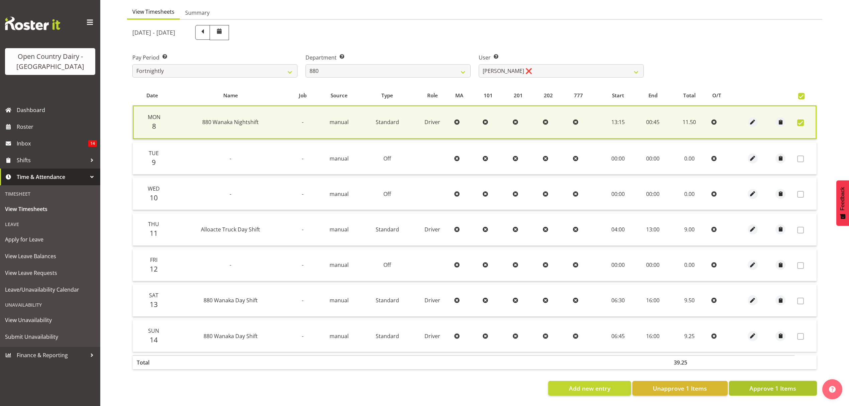
click at [780, 384] on span "Approve 1 Items" at bounding box center [772, 388] width 47 height 9
checkbox input "false"
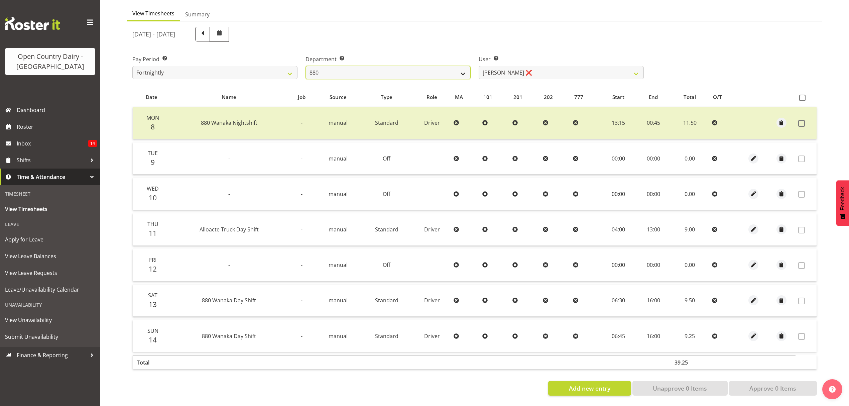
click at [464, 66] on select "734 735 736 737 738 739 851 852 853 854 855 856 858 861 862 865 868 869 870 873" at bounding box center [388, 72] width 165 height 13
click at [464, 69] on select "734 735 736 737 738 739 851 852 853 854 855 856 858 861 862 865 868 869 870 873" at bounding box center [388, 72] width 165 height 13
select select "692"
click at [306, 66] on select "734 735 736 737 738 739 851 852 853 854 855 856 858 861 862 865 868 869 870 873" at bounding box center [388, 72] width 165 height 13
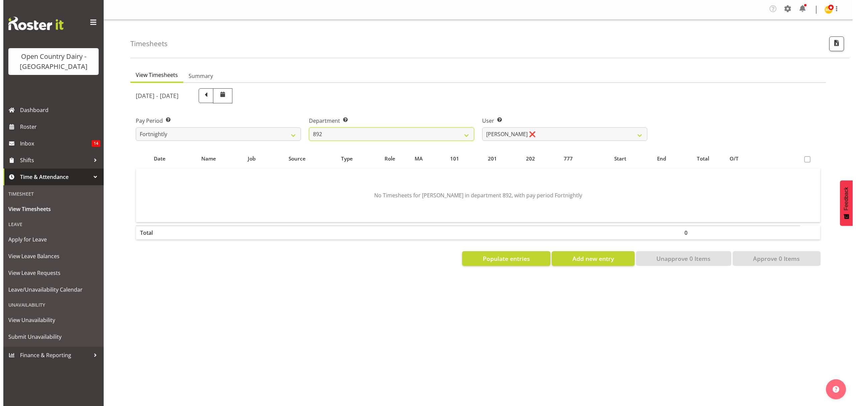
scroll to position [0, 0]
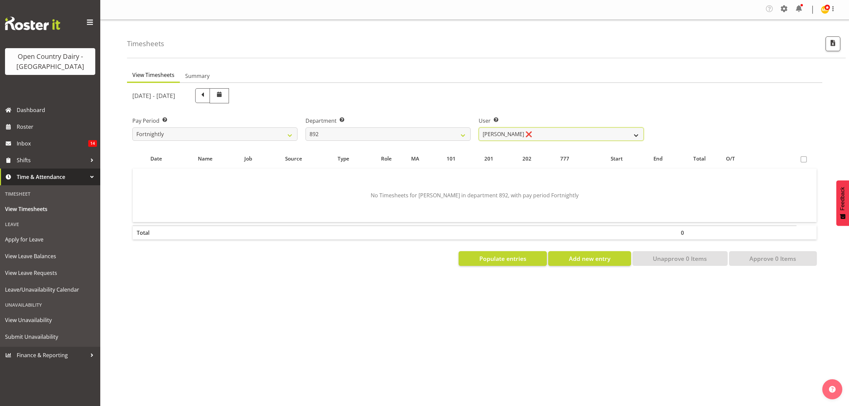
click at [634, 137] on select "Brittany Willis ❌ Danny Davies ❌ David McKenzie ❌ Josh Winship ❌ Reece Calvert ❌" at bounding box center [561, 133] width 165 height 13
select select "11791"
click at [479, 128] on select "Brittany Willis ❌ Danny Davies ❌ David McKenzie ❌ Josh Winship ❌ Reece Calvert ❌" at bounding box center [561, 133] width 165 height 13
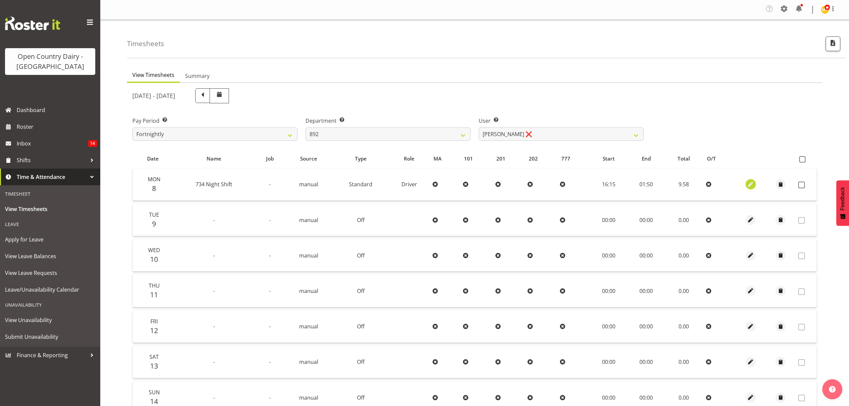
click at [748, 183] on span "button" at bounding box center [751, 185] width 8 height 8
select select "Standard"
select select "905"
select select "8"
select select "2025"
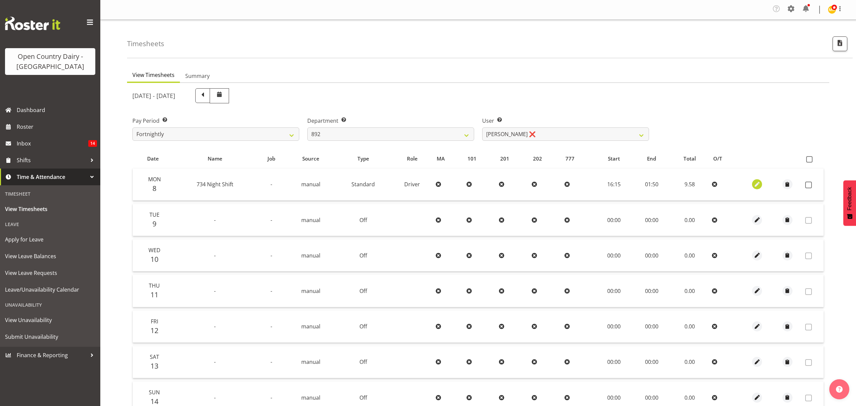
select select "1"
select select "50"
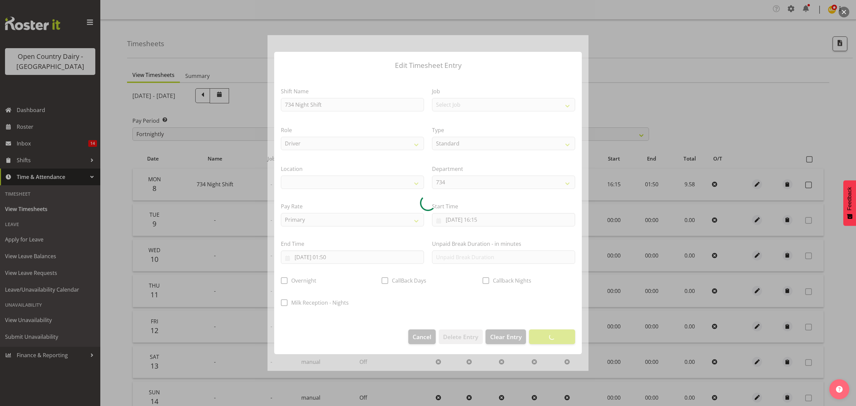
select select
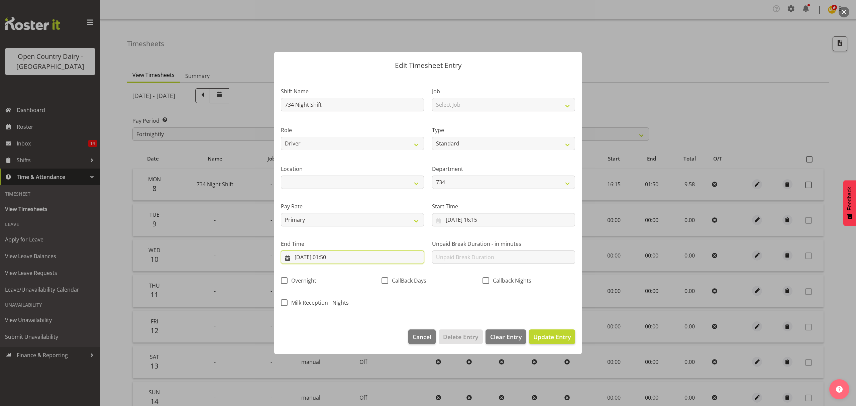
click at [329, 256] on input "09/09/2025, 01:50" at bounding box center [352, 256] width 143 height 13
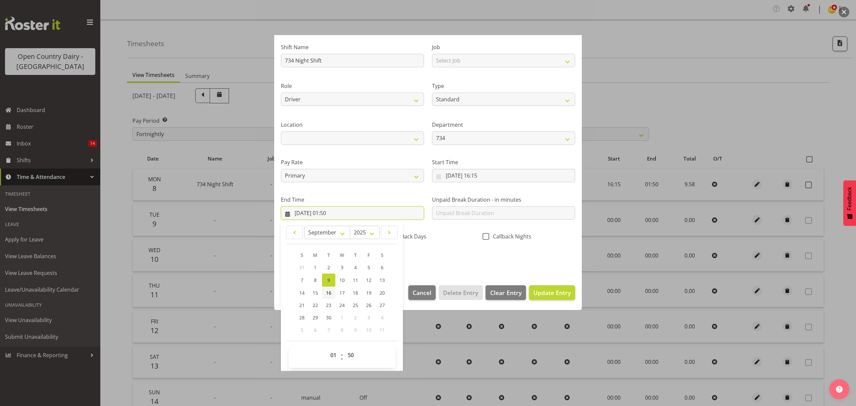
scroll to position [45, 0]
click at [332, 352] on select "00 01 02 03 04 05 06 07 08 09 10 11 12 13 14 15 16 17 18 19 20 21 22 23" at bounding box center [334, 353] width 15 height 13
select select "2"
click at [327, 347] on select "00 01 02 03 04 05 06 07 08 09 10 11 12 13 14 15 16 17 18 19 20 21 22 23" at bounding box center [334, 353] width 15 height 13
type input "09/09/2025, 02:50"
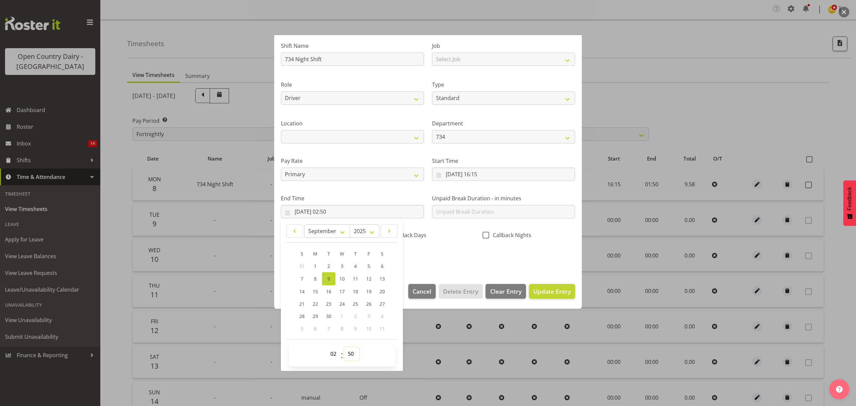
click at [350, 353] on select "00 01 02 03 04 05 06 07 08 09 10 11 12 13 14 15 16 17 18 19 20 21 22 23 24 25 2…" at bounding box center [351, 353] width 15 height 13
click at [351, 353] on select "00 01 02 03 04 05 06 07 08 09 10 11 12 13 14 15 16 17 18 19 20 21 22 23 24 25 2…" at bounding box center [351, 353] width 15 height 13
select select "0"
click at [344, 347] on select "00 01 02 03 04 05 06 07 08 09 10 11 12 13 14 15 16 17 18 19 20 21 22 23 24 25 2…" at bounding box center [351, 353] width 15 height 13
type input "09/09/2025, 02:00"
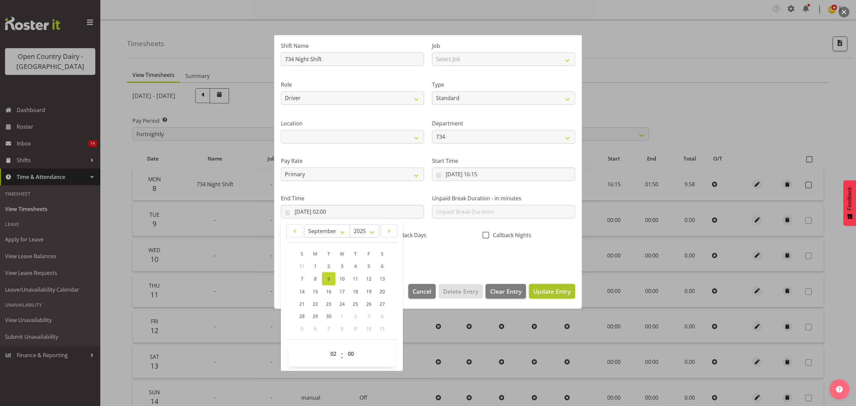
click at [533, 288] on span "Update Entry" at bounding box center [551, 291] width 37 height 8
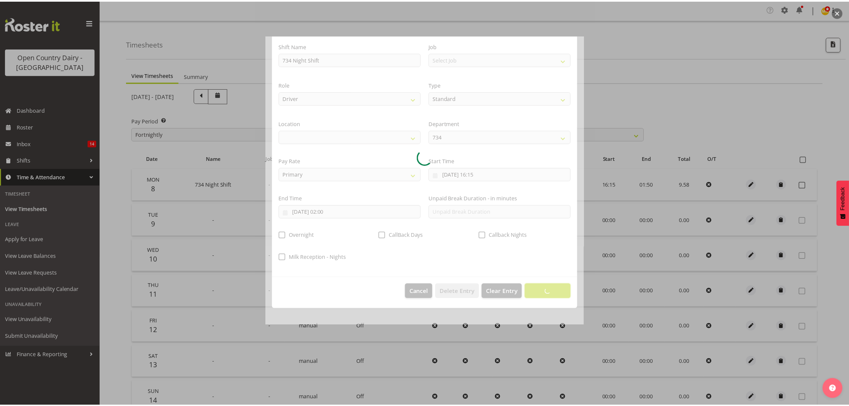
scroll to position [0, 0]
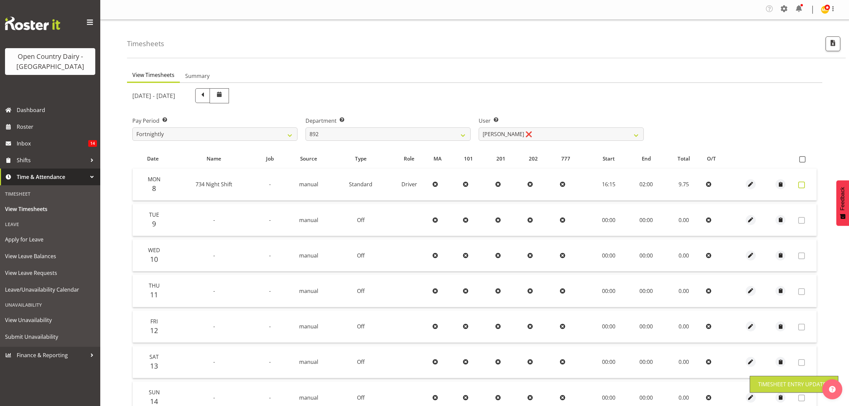
click at [803, 185] on span at bounding box center [801, 185] width 7 height 7
checkbox input "true"
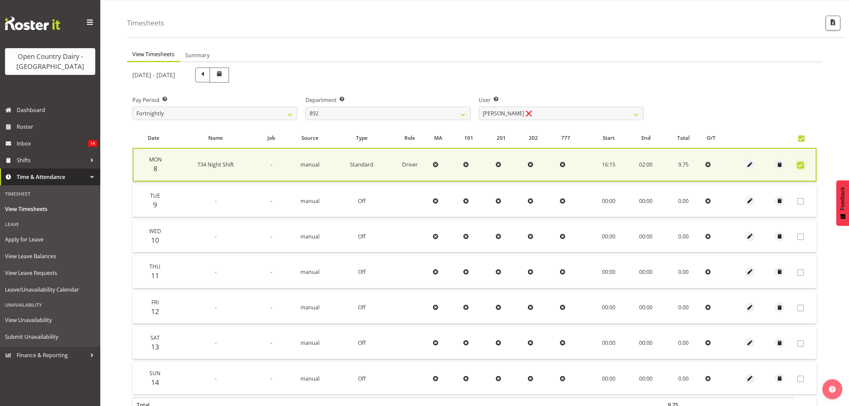
scroll to position [68, 0]
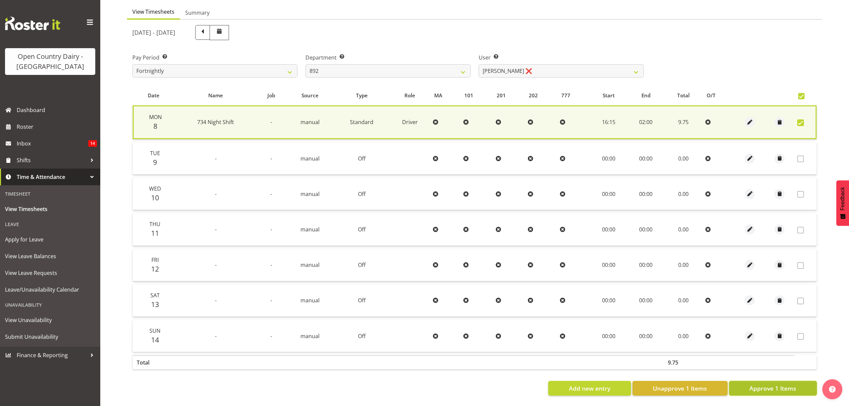
click at [761, 384] on span "Approve 1 Items" at bounding box center [772, 388] width 47 height 9
checkbox input "false"
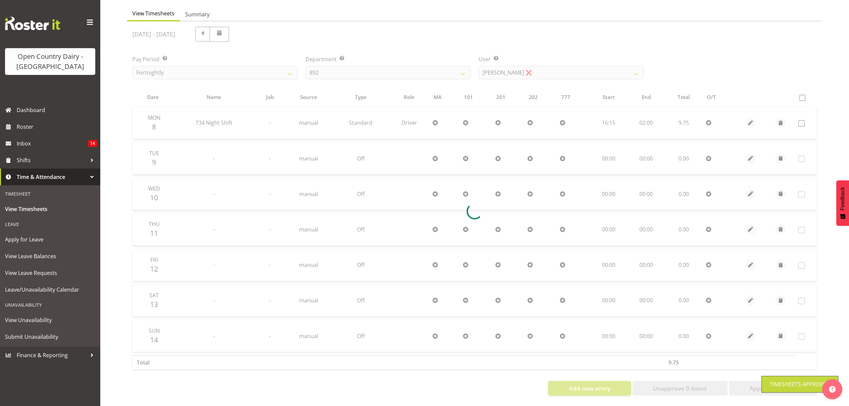
scroll to position [67, 0]
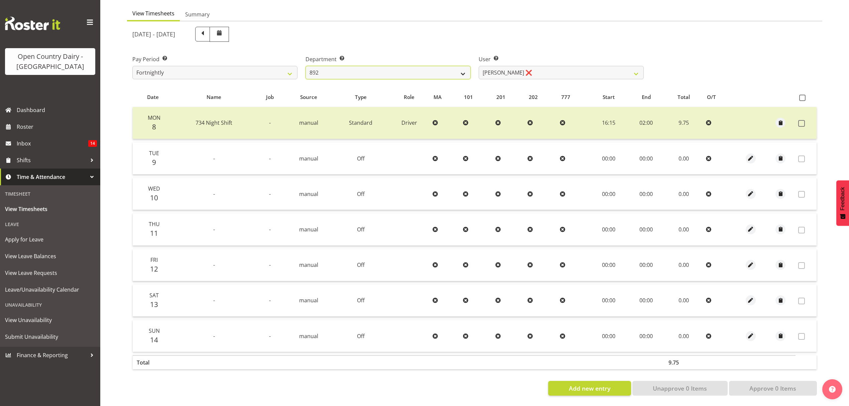
click at [460, 67] on select "734 735 736 737 738 739 851 852 853 854 855 856 858 861 862 865 868 869 870 873" at bounding box center [388, 72] width 165 height 13
click at [306, 66] on select "734 735 736 737 738 739 851 852 853 854 855 856 858 861 862 865 868 869 870 873" at bounding box center [388, 72] width 165 height 13
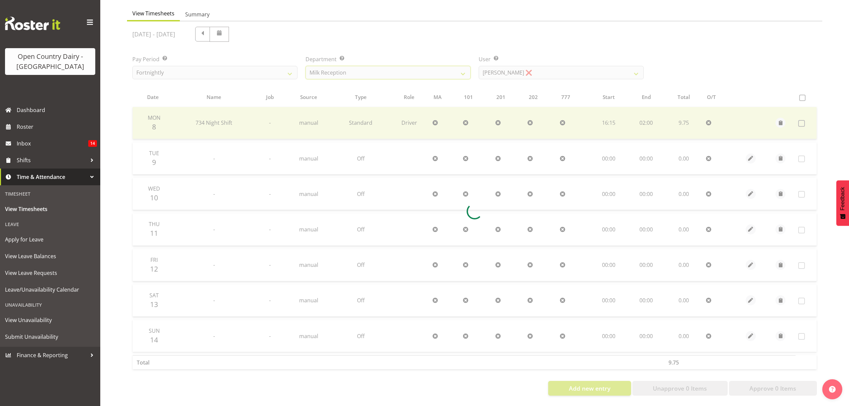
scroll to position [0, 0]
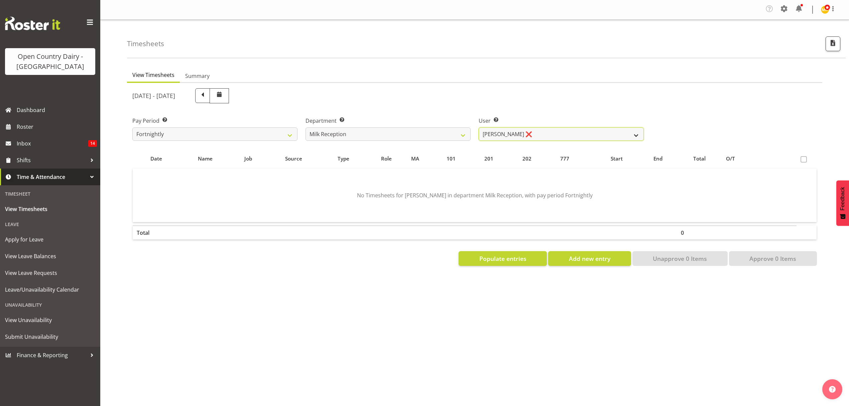
click at [635, 132] on select "Brent Reidy ❌" at bounding box center [561, 133] width 165 height 13
click at [463, 132] on select "734 735 736 737 738 739 851 852 853 854 855 856 858 861 862 865 868 869 870 873" at bounding box center [388, 133] width 165 height 13
select select "905"
click at [306, 128] on select "734 735 736 737 738 739 851 852 853 854 855 856 858 861 862 865 868 869 870 873" at bounding box center [388, 133] width 165 height 13
click at [633, 136] on select "Justin Spicer ❌ Ryan Thompson ❌ Tracey Chittock ❌ Zachary Shanks ❌" at bounding box center [561, 133] width 165 height 13
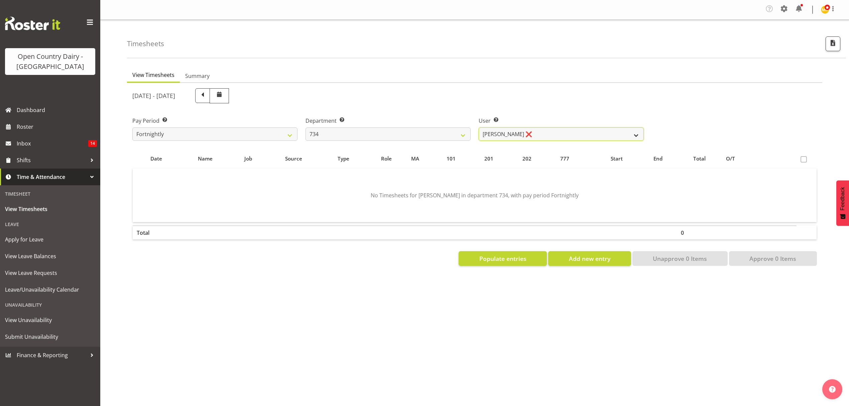
select select "9998"
click at [479, 128] on select "Justin Spicer ❌ Ryan Thompson ❌ Tracey Chittock ❌ Zachary Shanks ❌" at bounding box center [561, 133] width 165 height 13
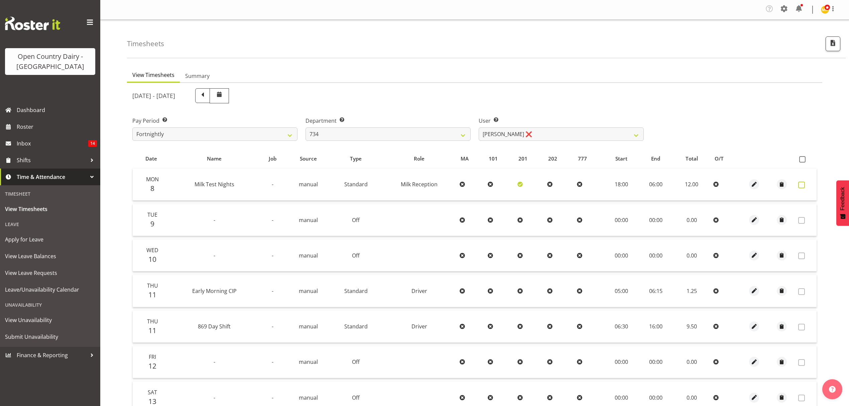
click at [801, 185] on span at bounding box center [801, 185] width 7 height 7
checkbox input "true"
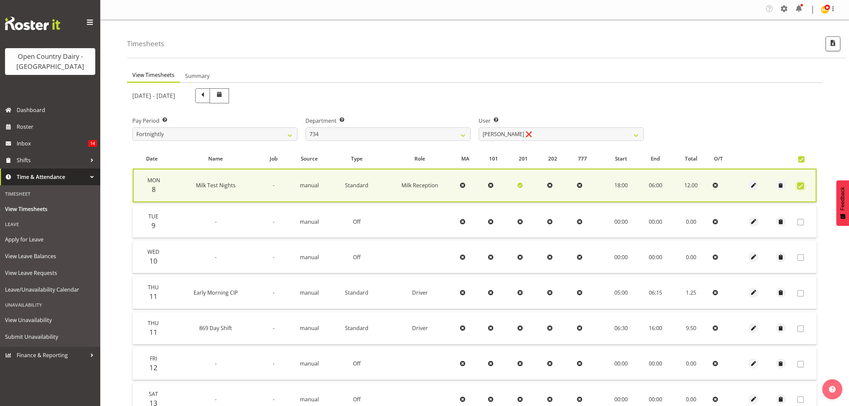
scroll to position [104, 0]
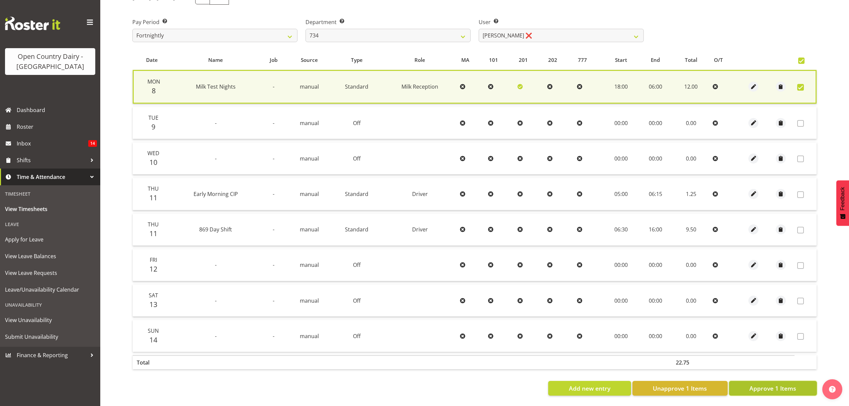
click at [763, 384] on span "Approve 1 Items" at bounding box center [772, 388] width 47 height 9
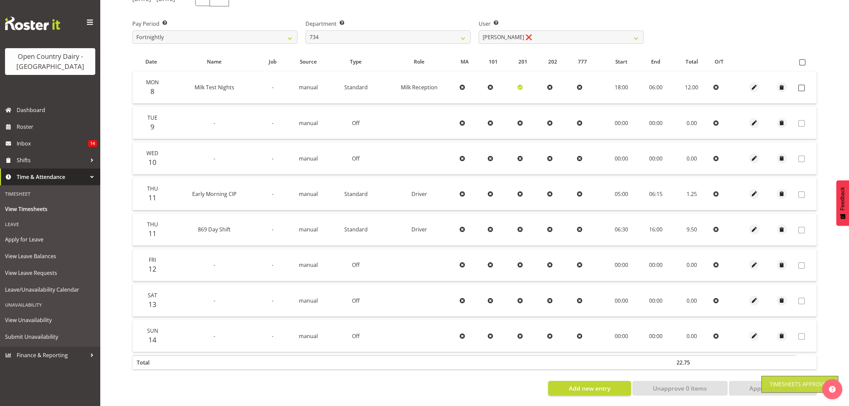
scroll to position [102, 0]
